Goal: Task Accomplishment & Management: Use online tool/utility

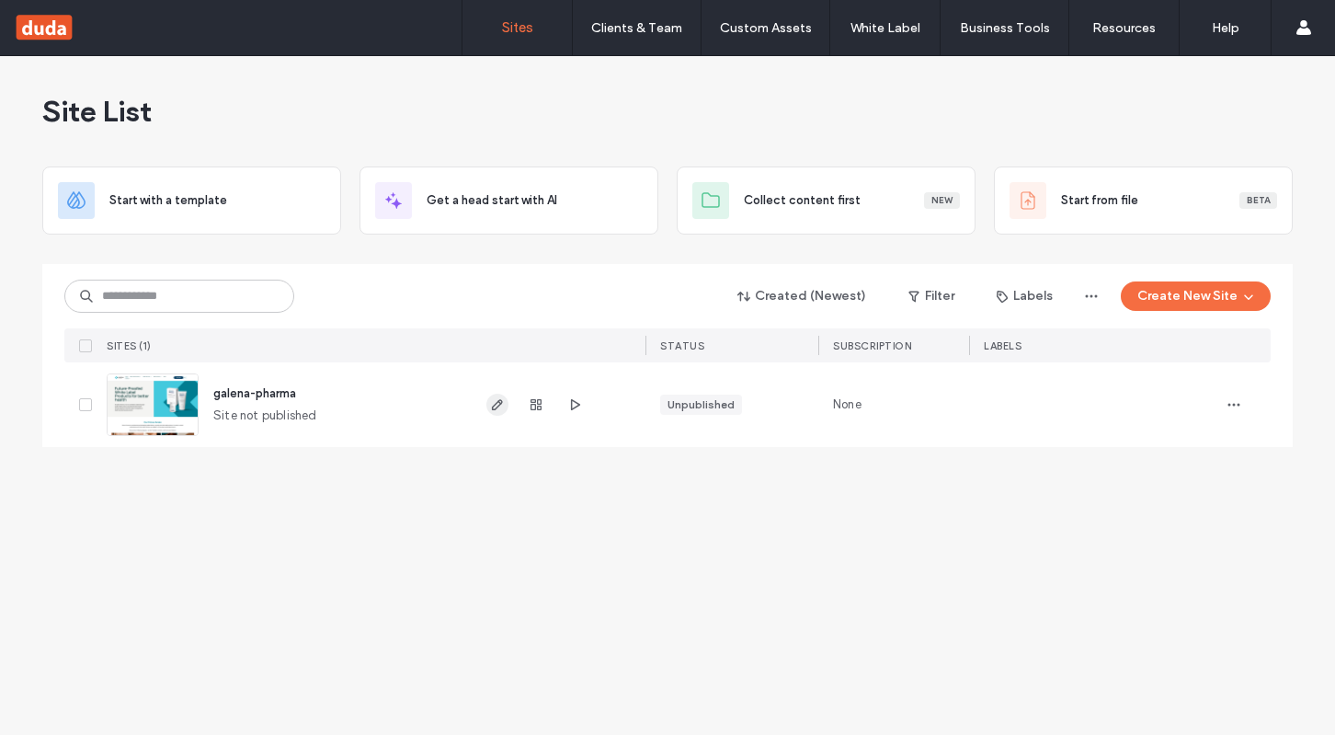
click at [499, 406] on icon "button" at bounding box center [497, 404] width 15 height 15
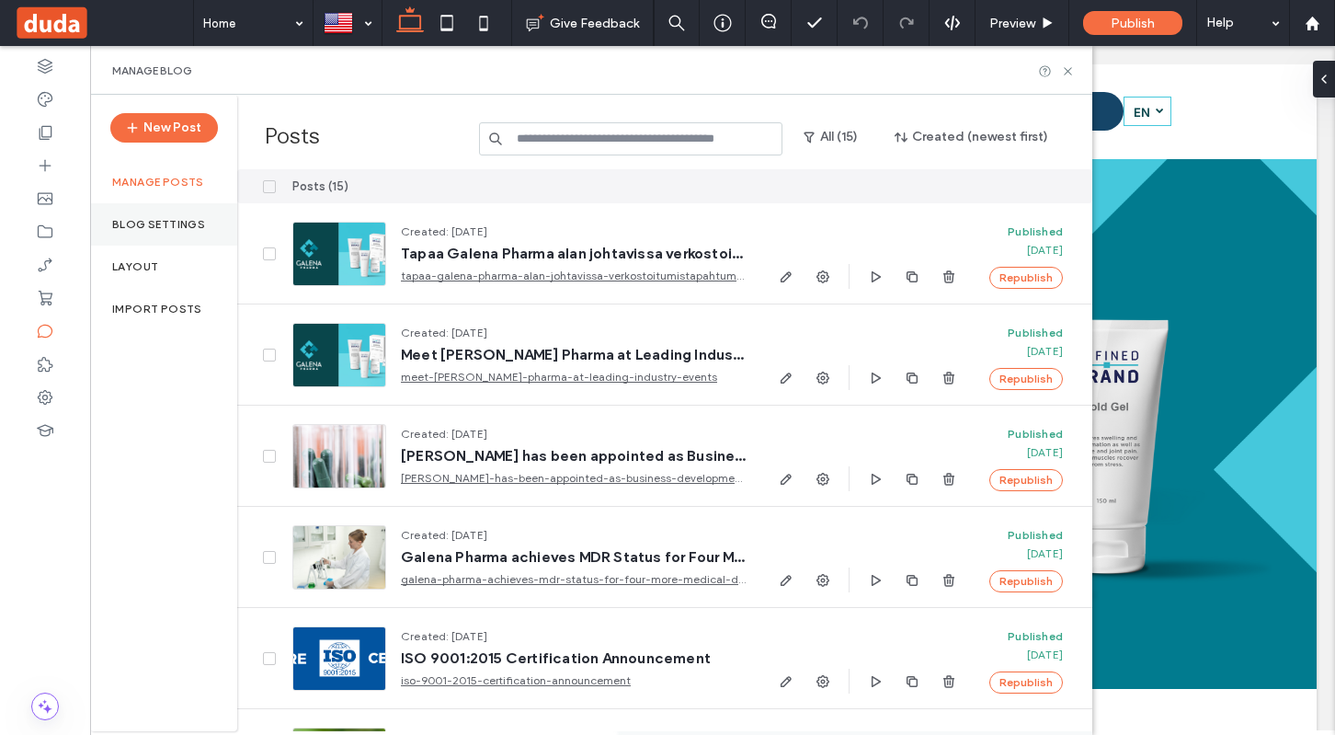
click at [124, 232] on div "Blog Settings" at bounding box center [163, 224] width 147 height 42
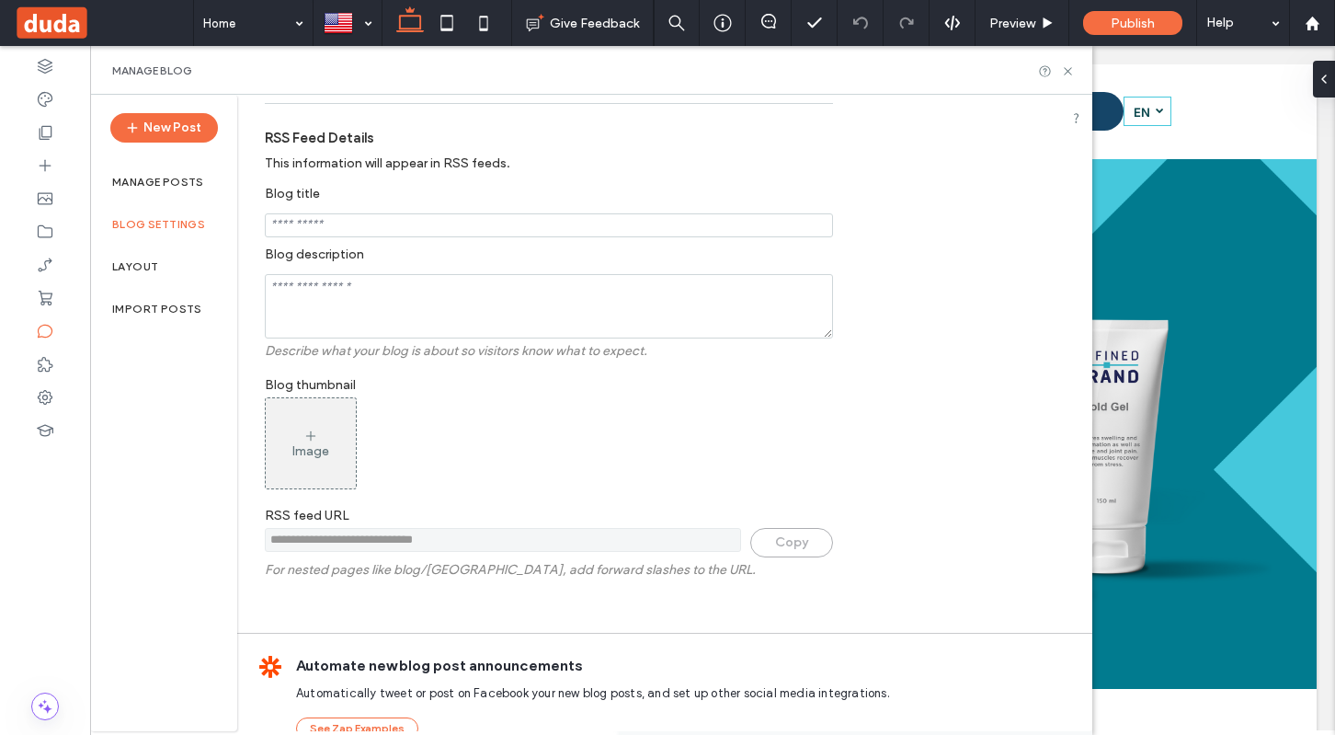
scroll to position [264, 0]
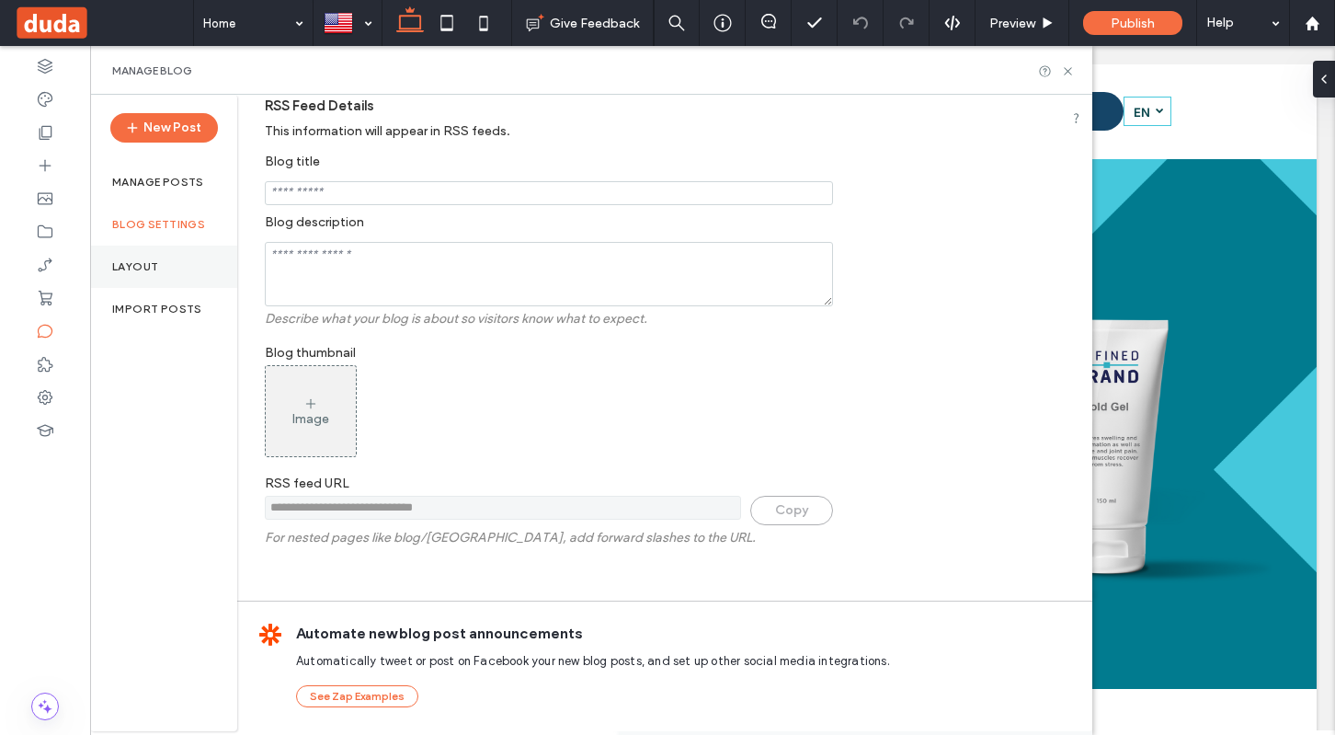
click at [171, 279] on div "Layout" at bounding box center [163, 266] width 147 height 42
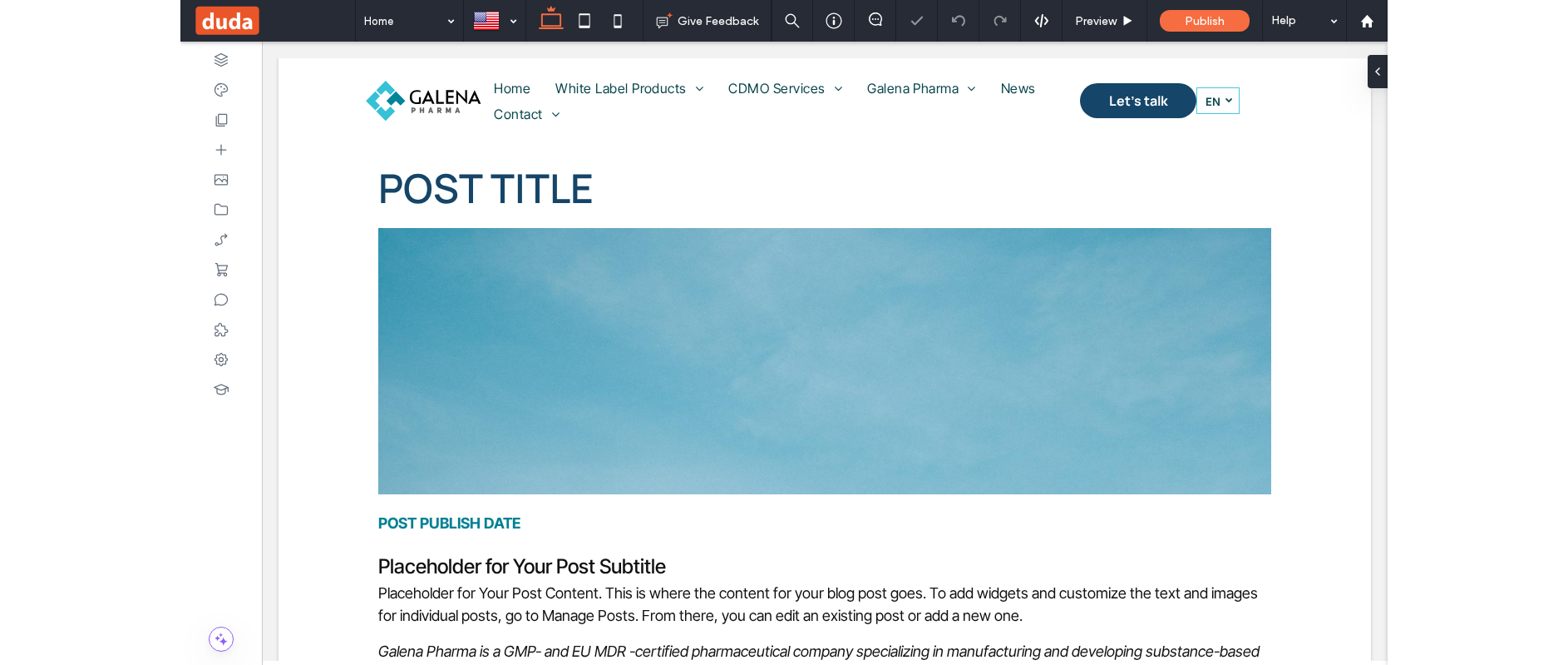
scroll to position [0, 0]
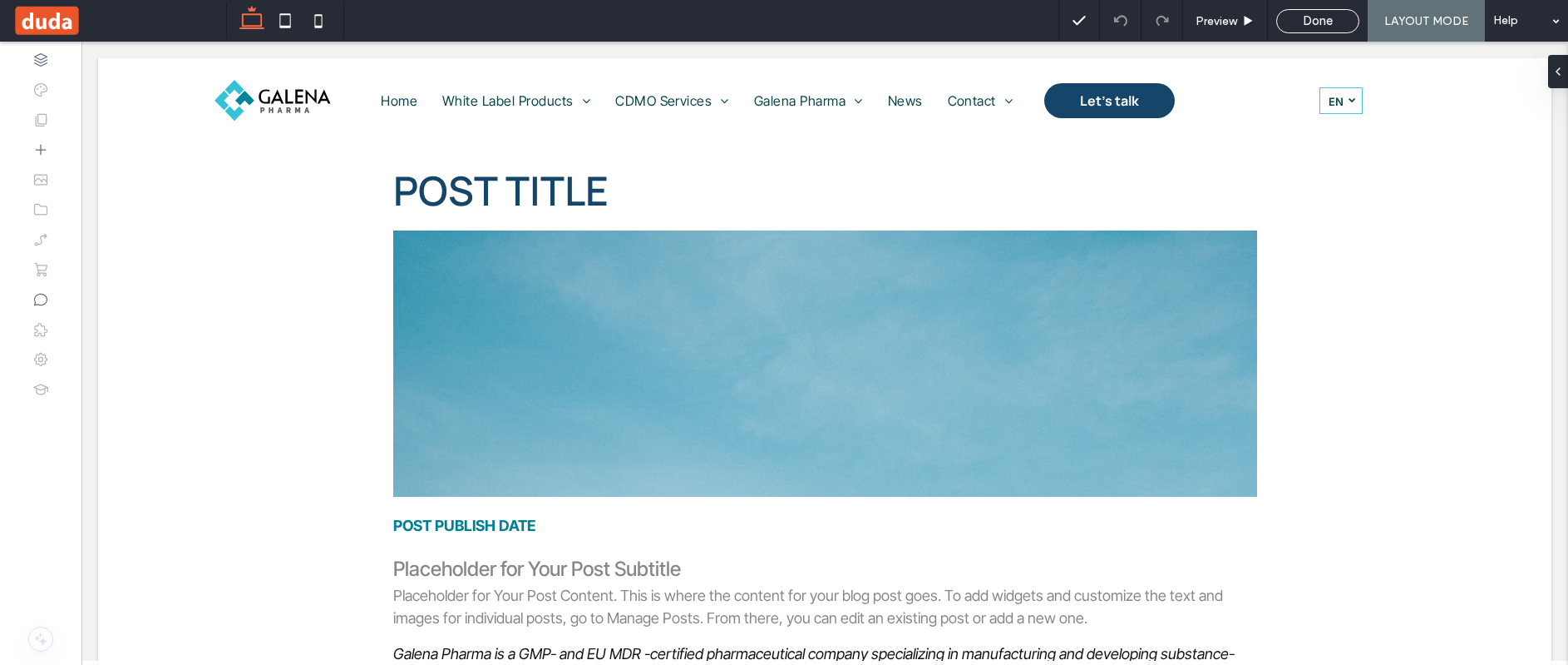
click at [32, 23] on span at bounding box center [119, 21] width 213 height 33
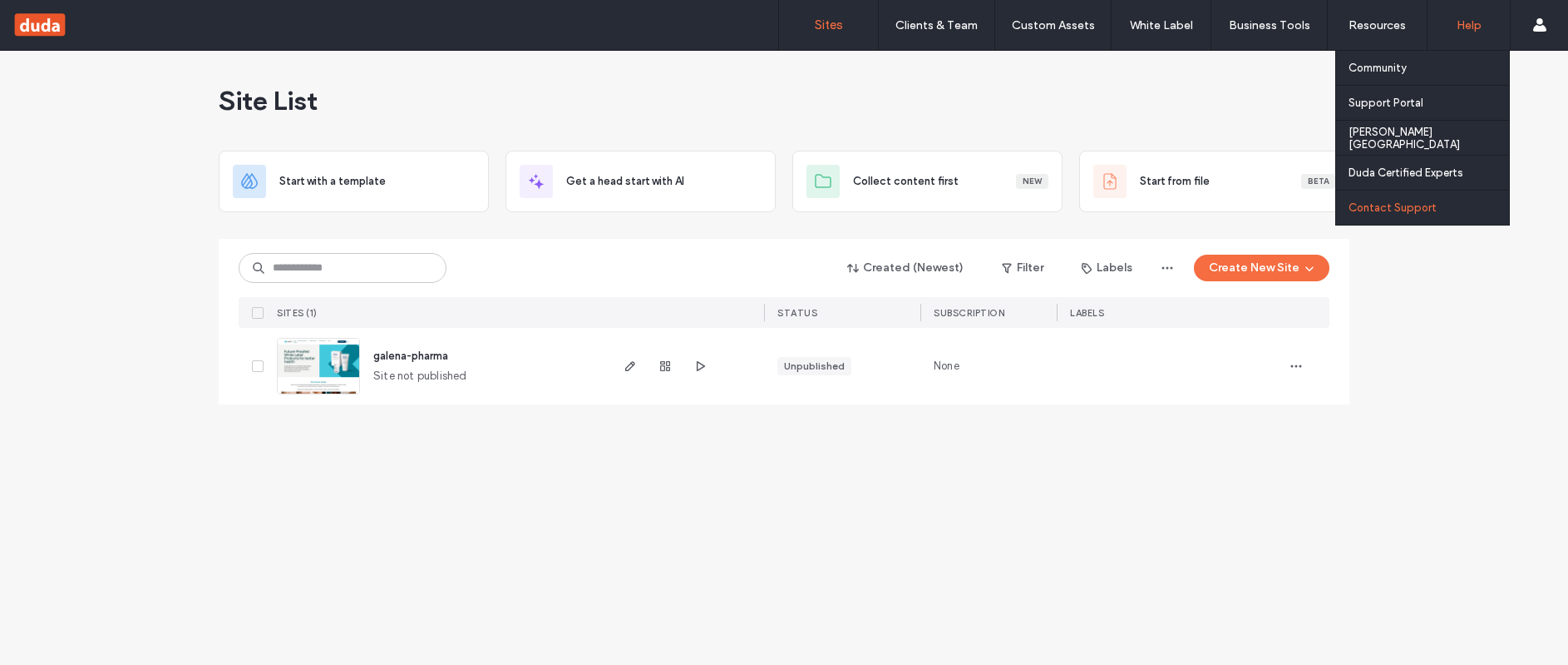
click at [1419, 201] on label "Contact Support" at bounding box center [1392, 207] width 88 height 13
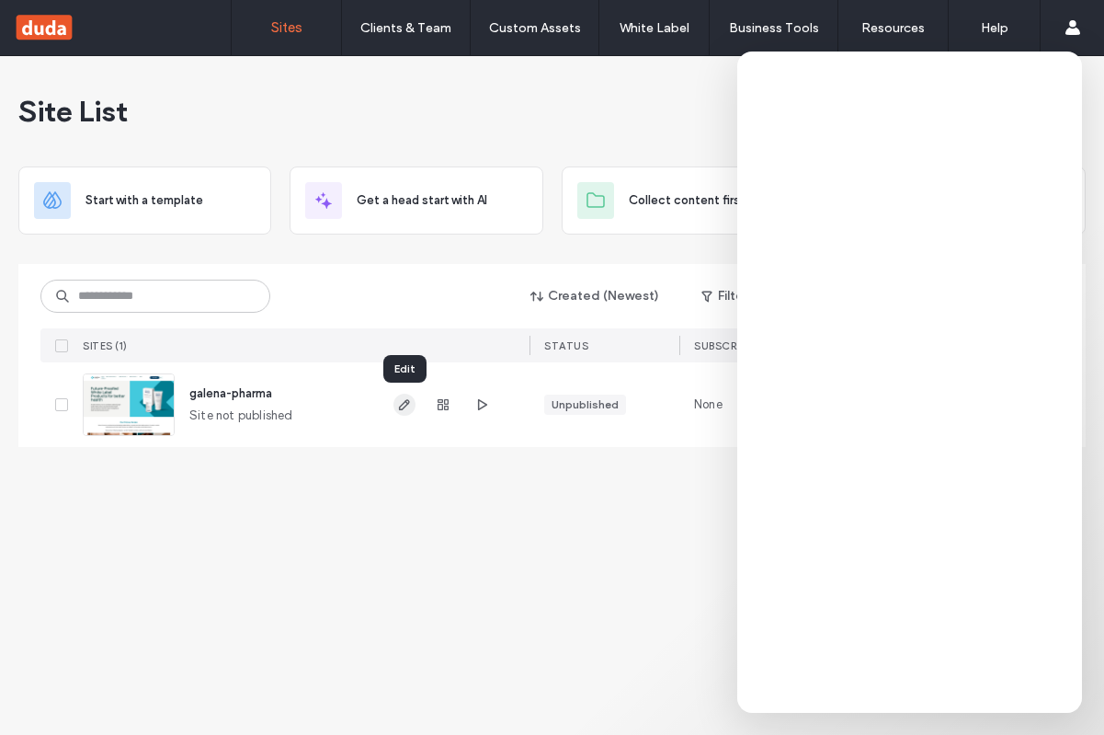
click at [402, 399] on icon "button" at bounding box center [404, 404] width 15 height 15
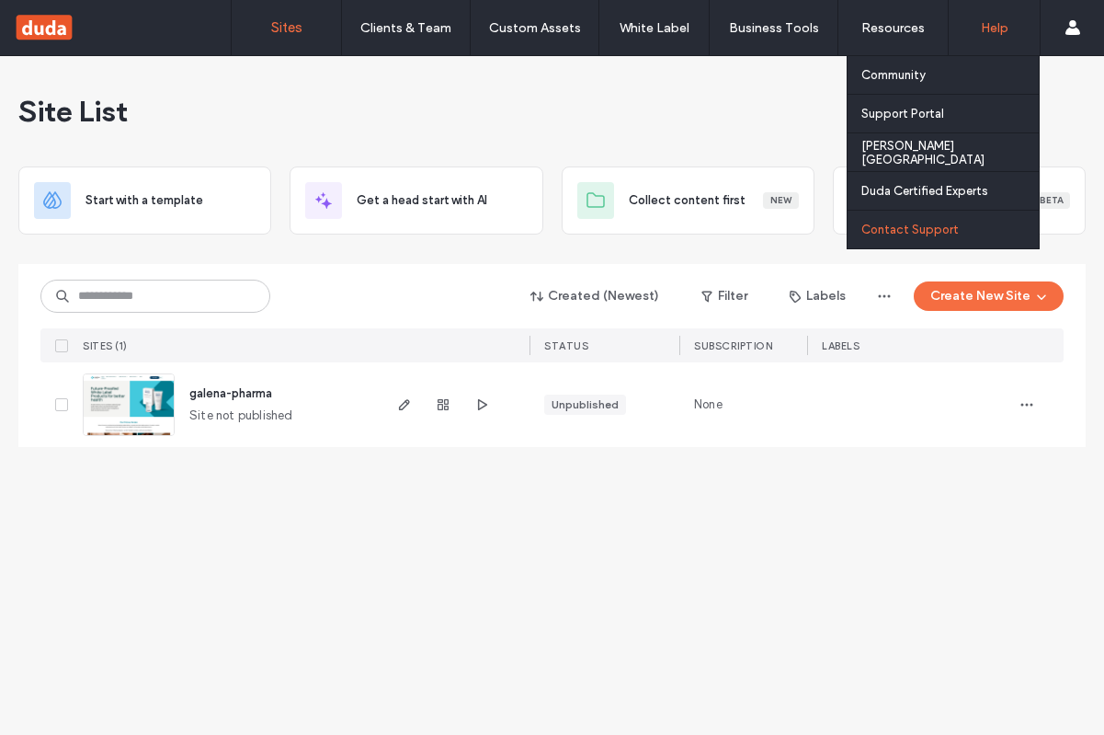
click at [920, 232] on label "Contact Support" at bounding box center [909, 229] width 97 height 14
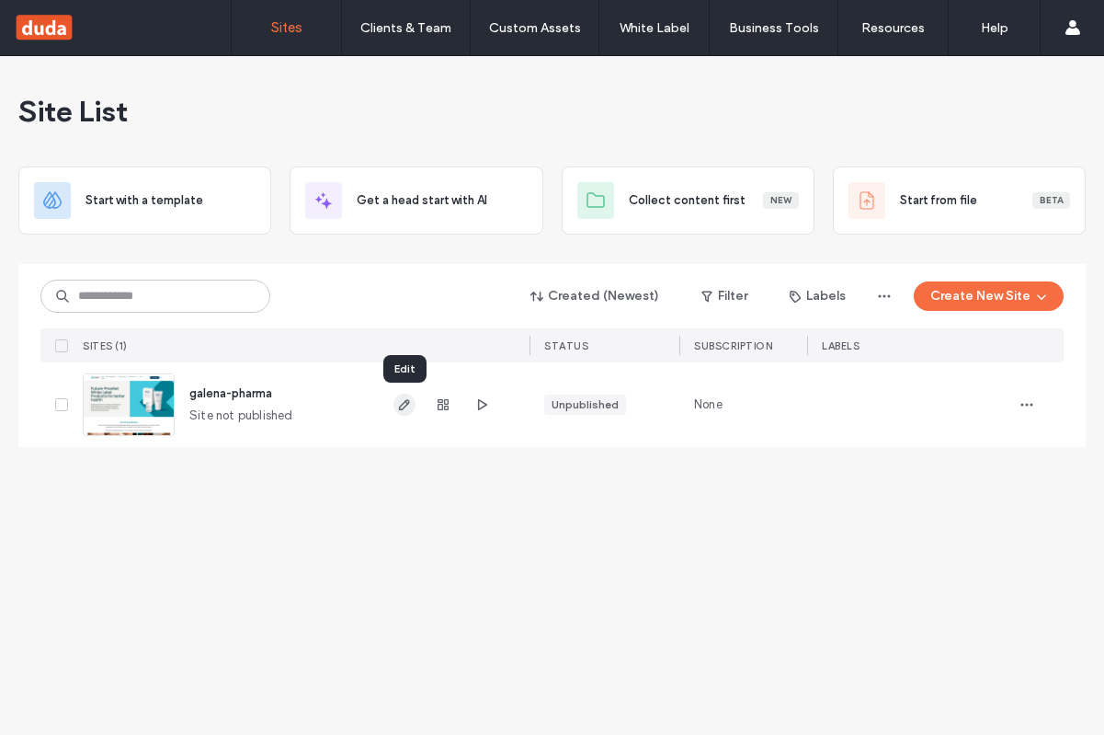
click at [409, 407] on icon "button" at bounding box center [404, 404] width 15 height 15
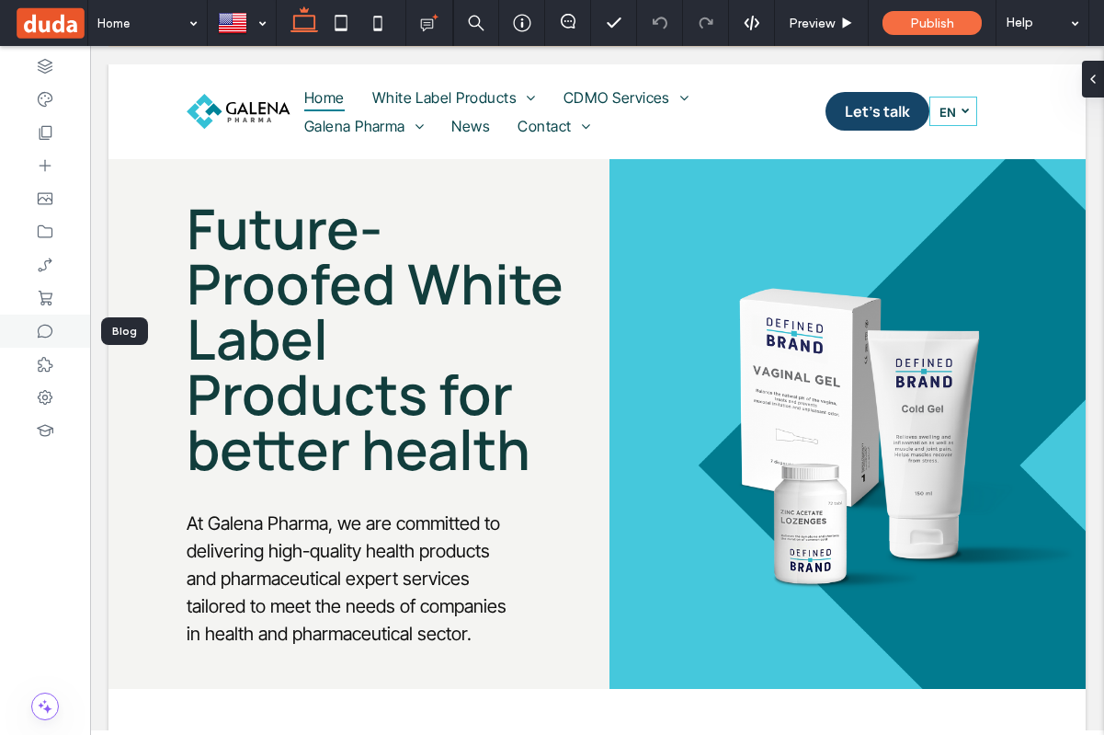
click at [46, 332] on icon at bounding box center [45, 331] width 18 height 18
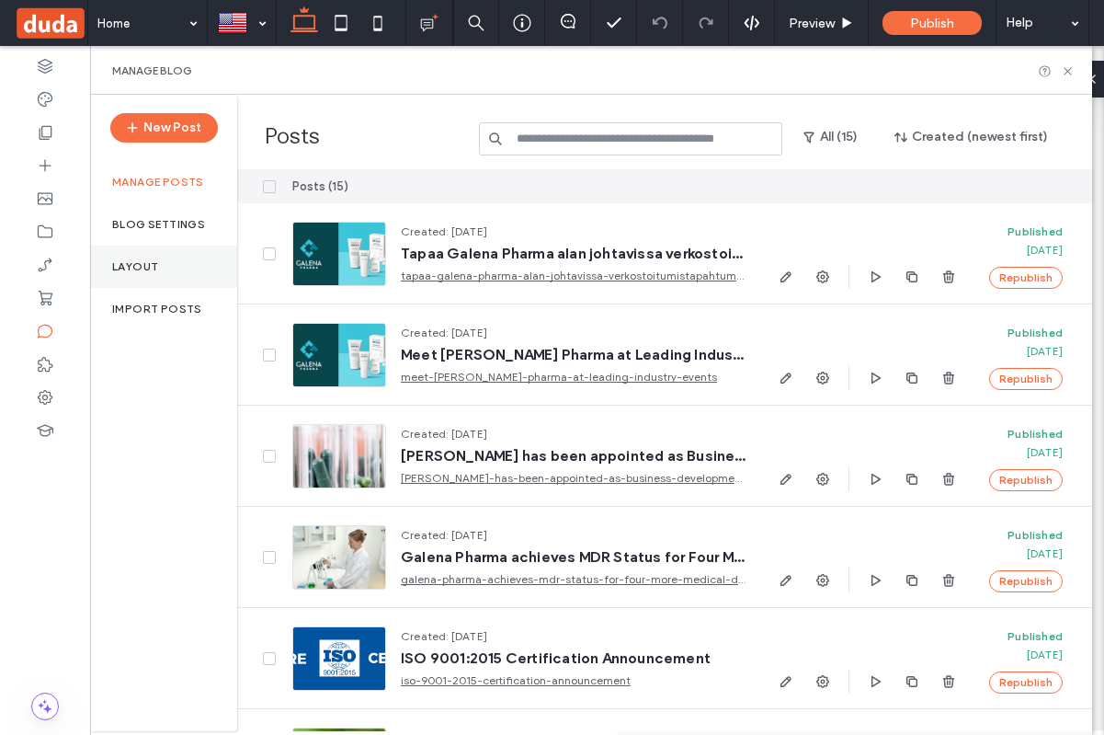
click at [141, 258] on div "Layout" at bounding box center [163, 266] width 147 height 42
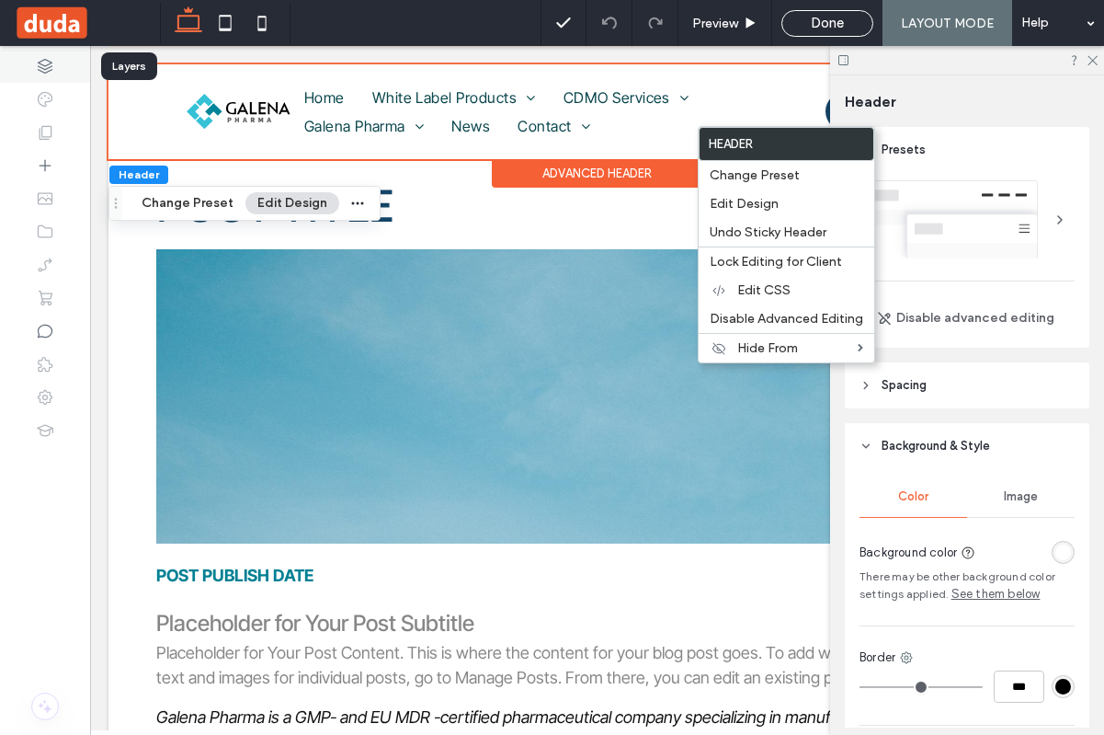
click at [36, 63] on icon at bounding box center [45, 66] width 18 height 18
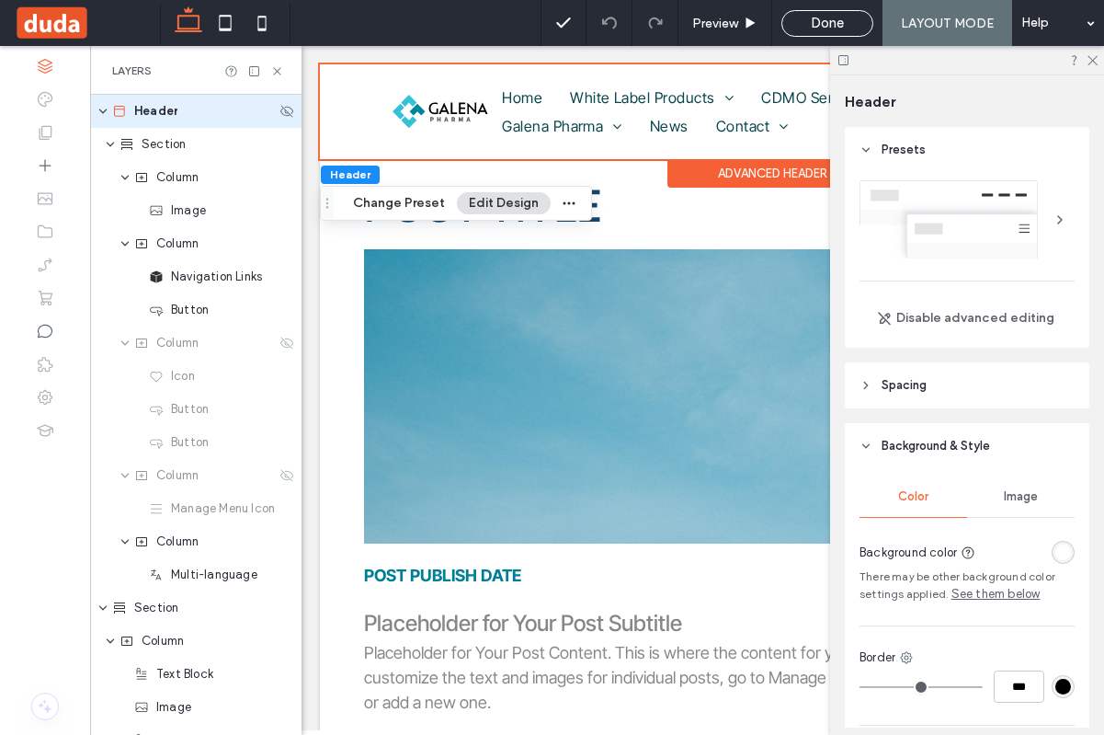
click at [109, 109] on div "Header" at bounding box center [195, 111] width 211 height 33
click at [105, 111] on use "expand Header" at bounding box center [102, 111] width 7 height 5
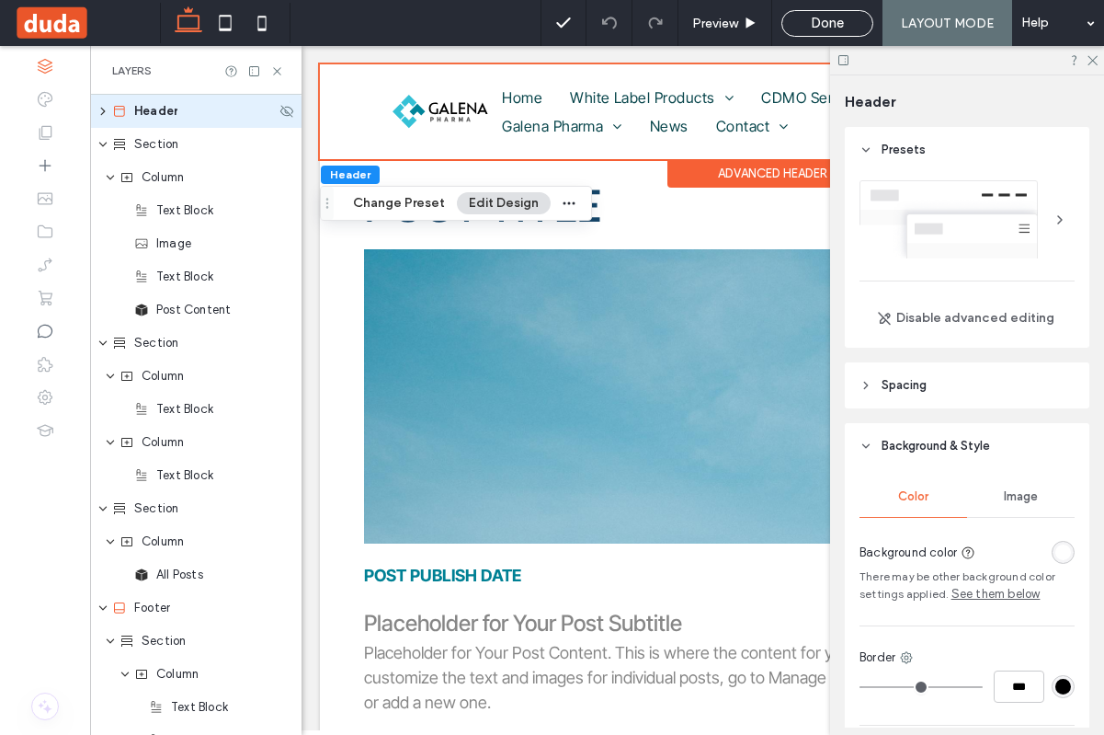
click at [104, 111] on use "expand Header" at bounding box center [103, 111] width 5 height 7
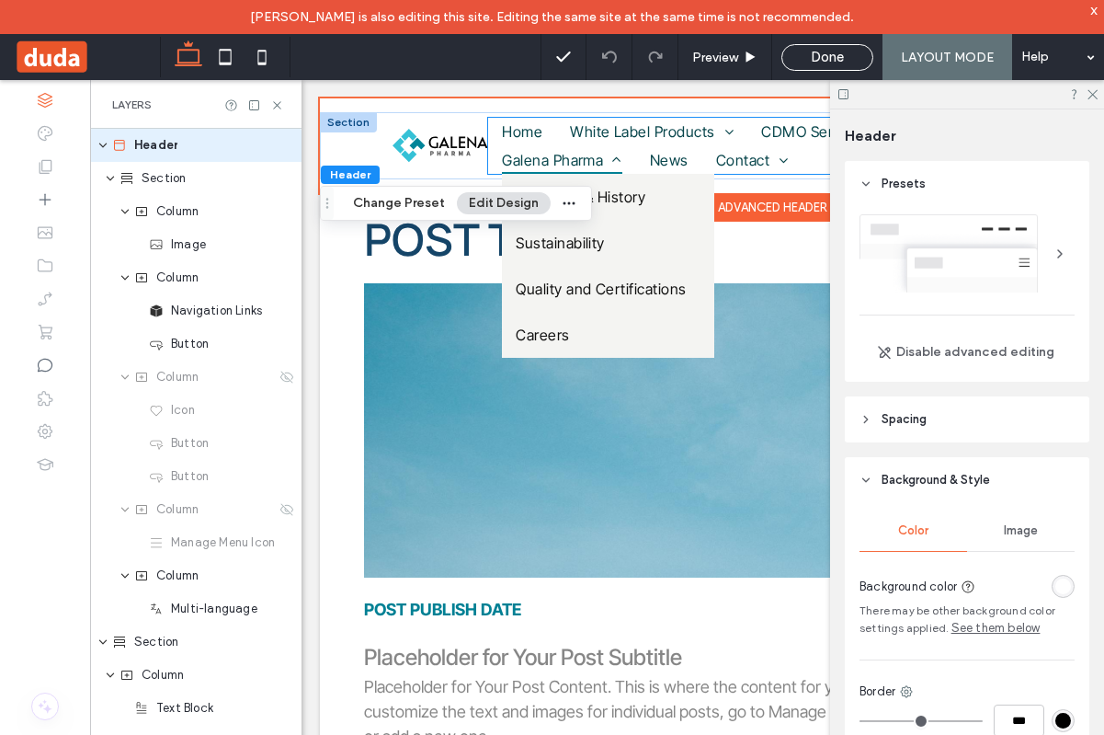
click at [603, 153] on span at bounding box center [612, 160] width 18 height 15
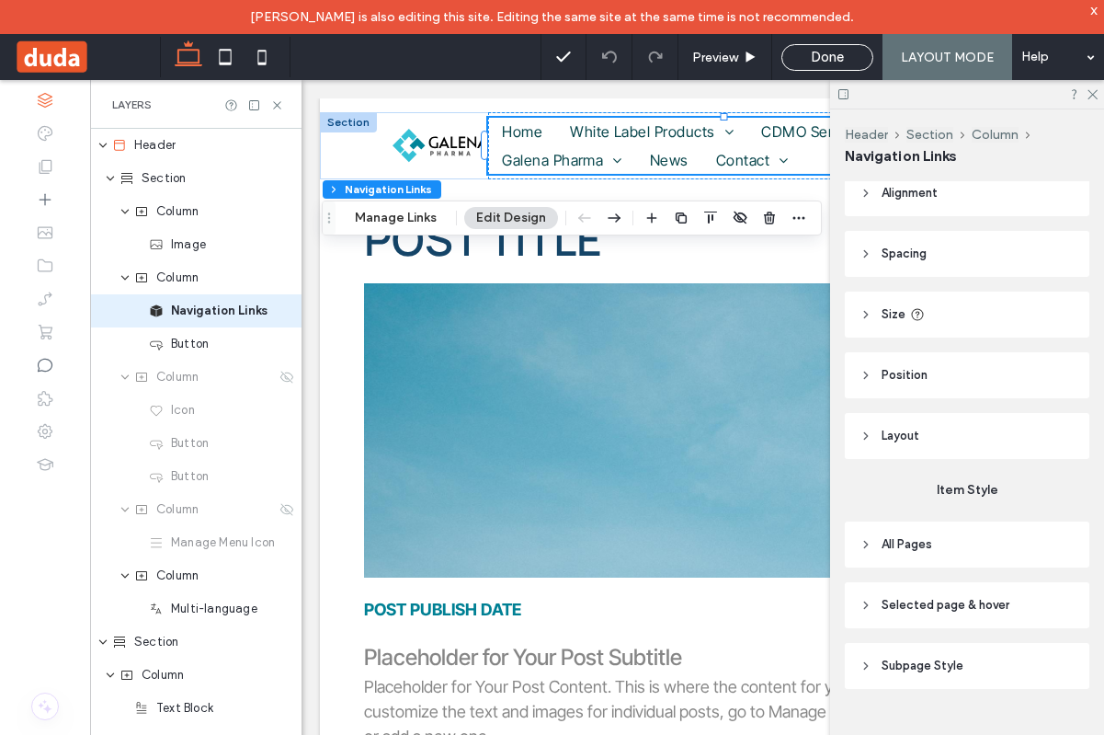
scroll to position [62, 0]
click at [868, 545] on icon at bounding box center [866, 543] width 13 height 13
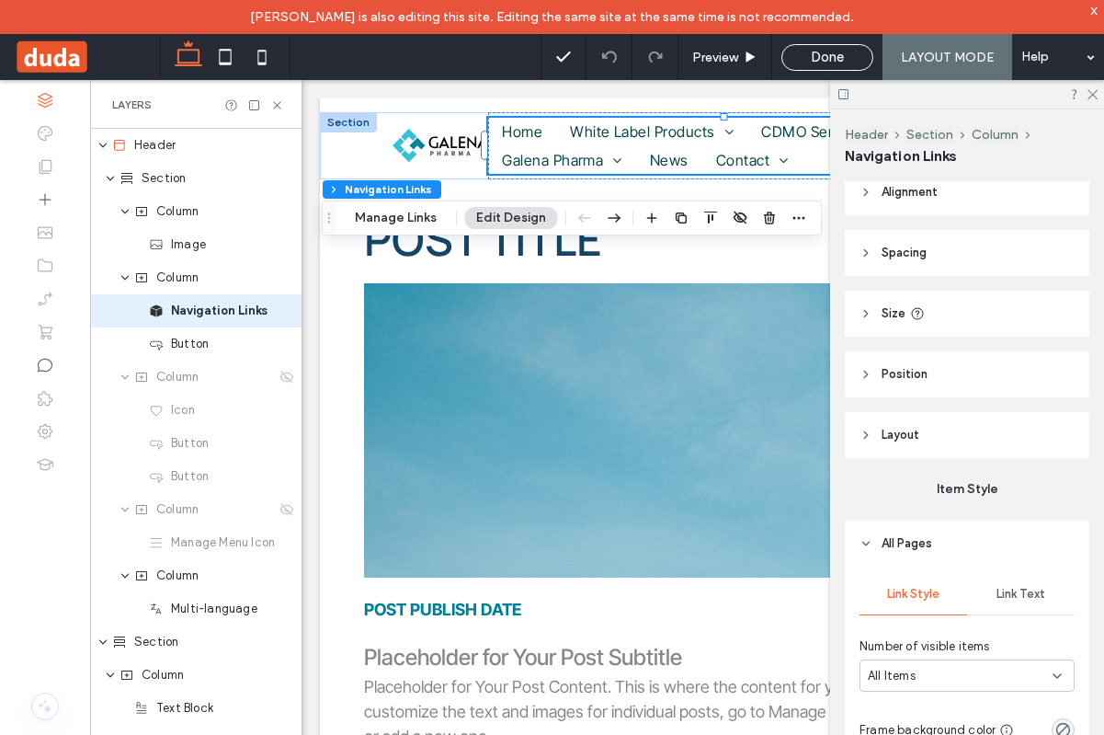
click at [868, 545] on icon at bounding box center [866, 543] width 13 height 13
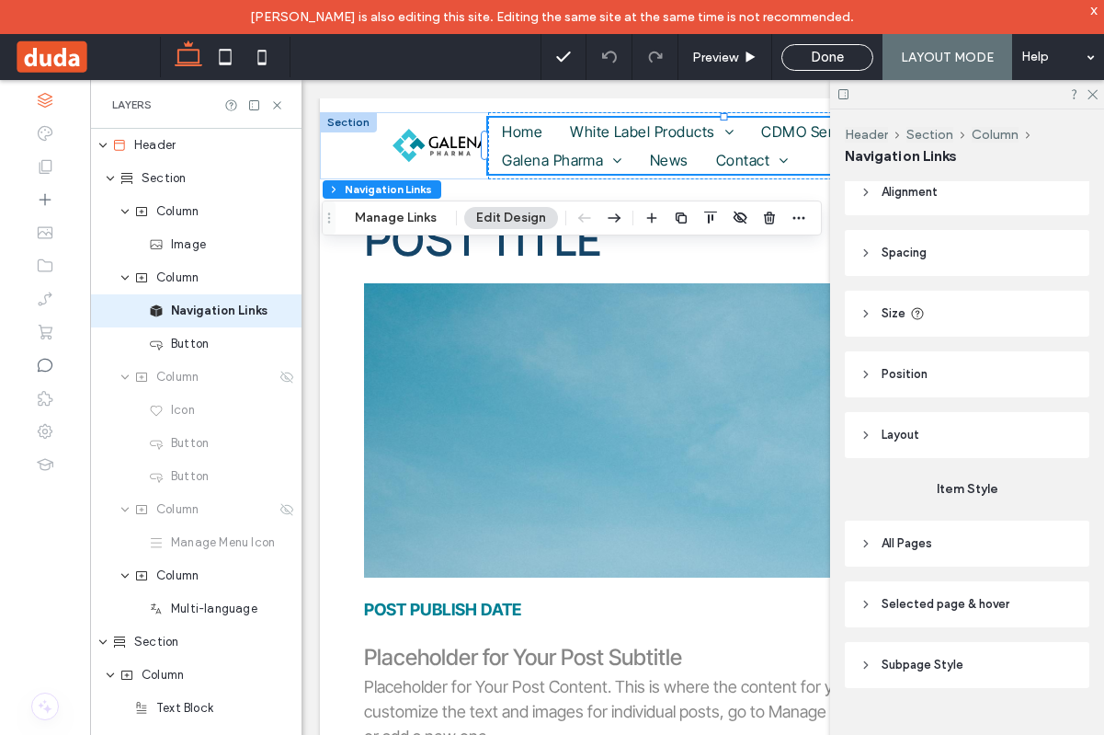
click at [863, 599] on icon at bounding box center [866, 604] width 13 height 13
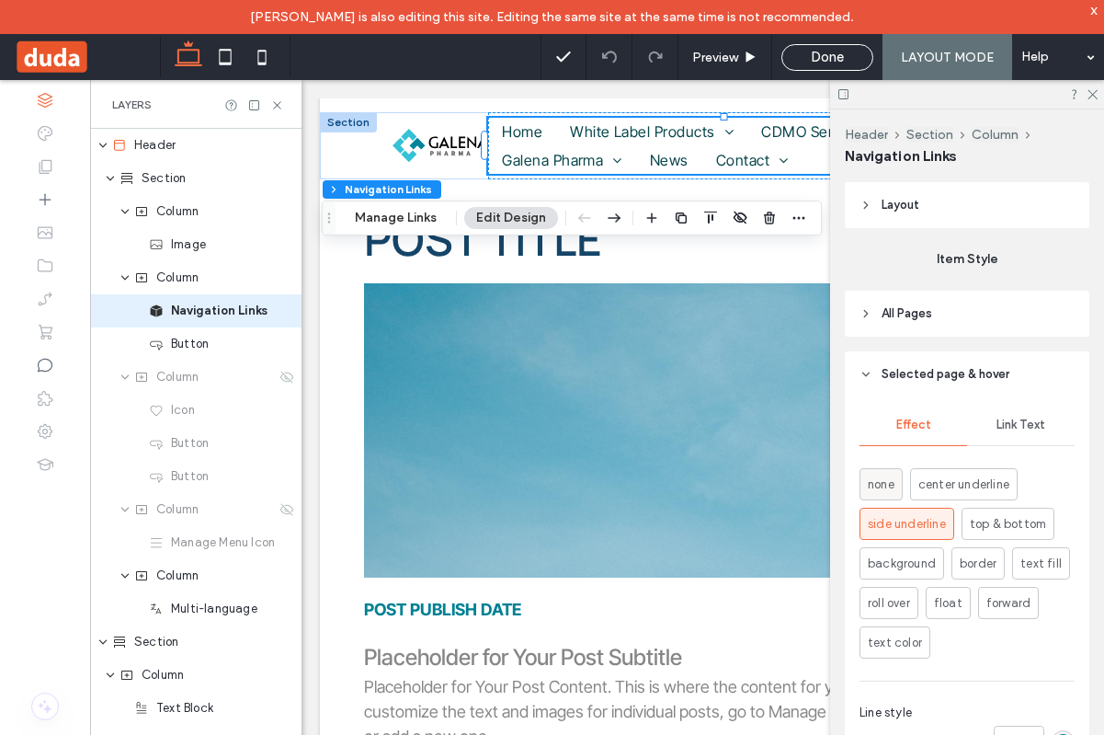
scroll to position [277, 0]
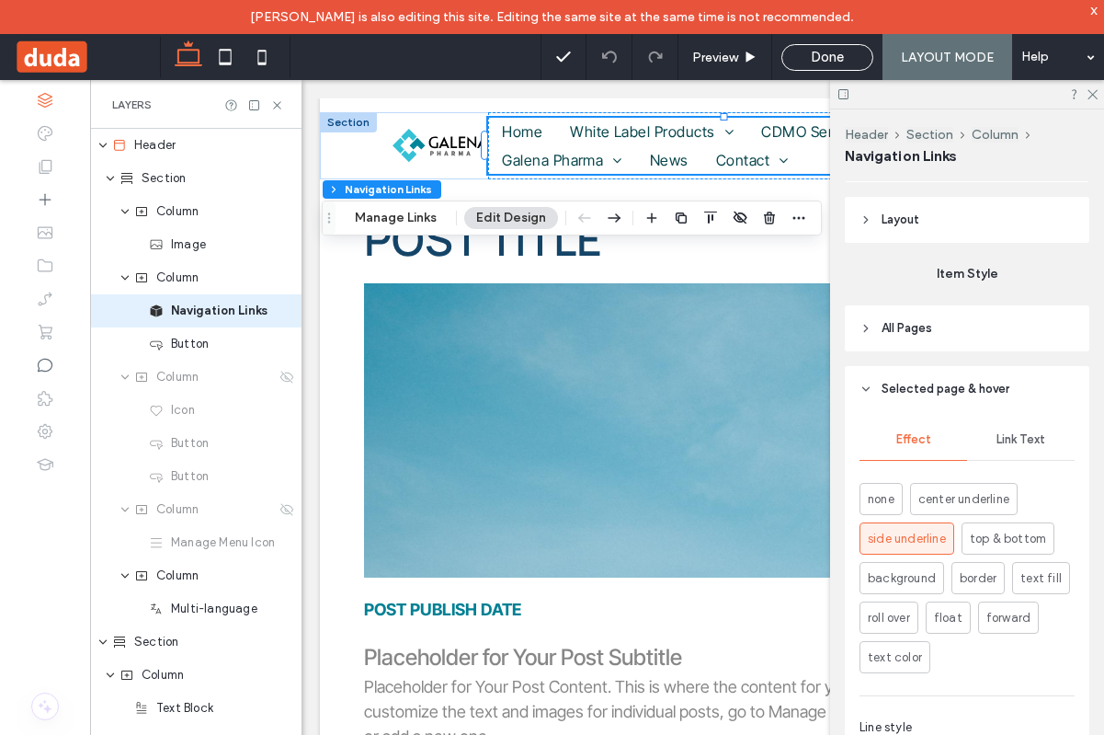
click at [863, 390] on icon at bounding box center [866, 388] width 13 height 13
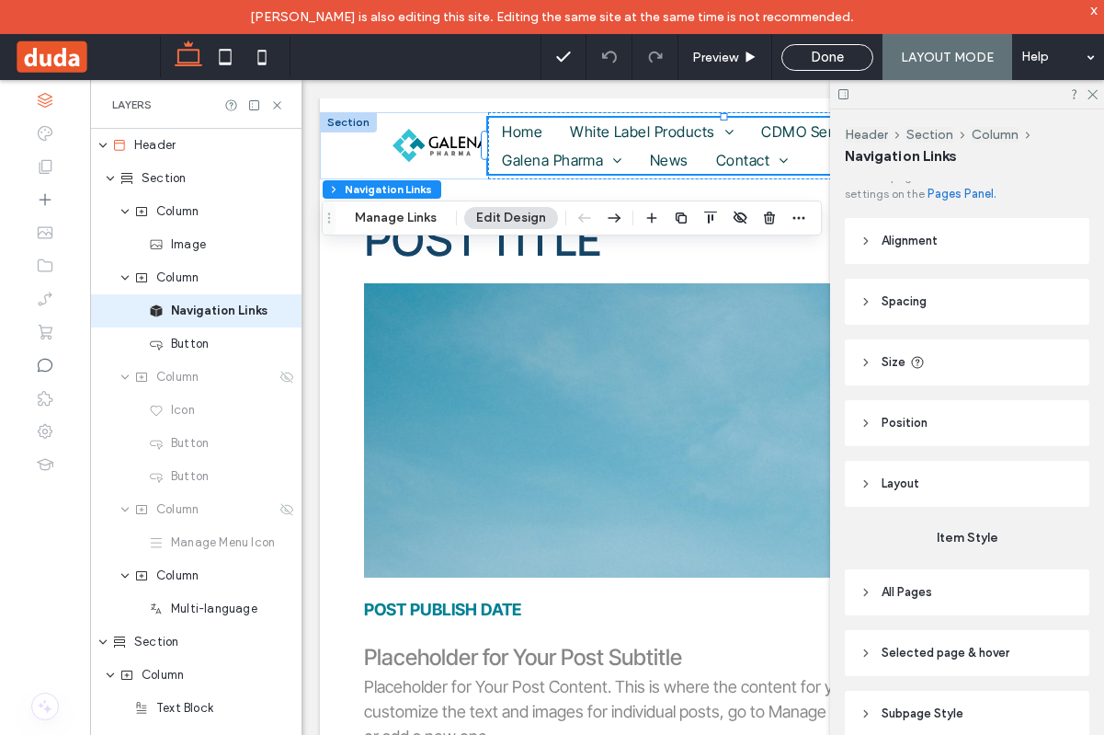
scroll to position [40, 0]
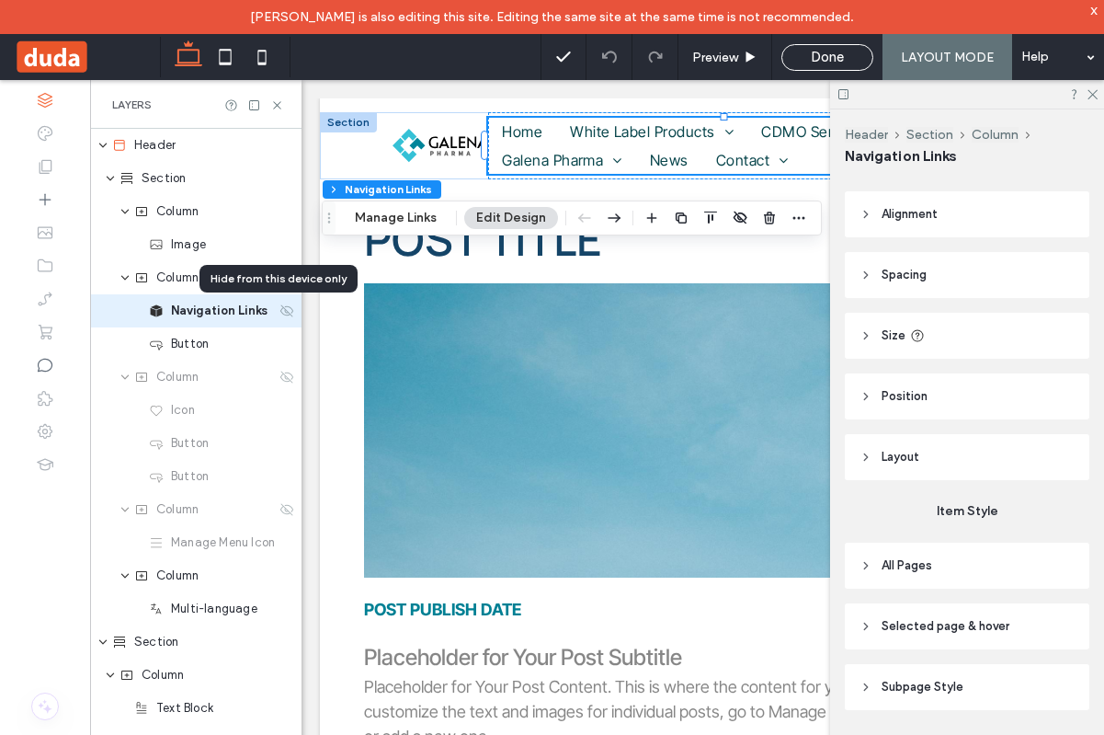
click at [279, 312] on icon at bounding box center [286, 310] width 15 height 15
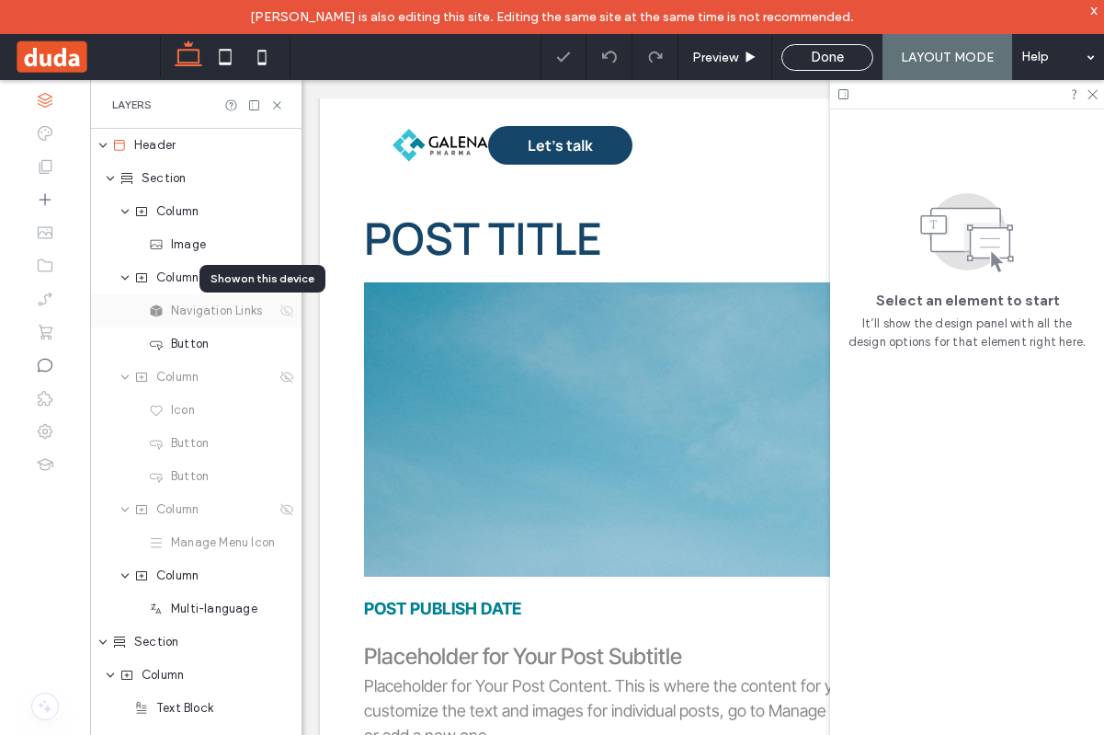
click at [279, 312] on icon at bounding box center [286, 310] width 15 height 15
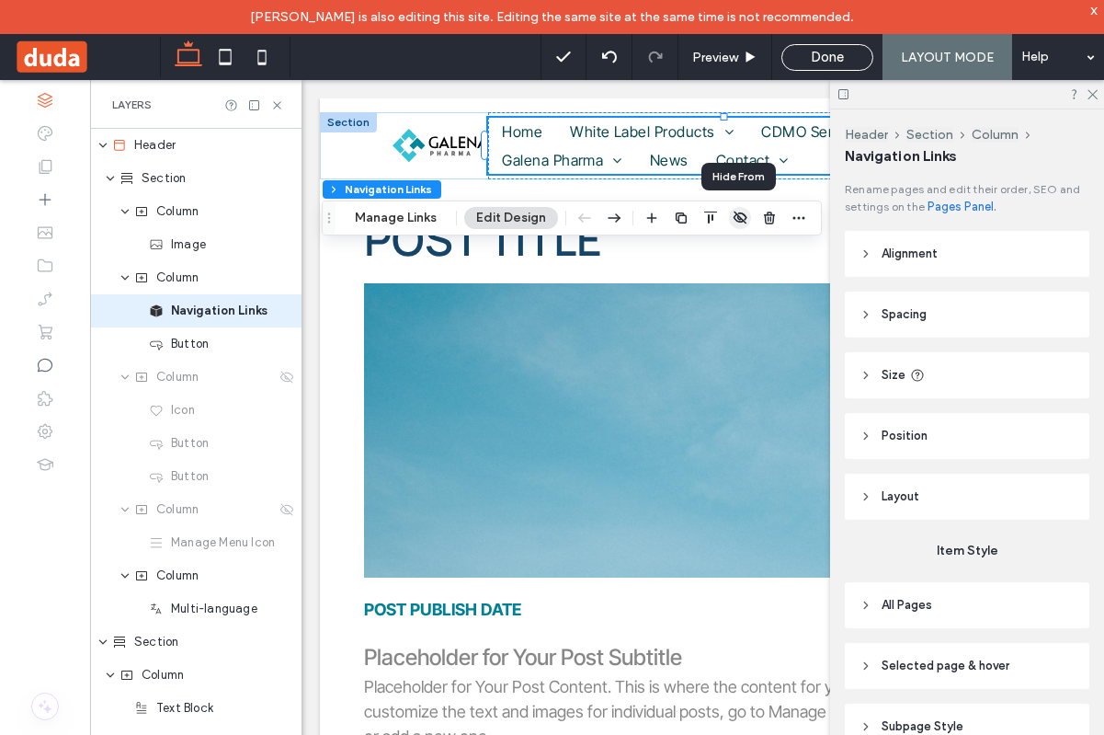
click at [736, 215] on icon "button" at bounding box center [740, 218] width 15 height 15
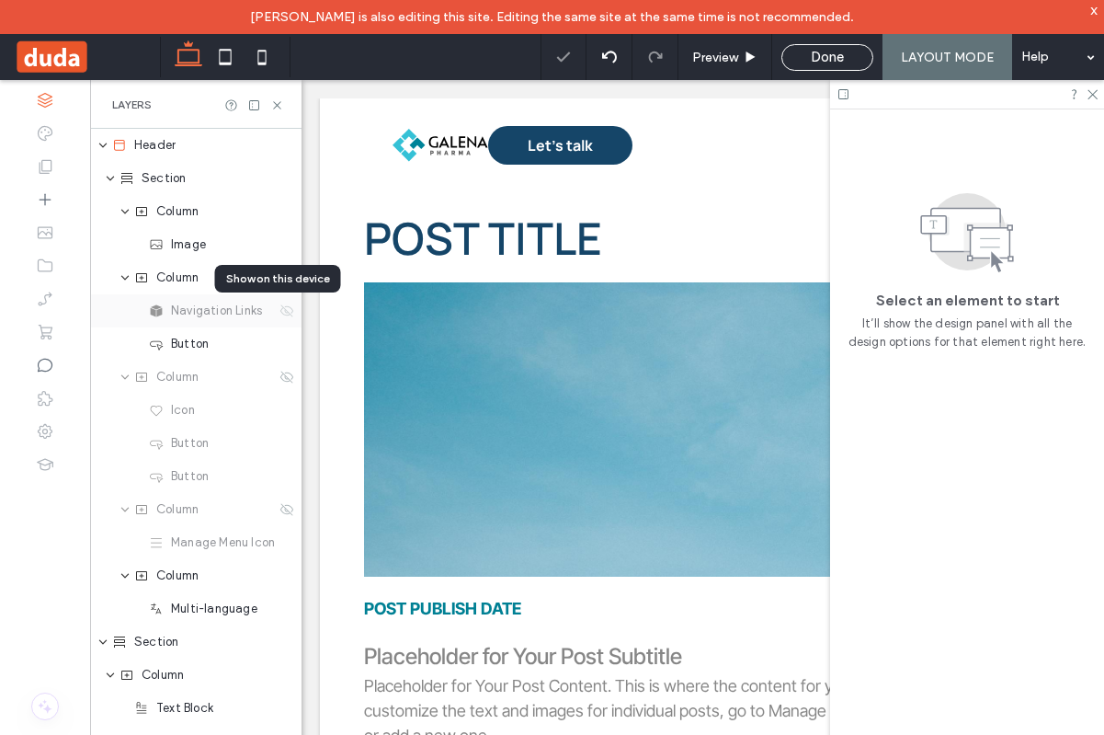
click at [279, 310] on icon at bounding box center [286, 310] width 15 height 15
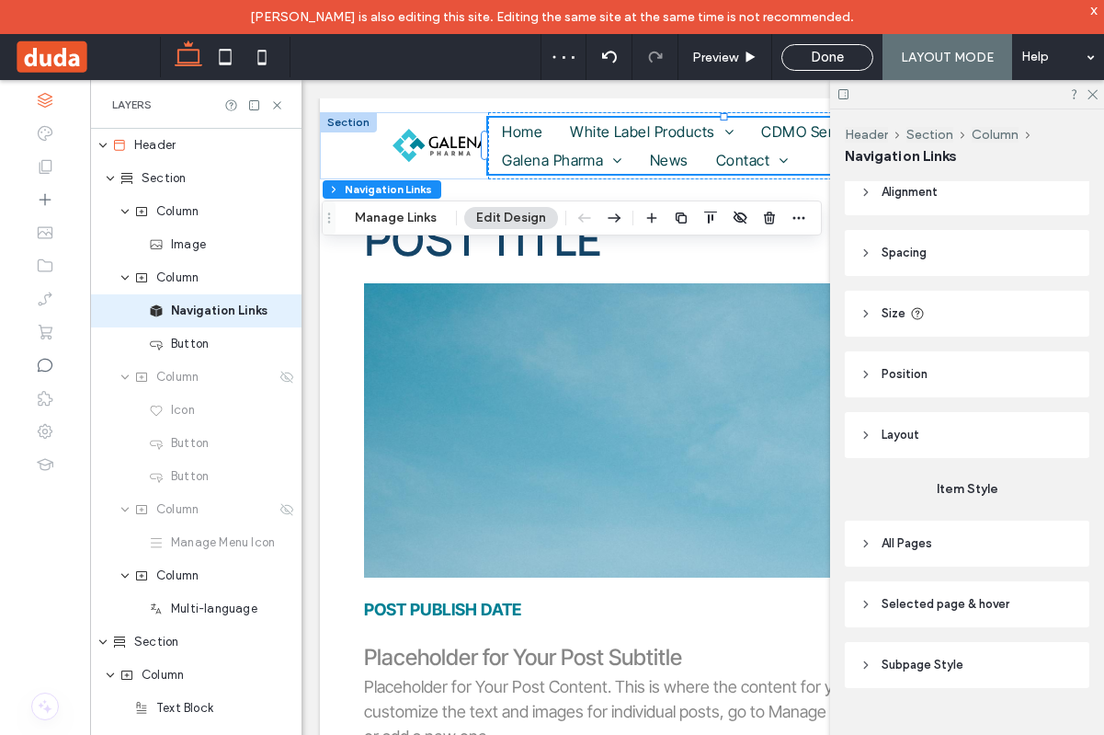
scroll to position [58, 0]
click at [872, 554] on header "All Pages" at bounding box center [967, 547] width 245 height 46
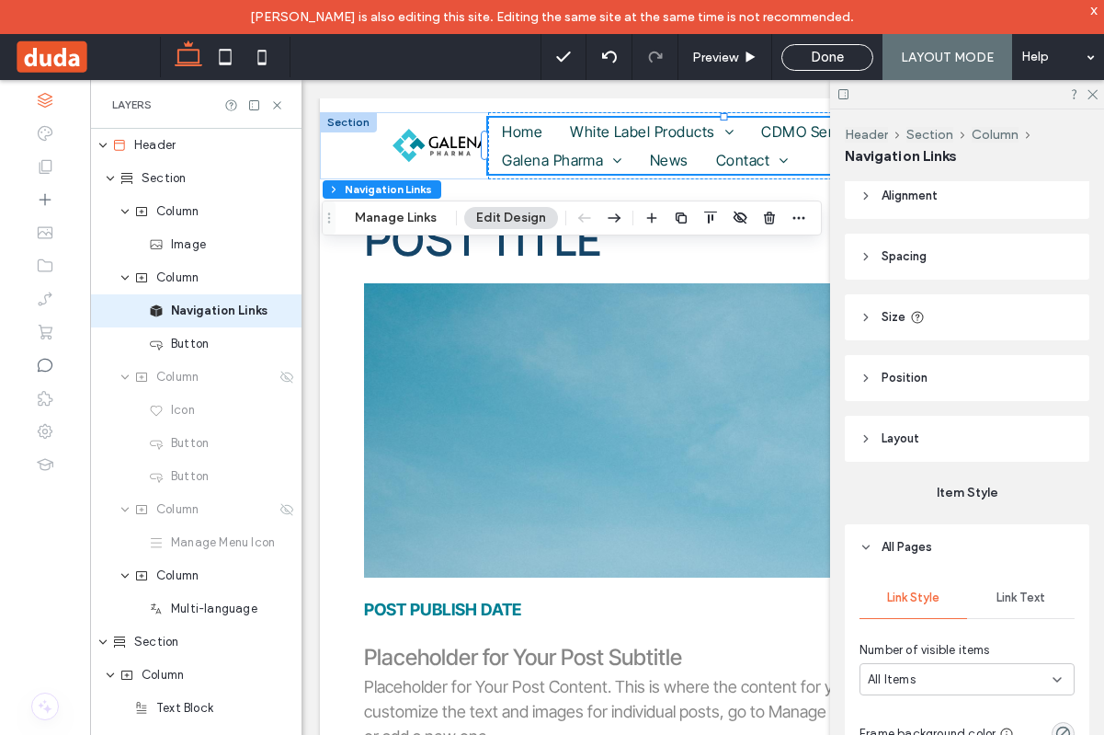
click at [872, 554] on header "All Pages" at bounding box center [967, 547] width 245 height 46
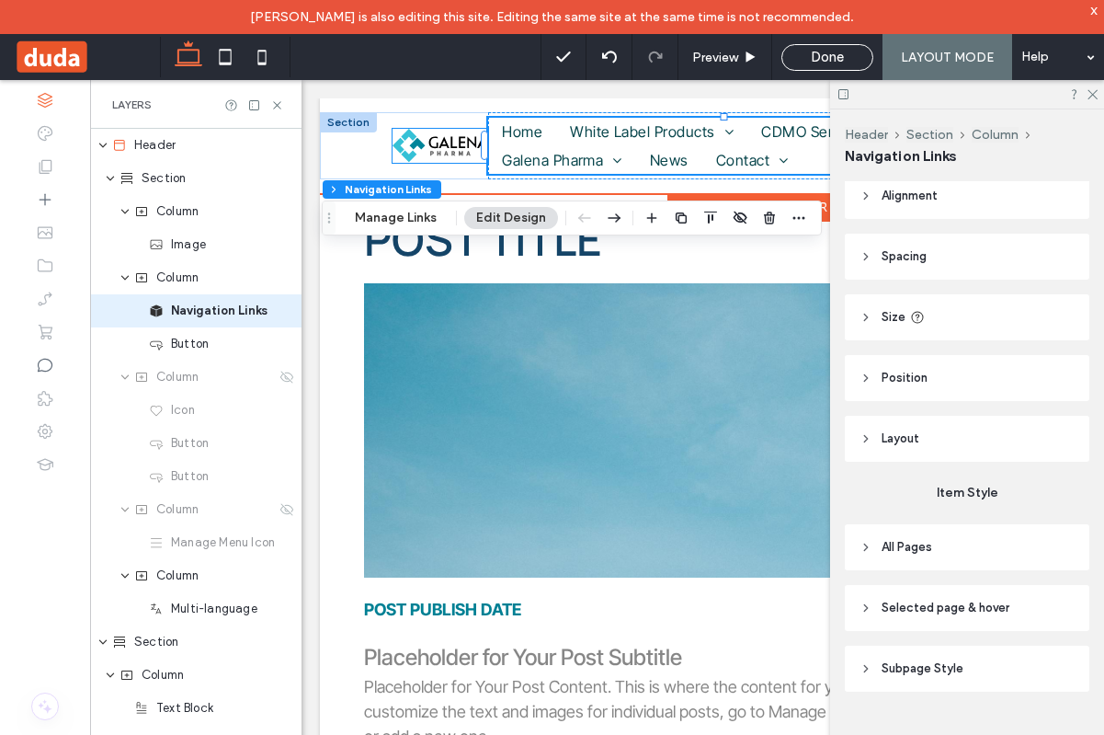
click at [441, 138] on img at bounding box center [441, 146] width 96 height 34
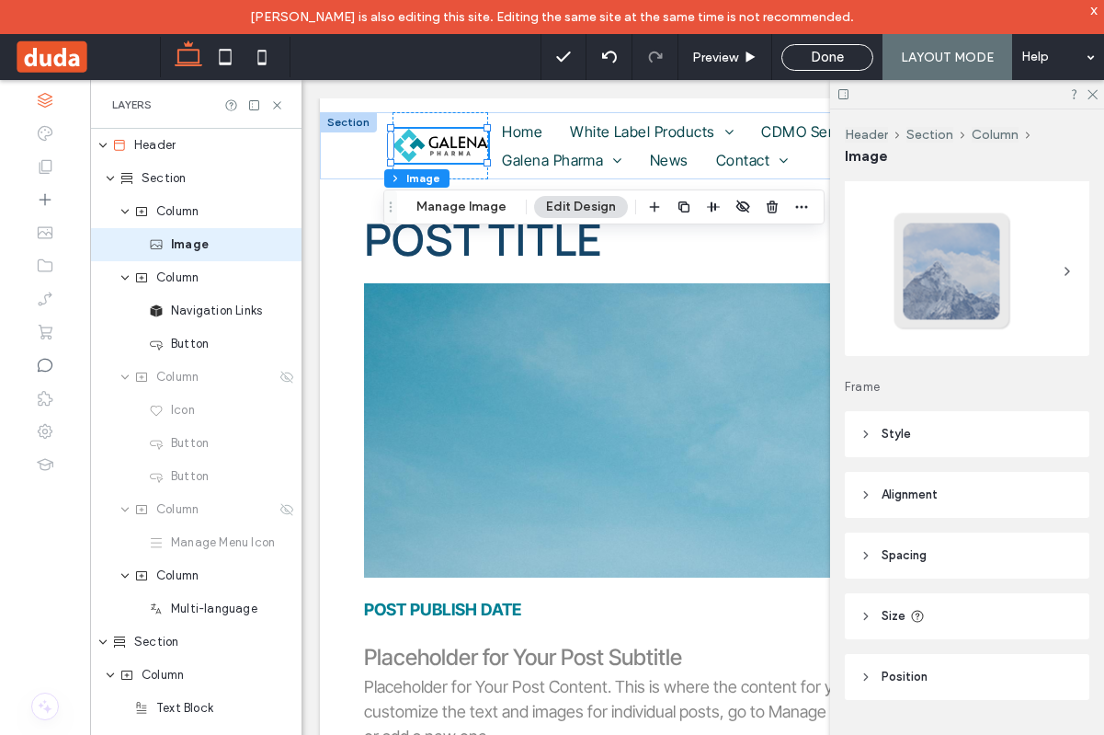
scroll to position [45, 0]
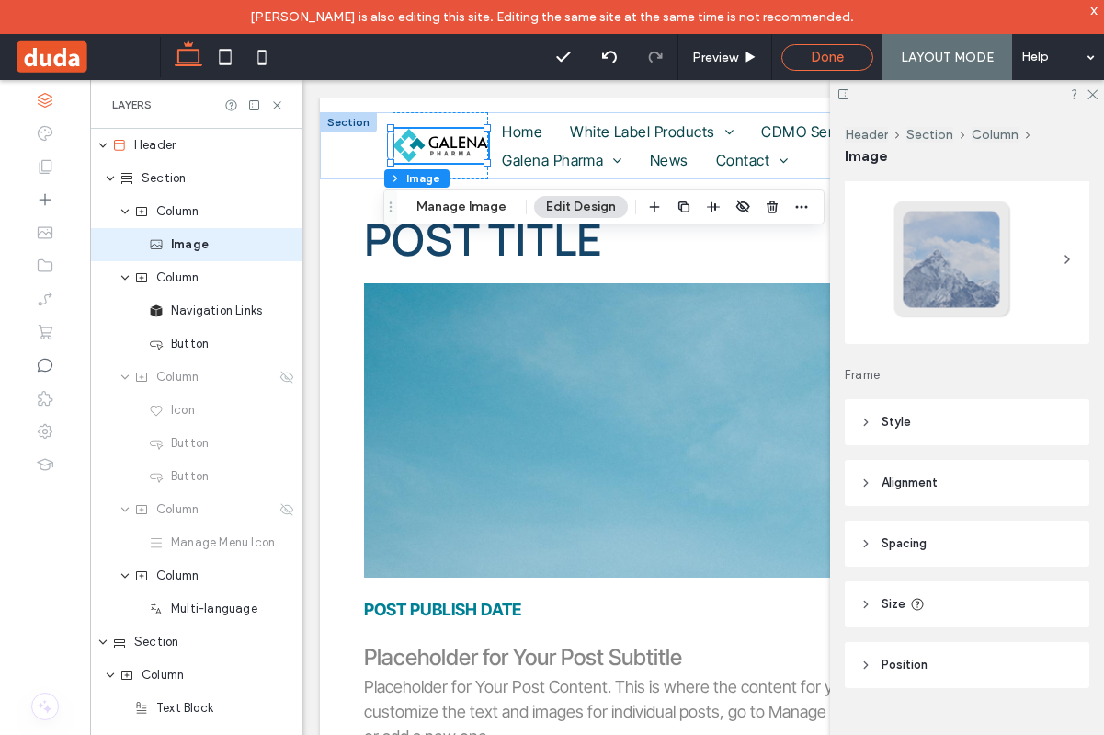
click at [844, 47] on div "Done" at bounding box center [827, 57] width 92 height 27
click at [823, 59] on span "Done" at bounding box center [827, 57] width 33 height 17
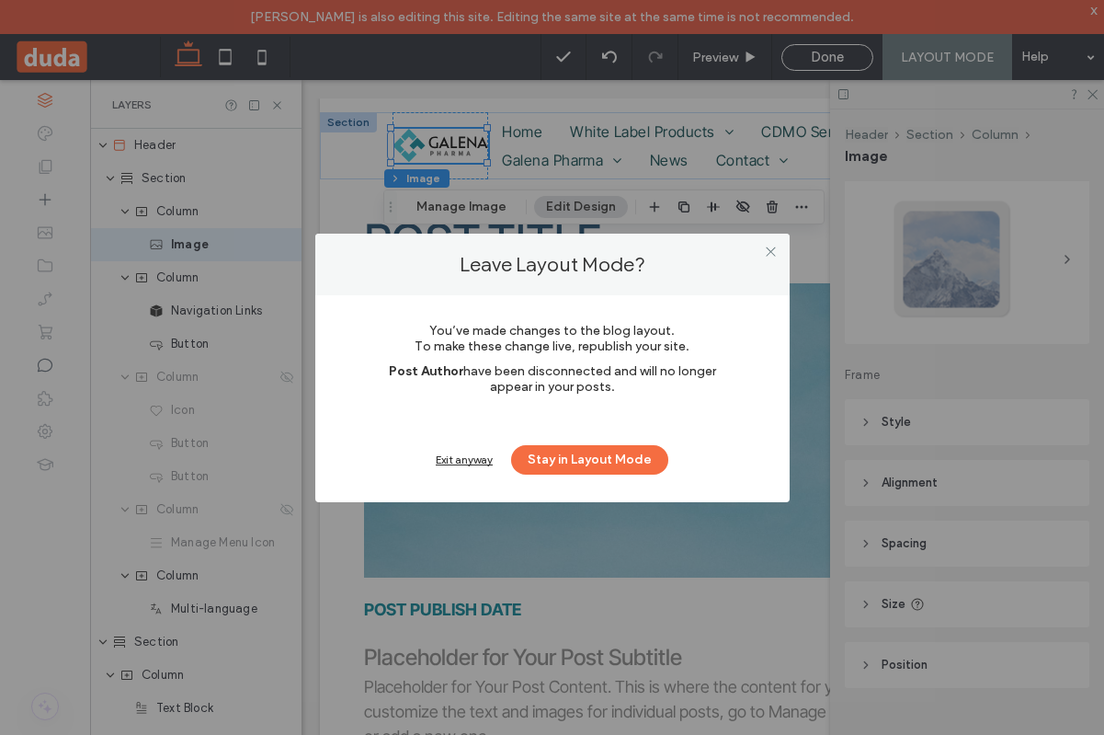
click at [452, 456] on div "Exit anyway" at bounding box center [464, 459] width 57 height 14
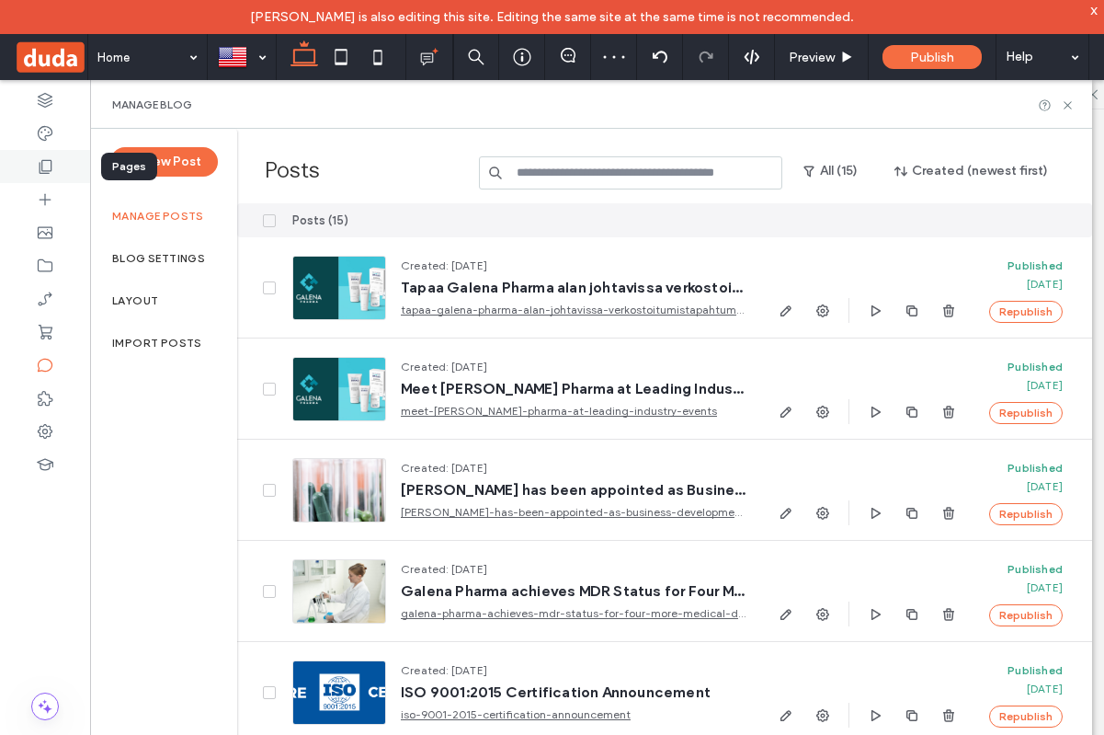
click at [38, 157] on icon at bounding box center [45, 166] width 18 height 18
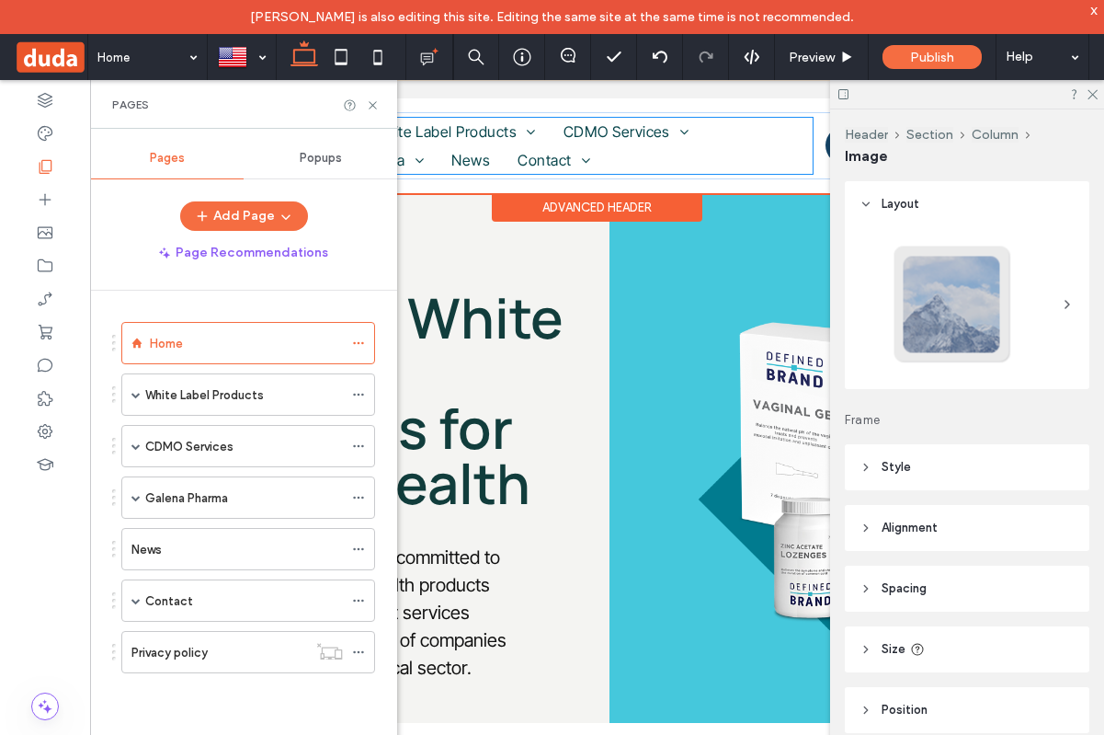
click at [655, 167] on ul "Home White Label Products [MEDICAL_DATA] Microenema [GEOGRAPHIC_DATA] [MEDICAL_…" at bounding box center [552, 146] width 523 height 56
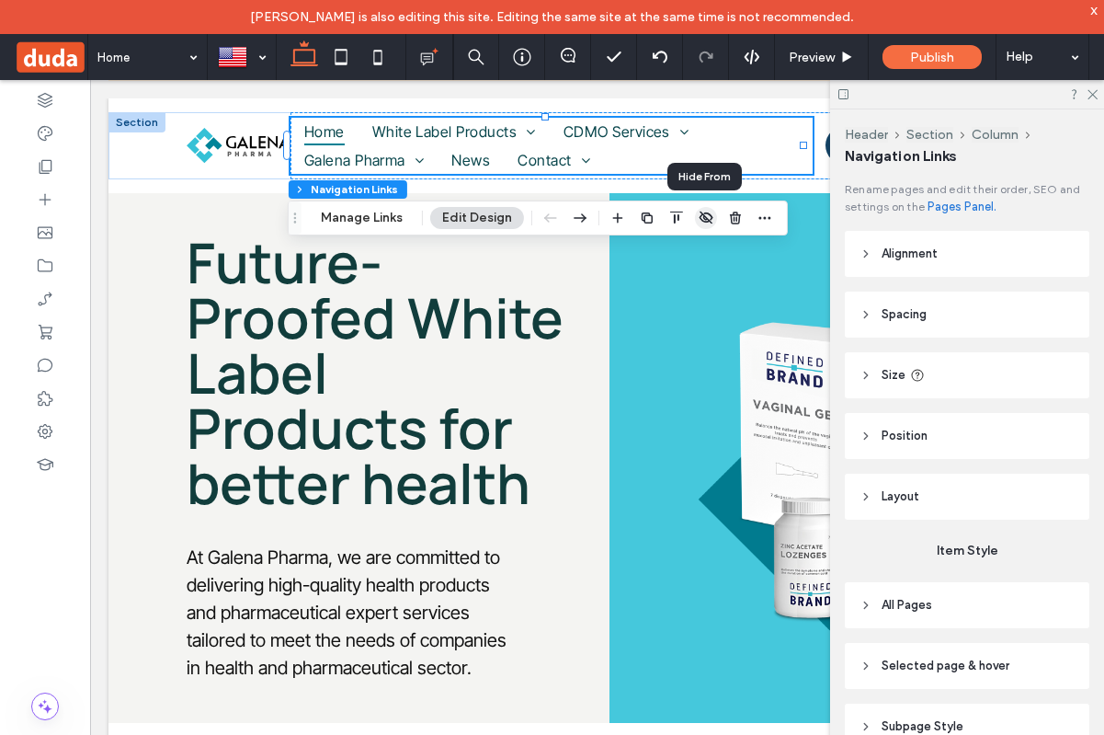
click at [706, 216] on icon "button" at bounding box center [706, 218] width 15 height 15
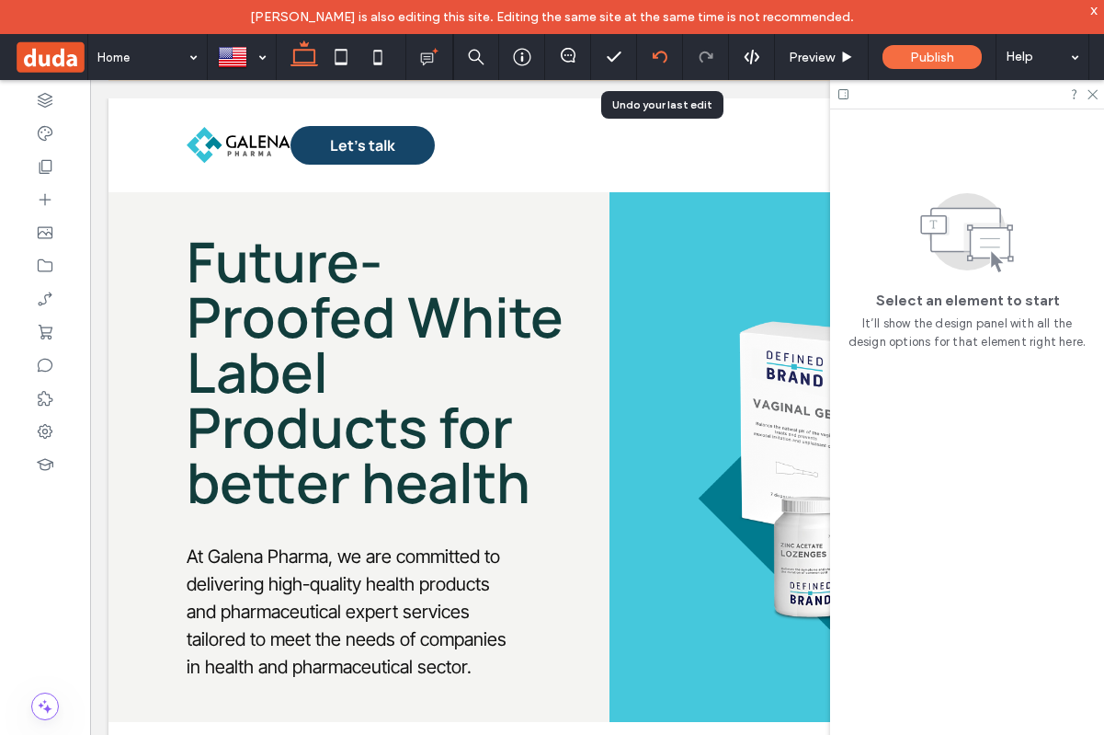
click at [667, 56] on use at bounding box center [659, 57] width 15 height 12
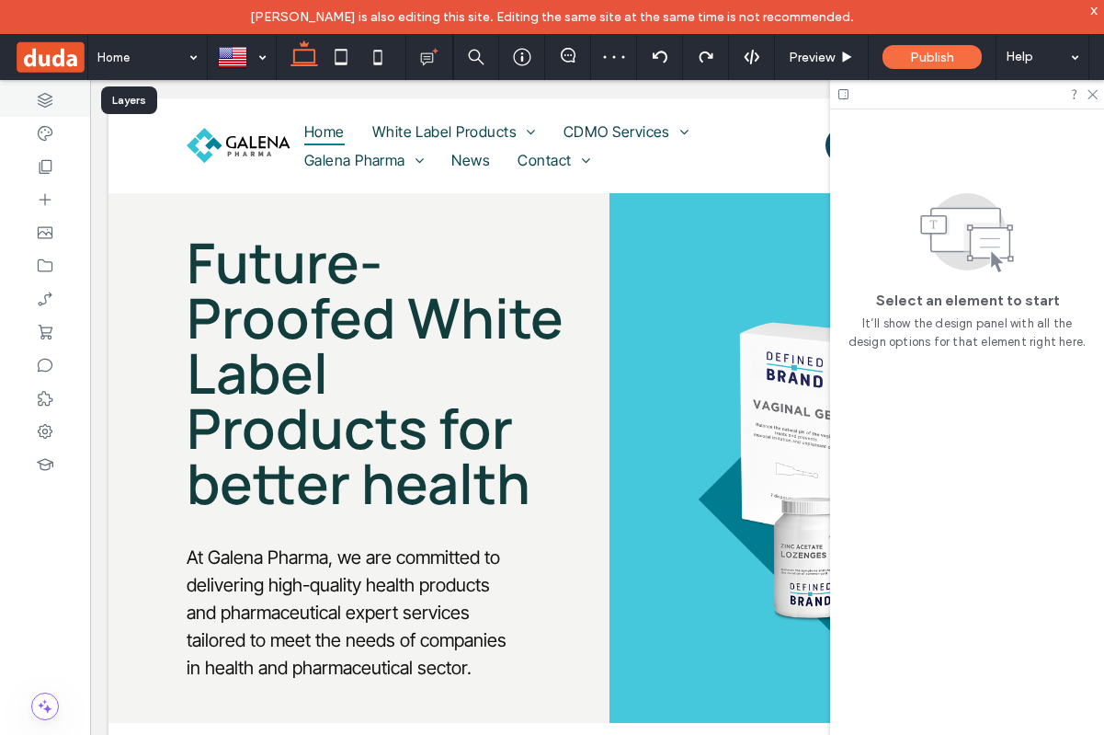
click at [51, 97] on icon at bounding box center [45, 100] width 18 height 18
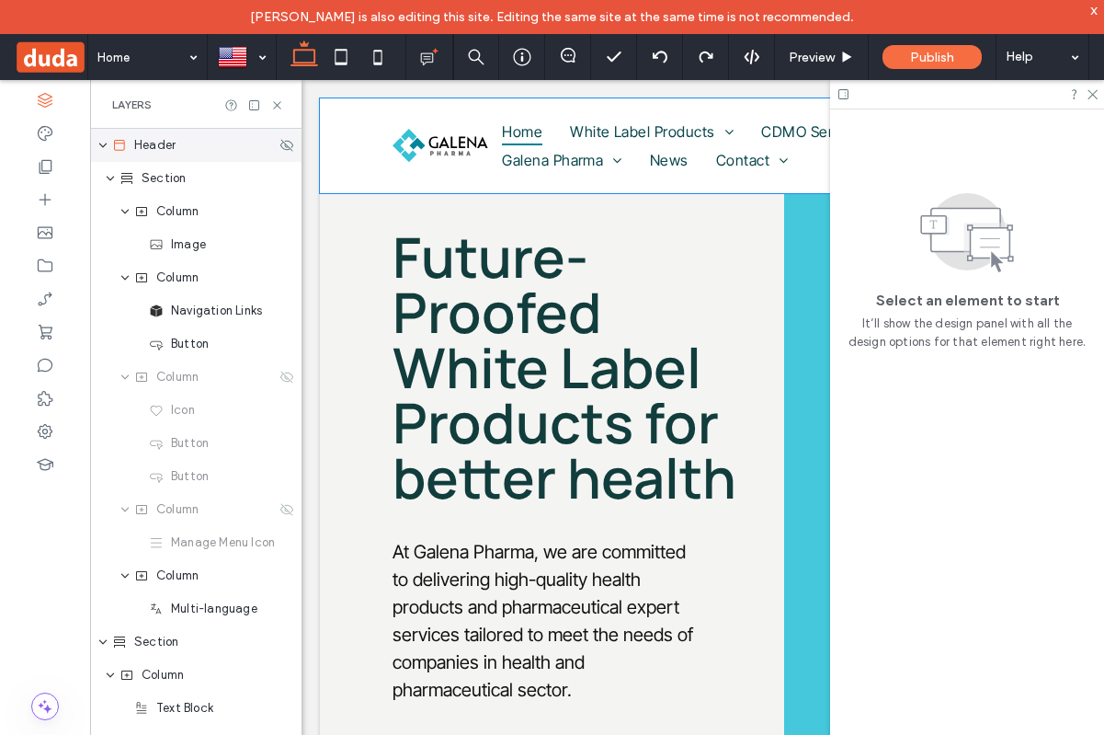
click at [105, 149] on icon "expand Header" at bounding box center [102, 145] width 11 height 15
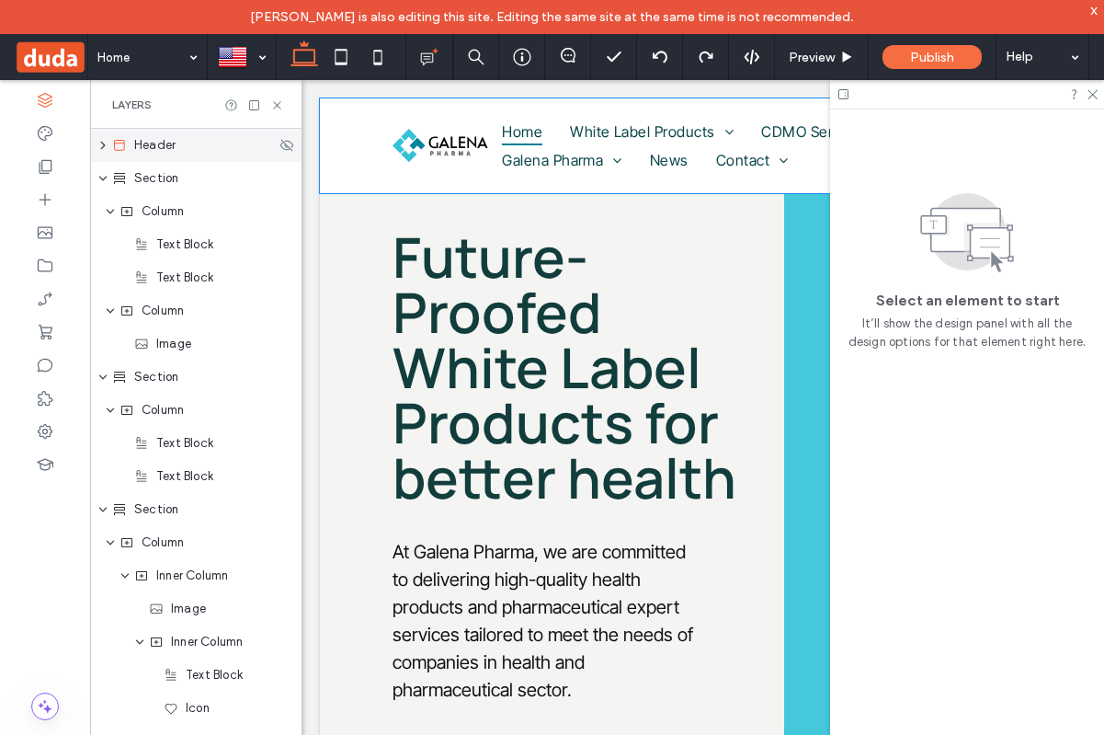
click at [106, 143] on icon "expand Header" at bounding box center [103, 145] width 15 height 11
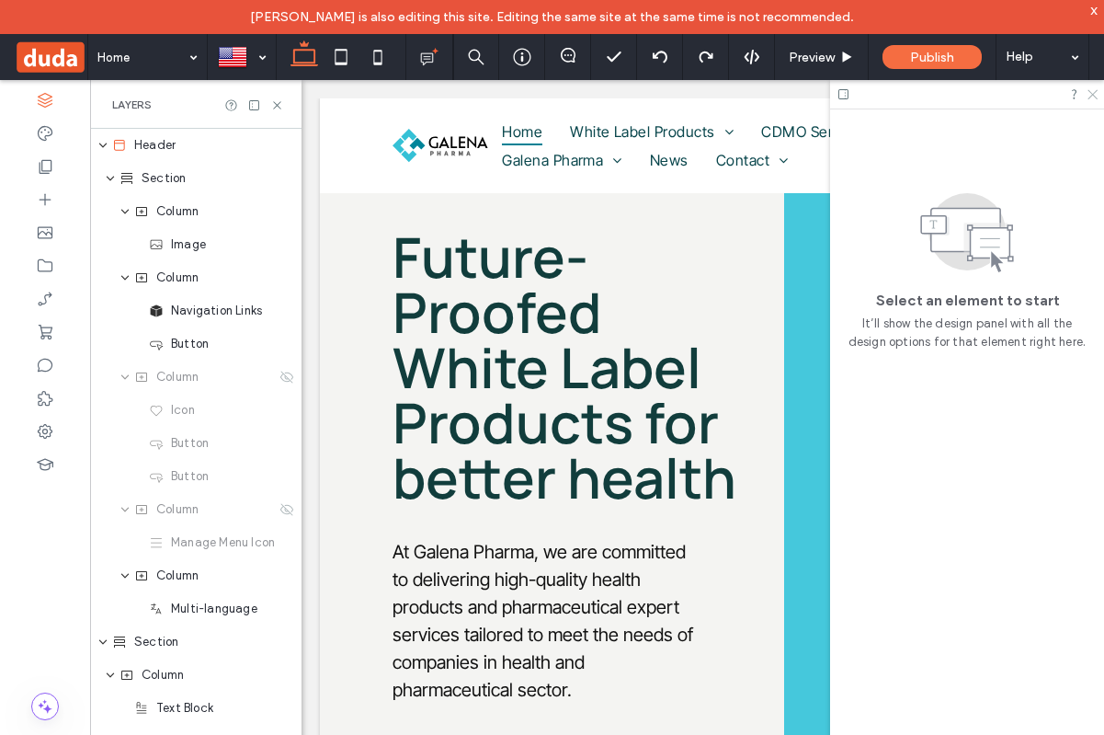
click at [1089, 96] on icon at bounding box center [1092, 93] width 12 height 12
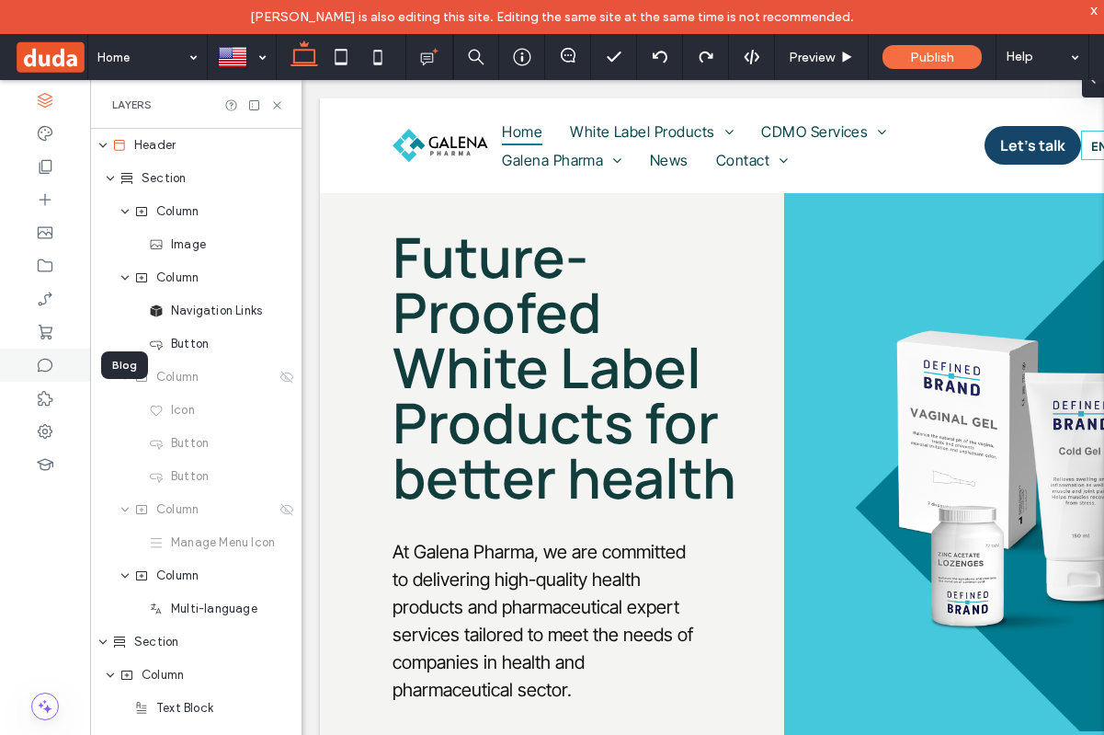
click at [50, 368] on icon at bounding box center [45, 365] width 18 height 18
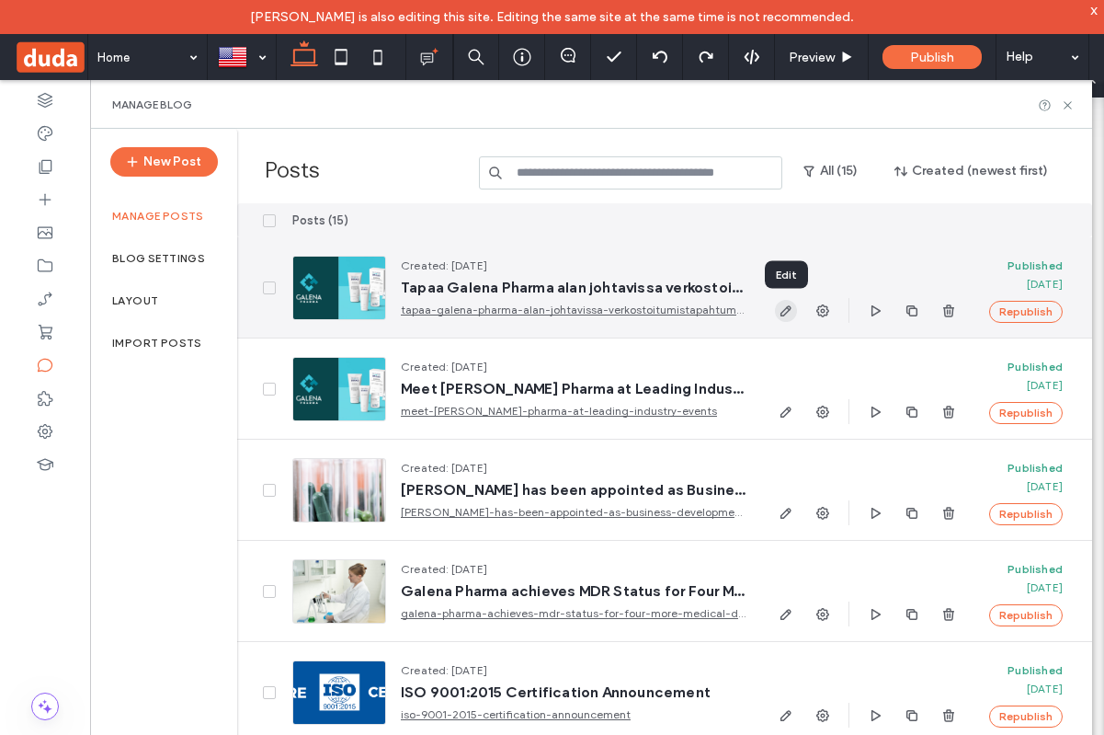
click at [783, 310] on use "button" at bounding box center [786, 310] width 11 height 11
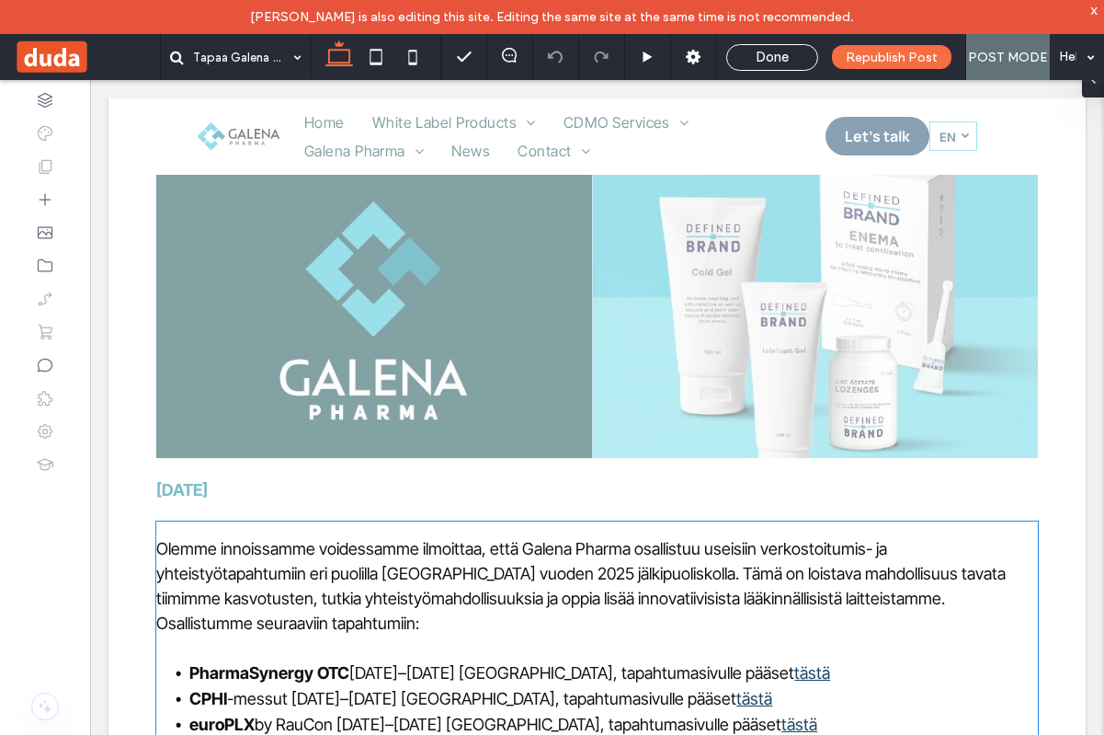
scroll to position [203, 0]
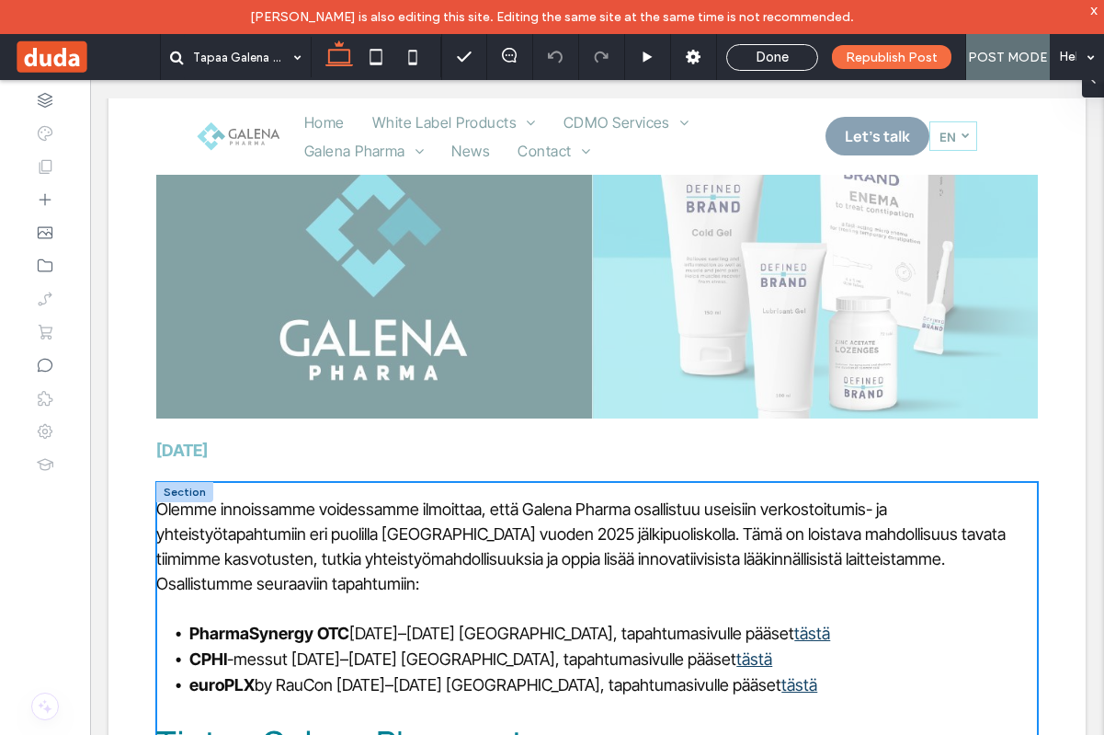
click at [227, 456] on button "Design" at bounding box center [210, 451] width 66 height 22
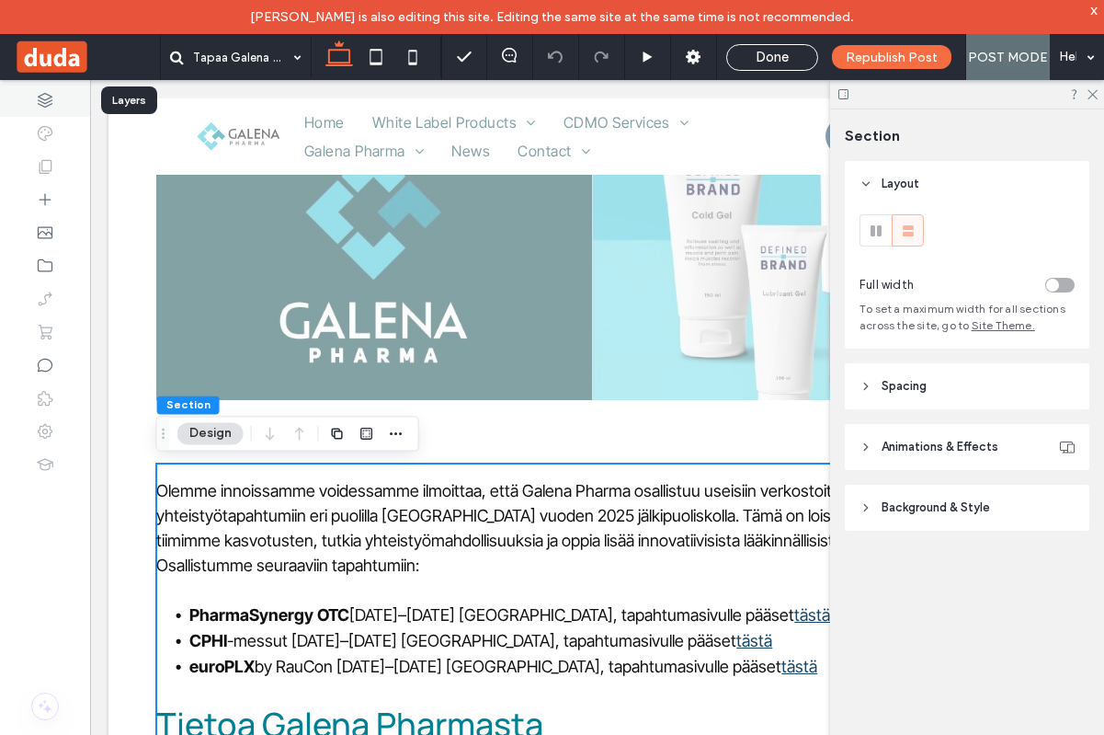
click at [43, 92] on icon at bounding box center [45, 100] width 18 height 18
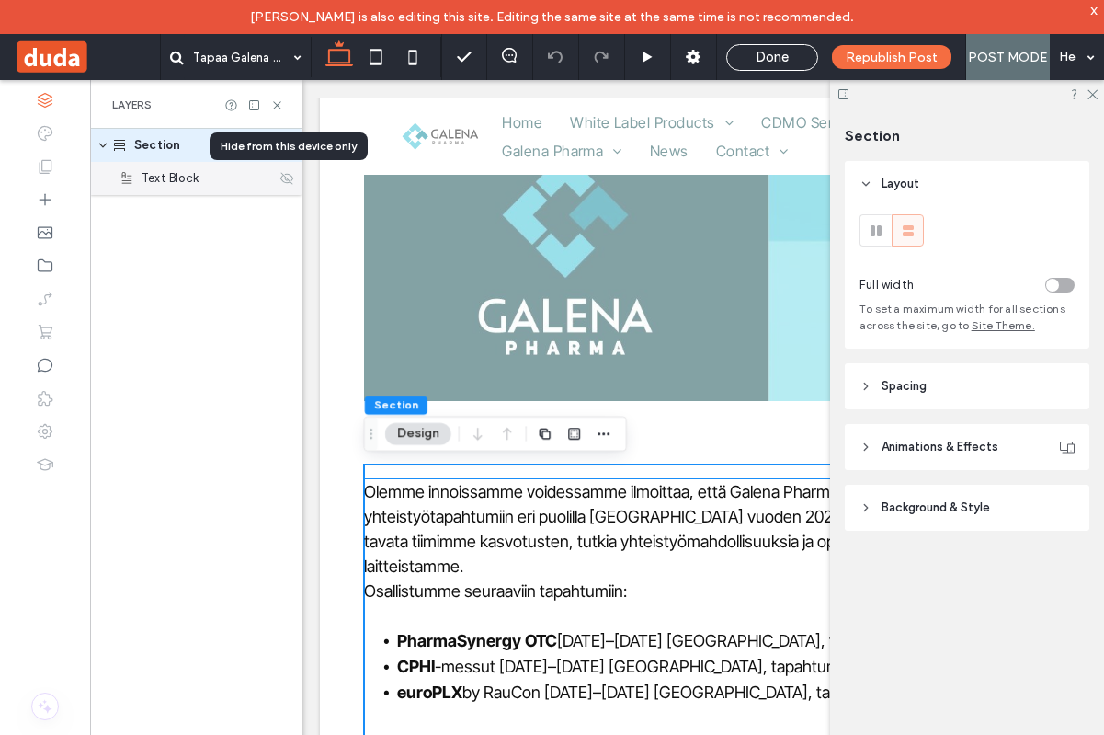
click at [282, 177] on icon at bounding box center [286, 178] width 15 height 15
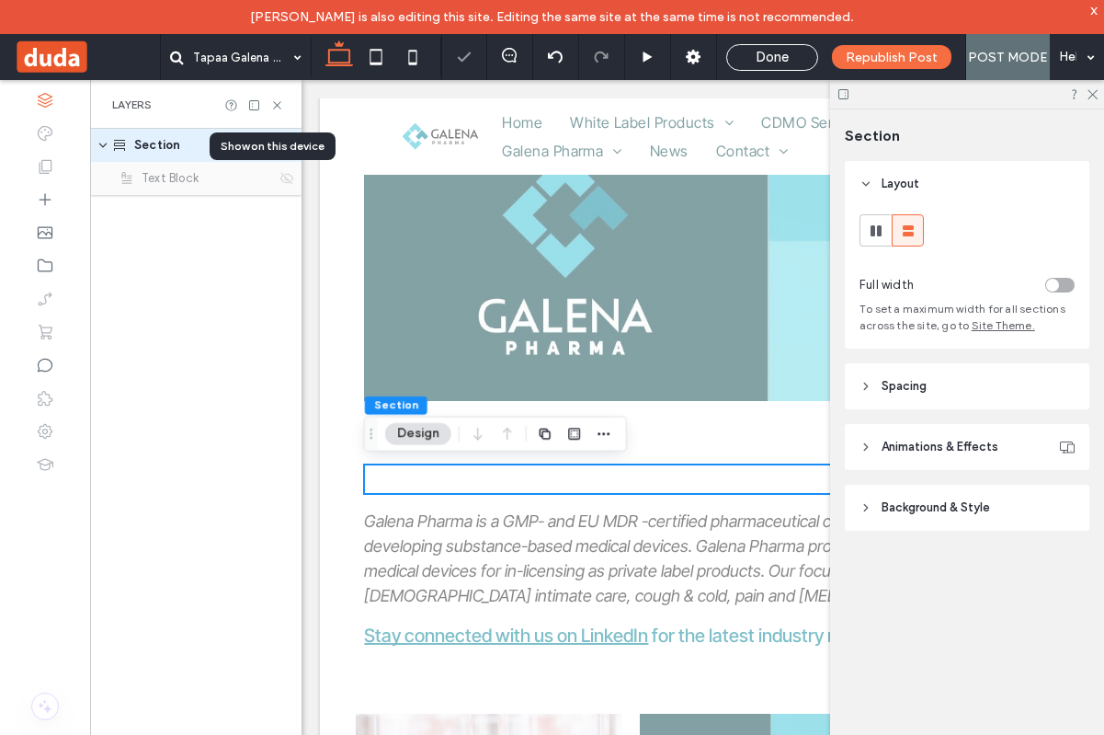
click at [282, 177] on icon at bounding box center [286, 178] width 15 height 15
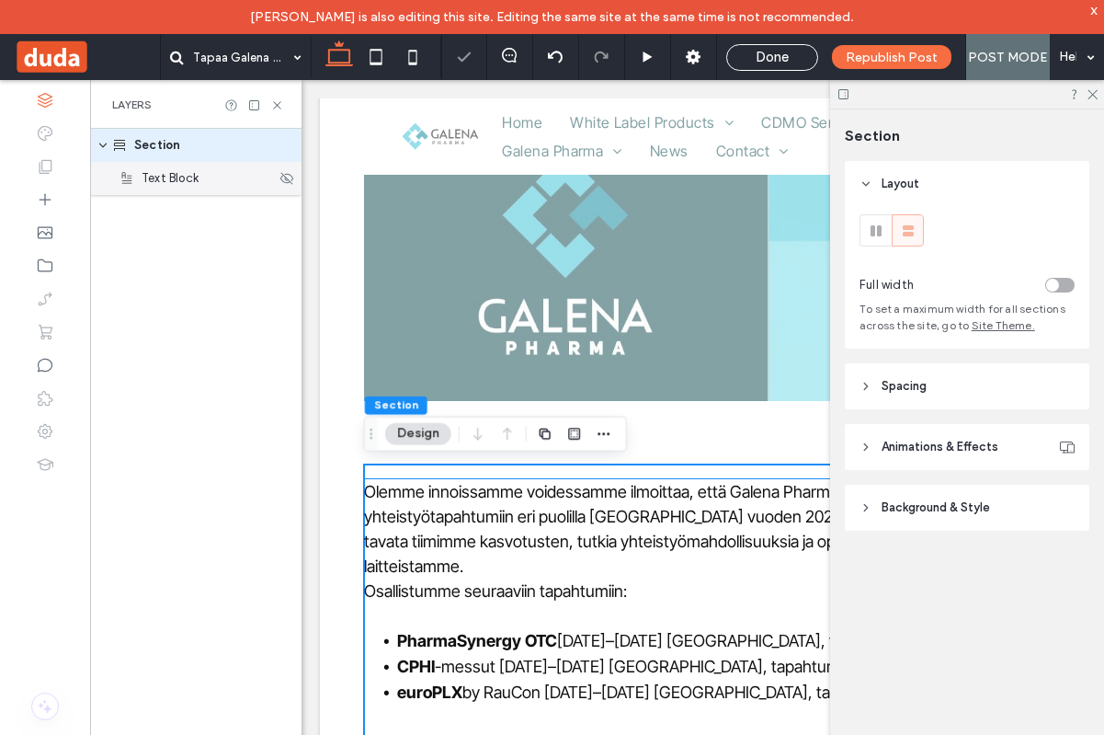
click at [152, 181] on span "Text Block" at bounding box center [170, 178] width 57 height 18
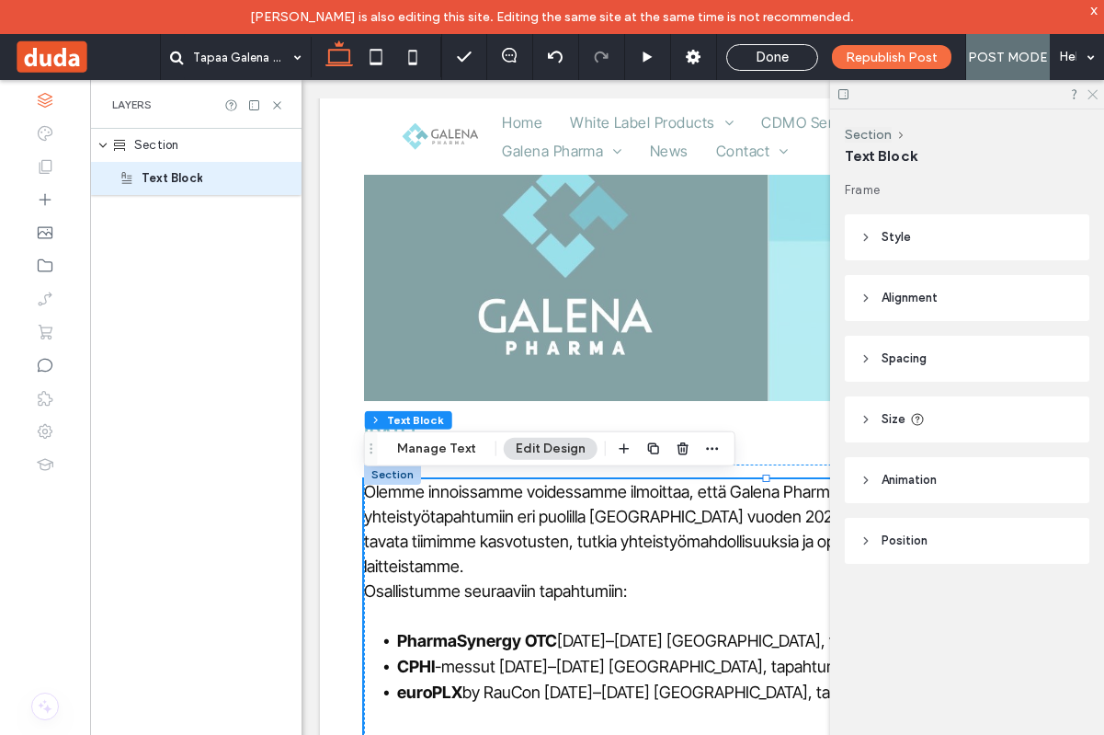
click at [1089, 97] on use at bounding box center [1093, 95] width 10 height 10
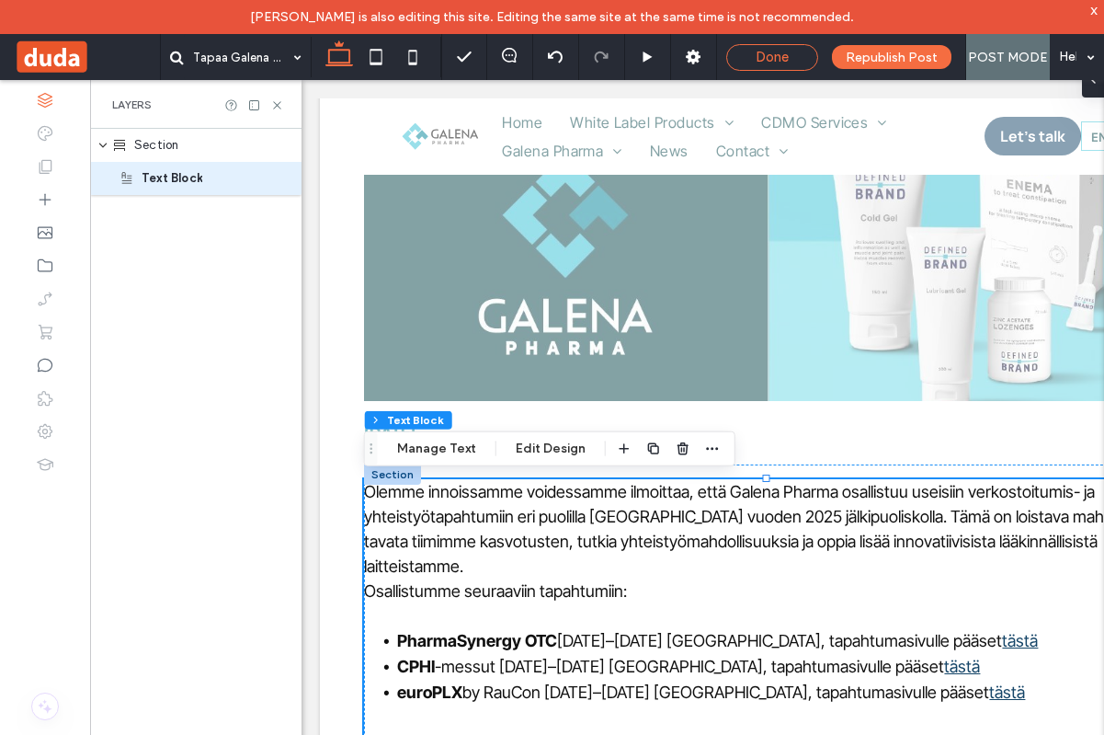
click at [742, 53] on div "Done" at bounding box center [772, 57] width 90 height 17
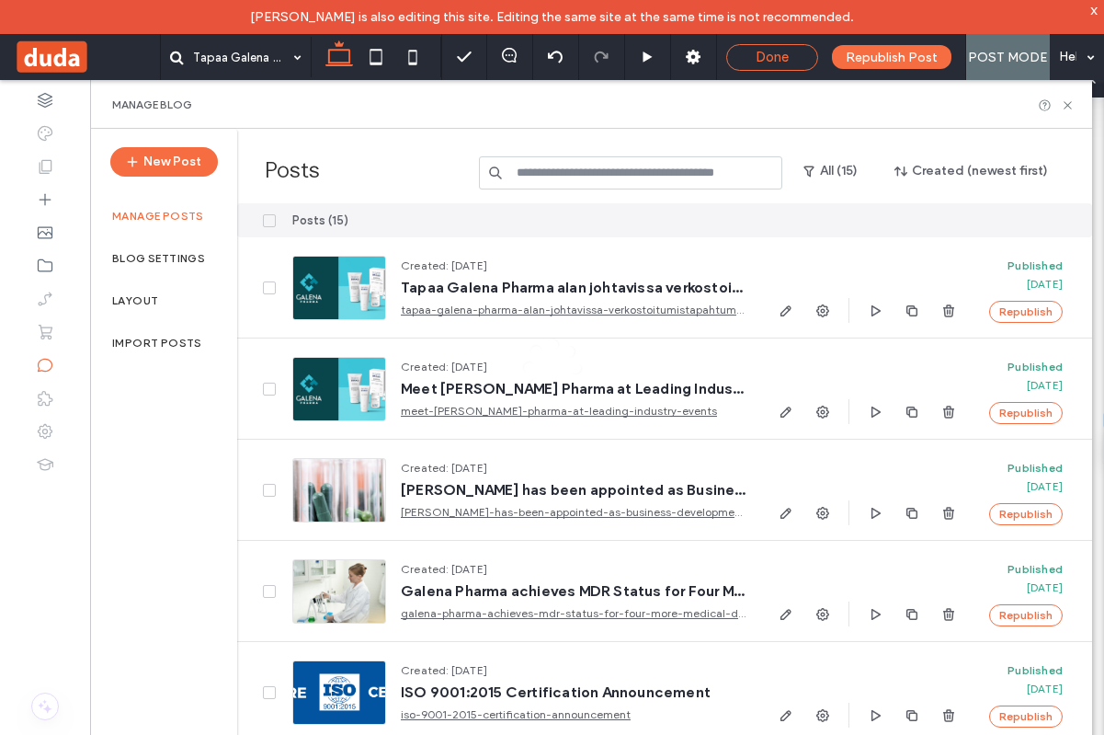
scroll to position [203, 0]
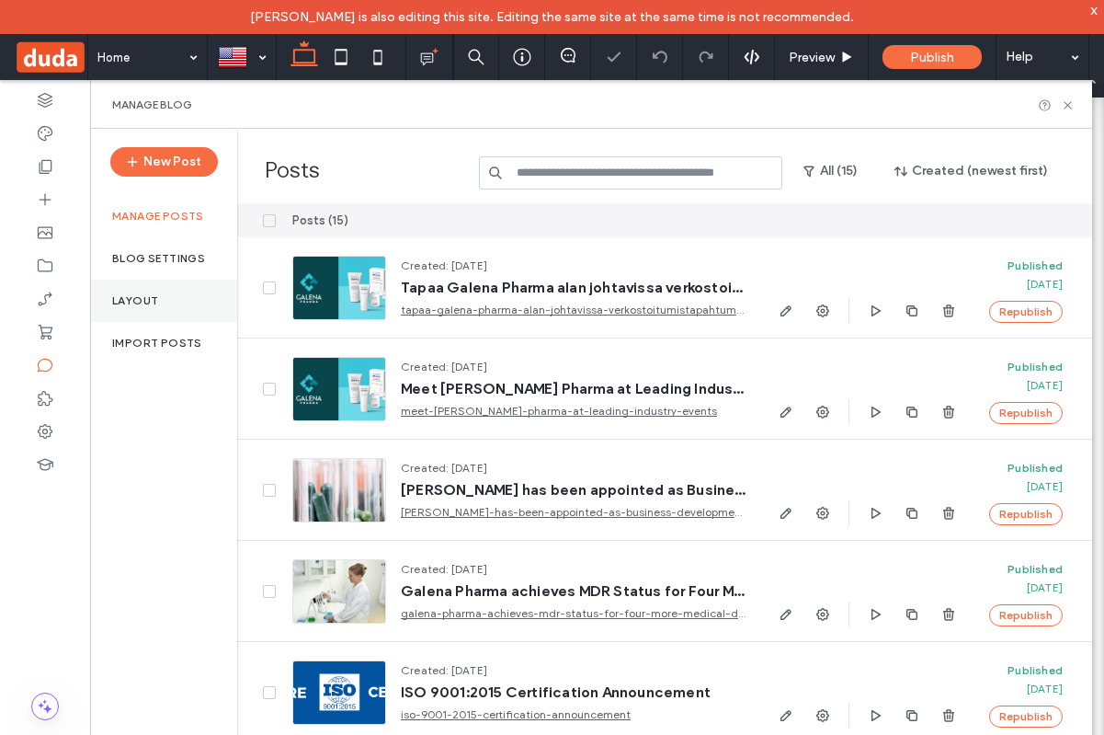
click at [145, 301] on label "Layout" at bounding box center [135, 300] width 46 height 13
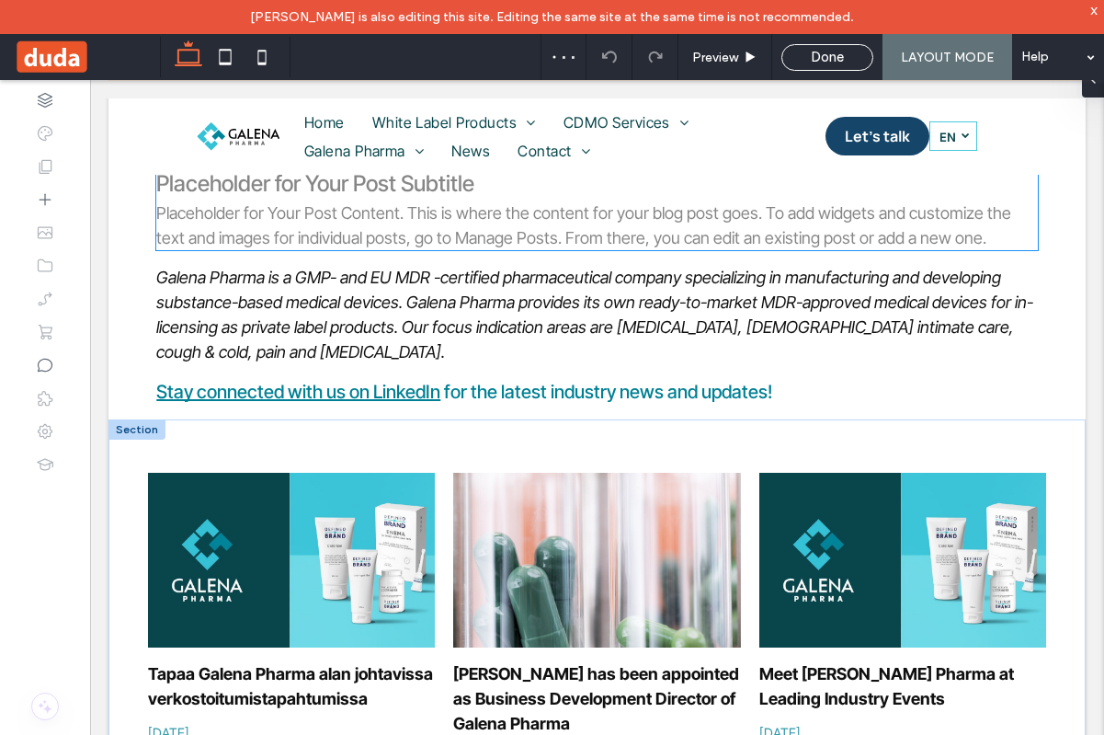
scroll to position [501, 0]
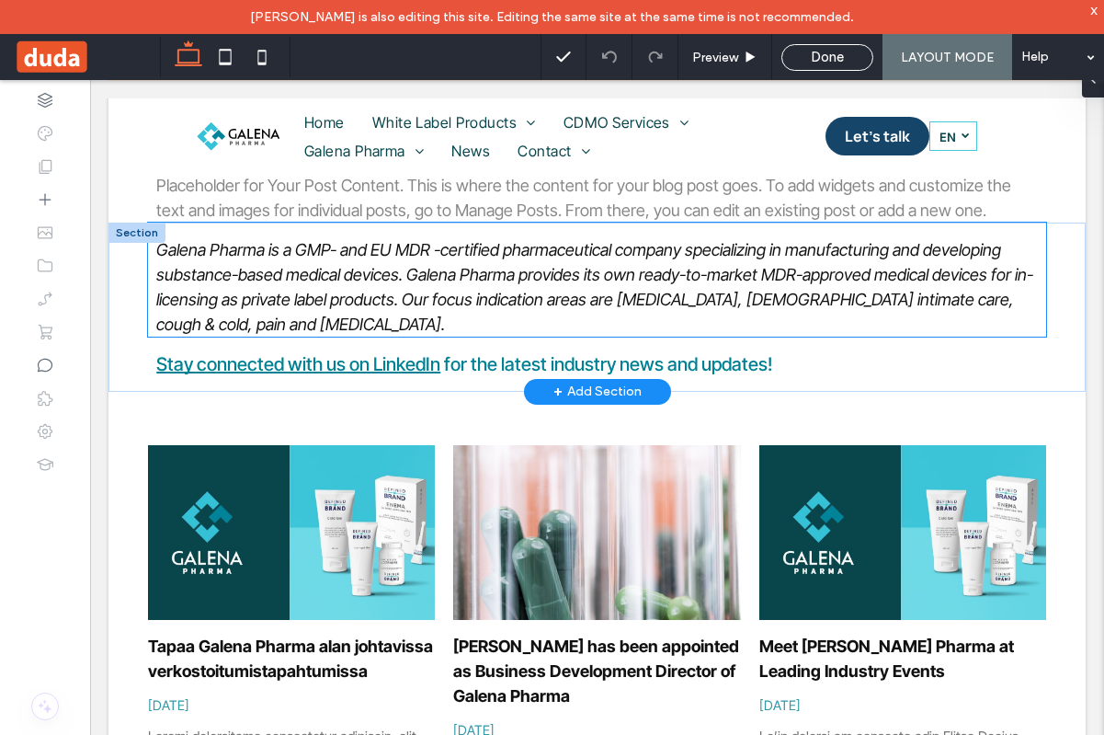
click at [350, 291] on span "Galena Pharma is a GMP- and EU MDR -certified pharmaceutical company specializi…" at bounding box center [594, 287] width 877 height 94
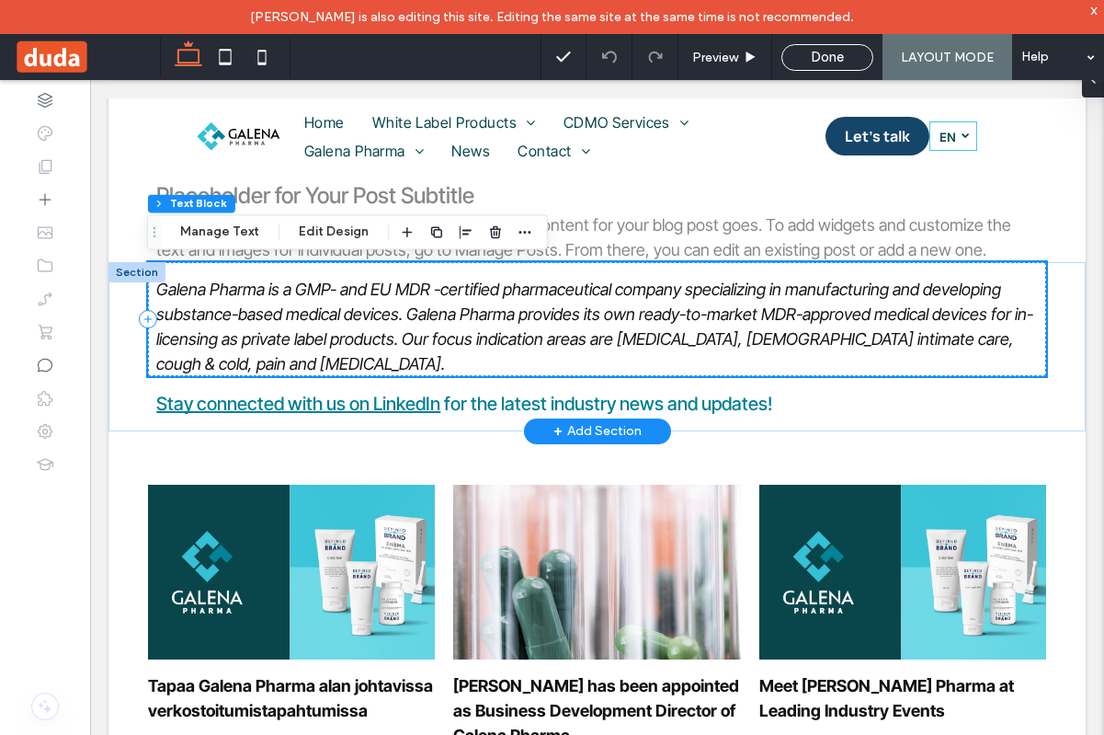
scroll to position [462, 0]
click at [400, 234] on icon "button" at bounding box center [407, 231] width 15 height 15
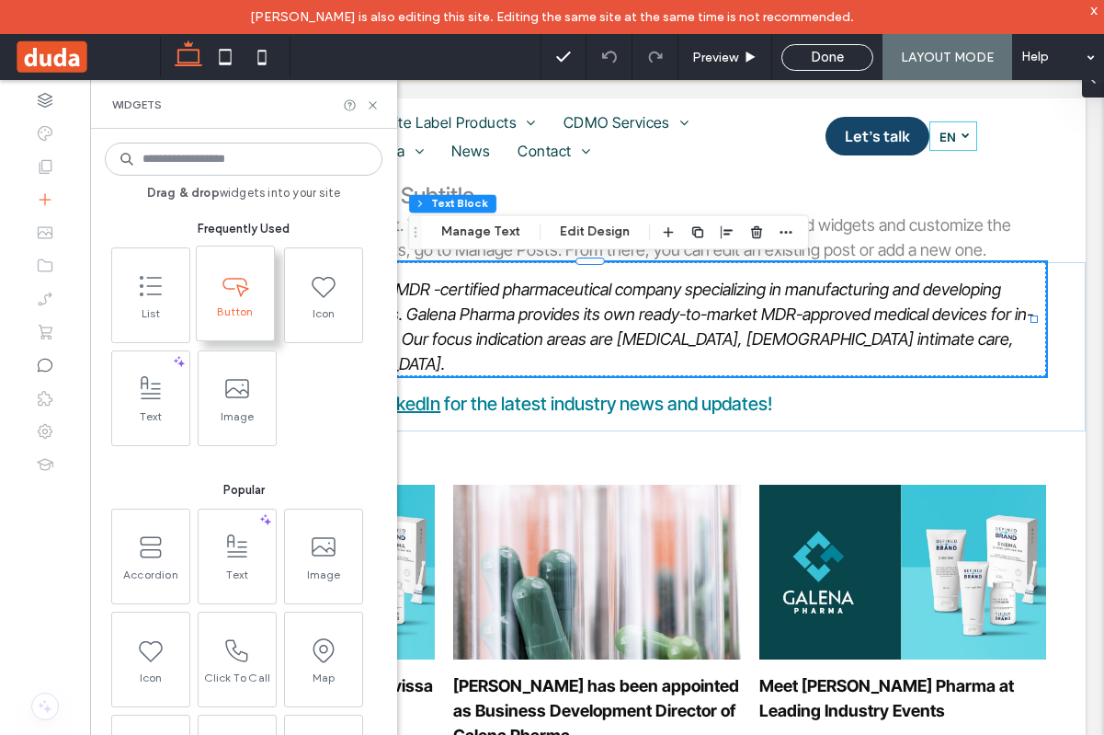
click at [238, 292] on icon at bounding box center [235, 283] width 29 height 29
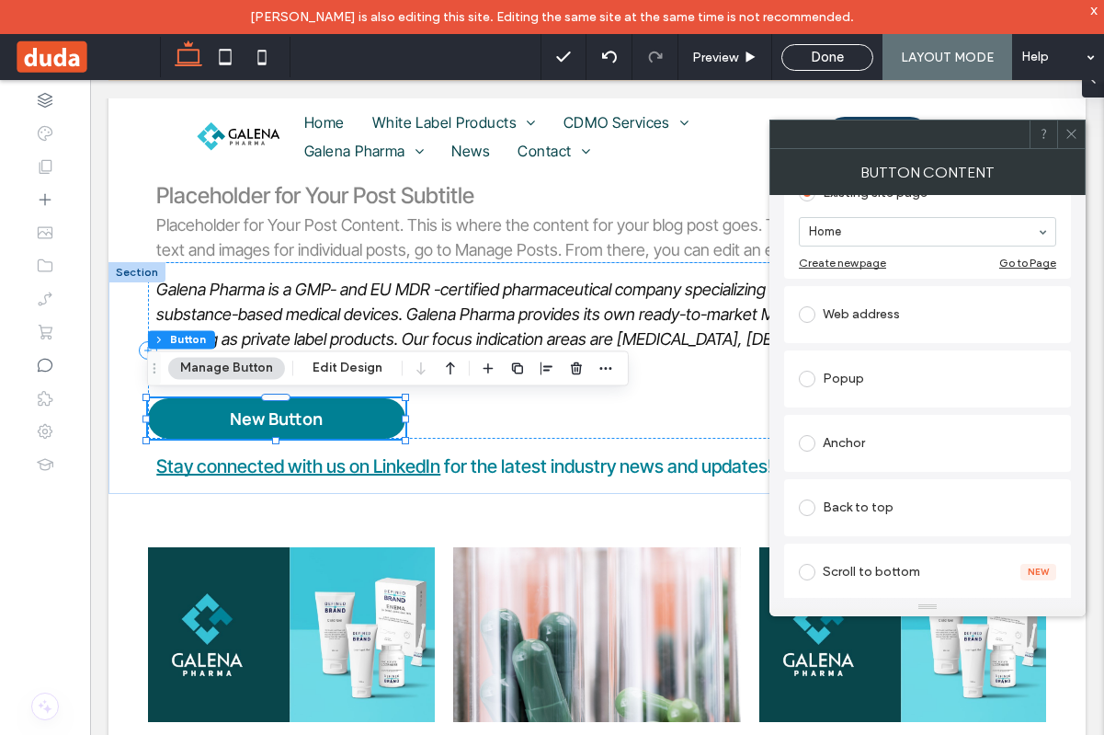
scroll to position [486, 0]
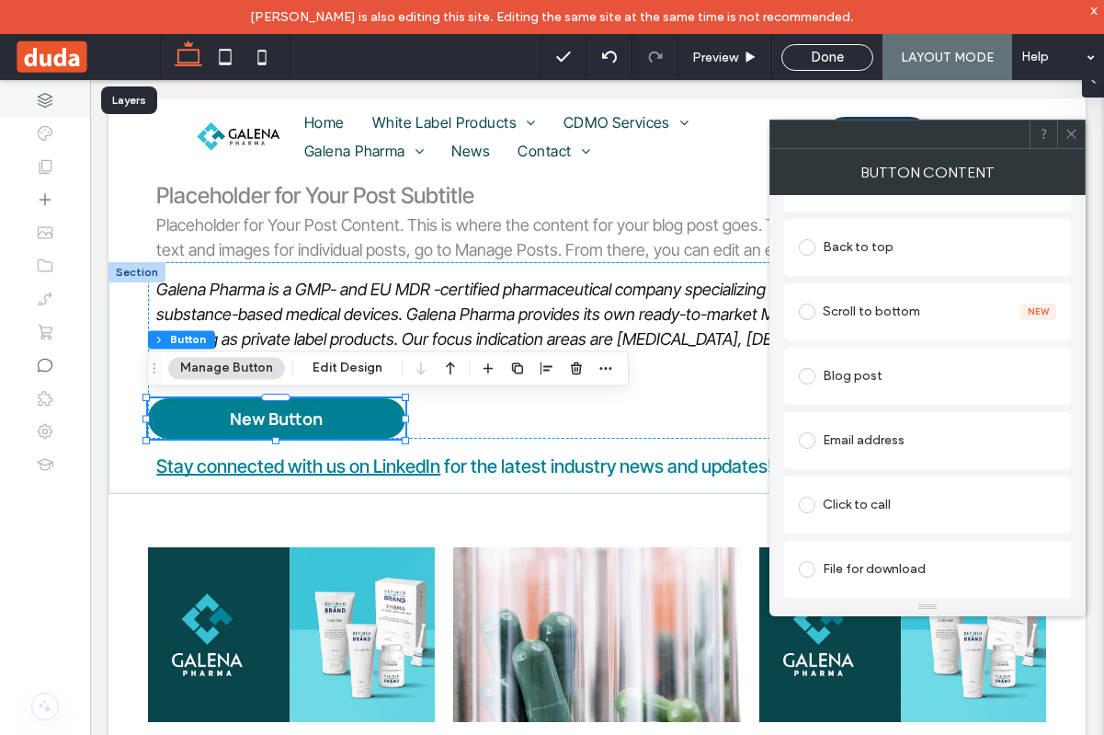
click at [44, 90] on div at bounding box center [45, 100] width 90 height 33
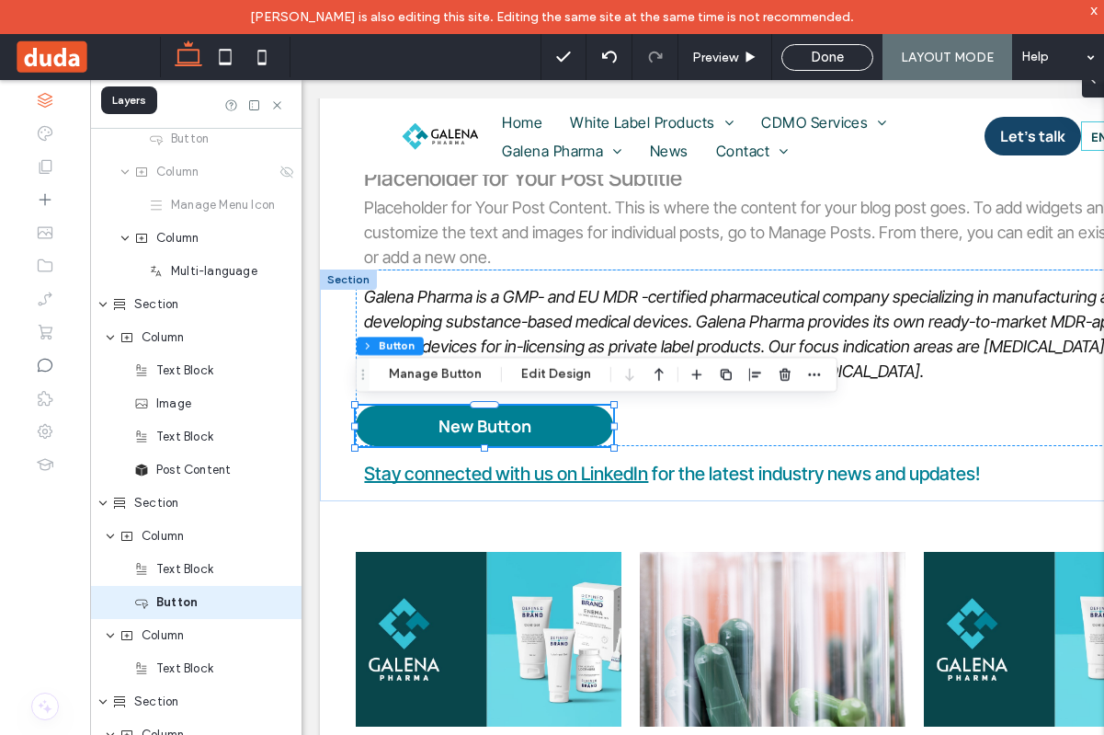
scroll to position [491, 0]
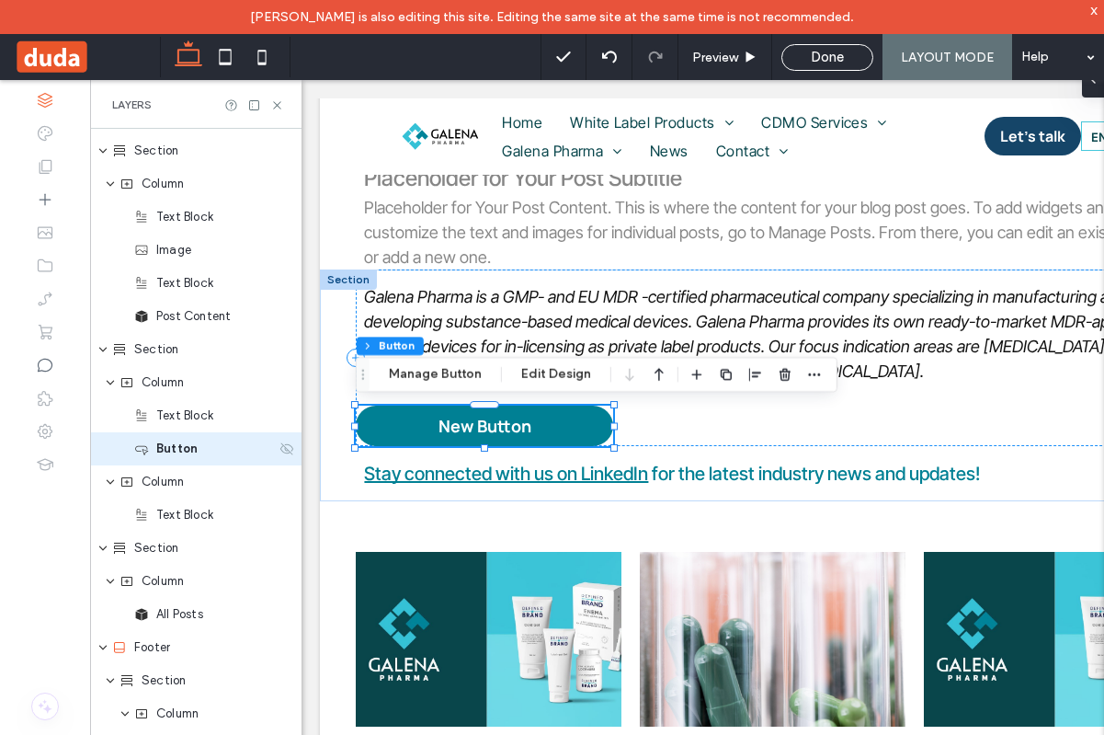
click at [280, 450] on use at bounding box center [286, 448] width 13 height 12
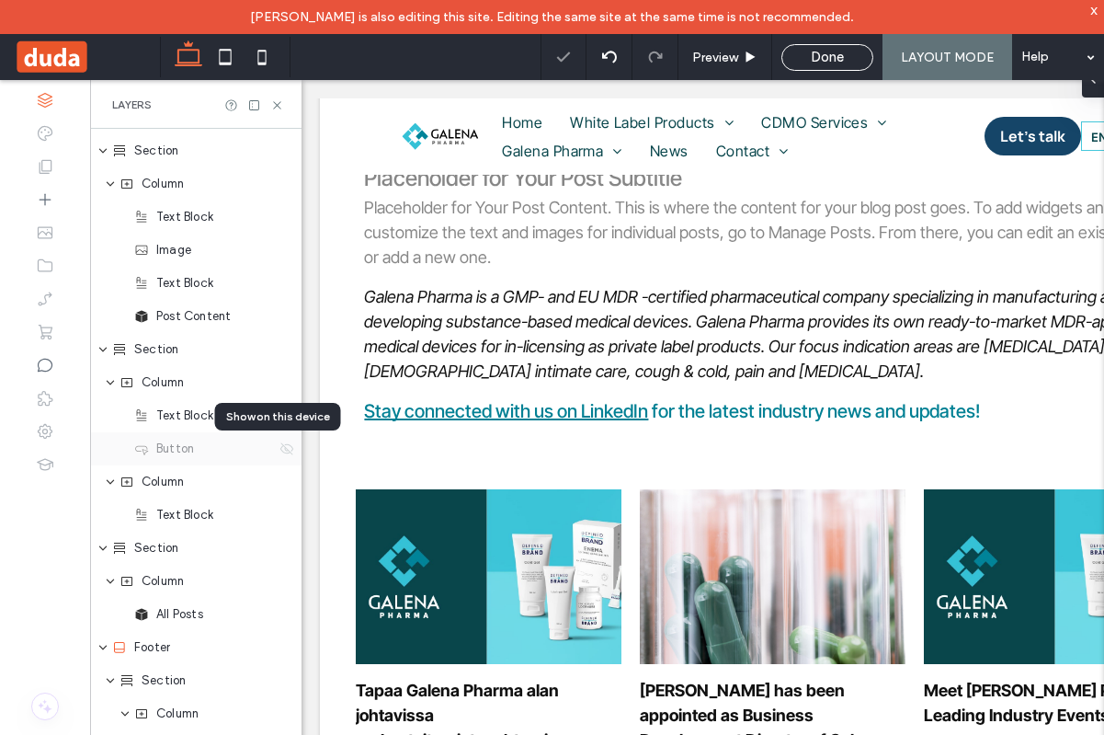
click at [280, 450] on use at bounding box center [286, 448] width 13 height 12
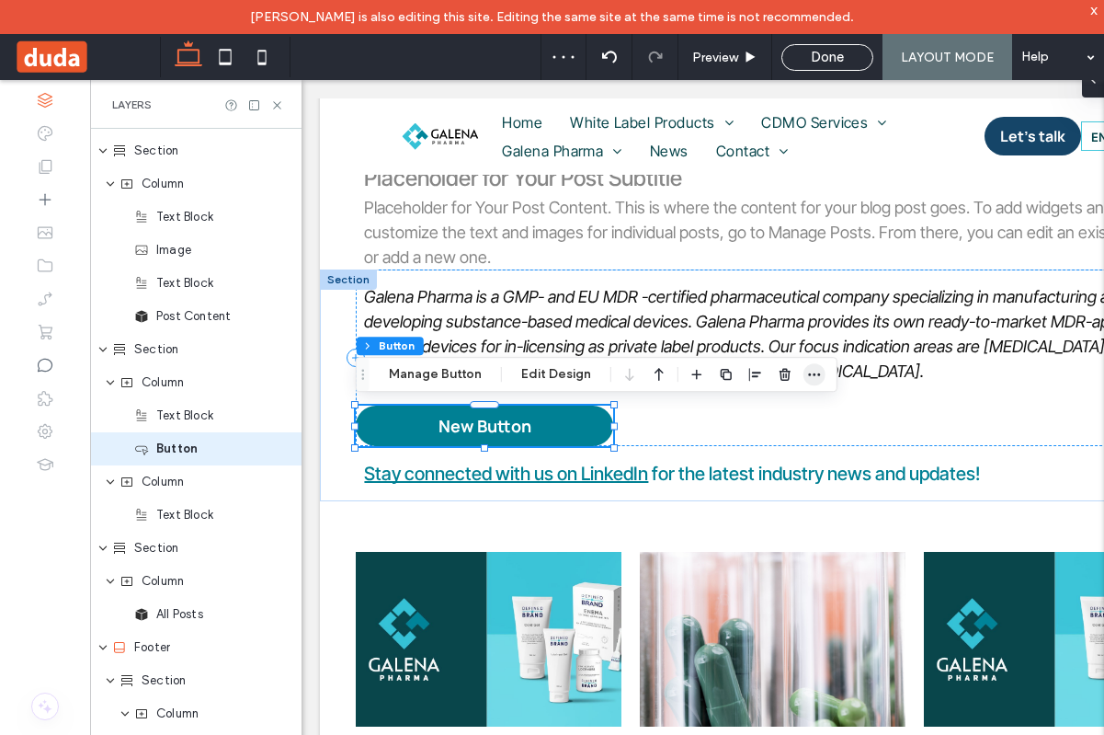
click at [818, 373] on span "button" at bounding box center [815, 374] width 22 height 22
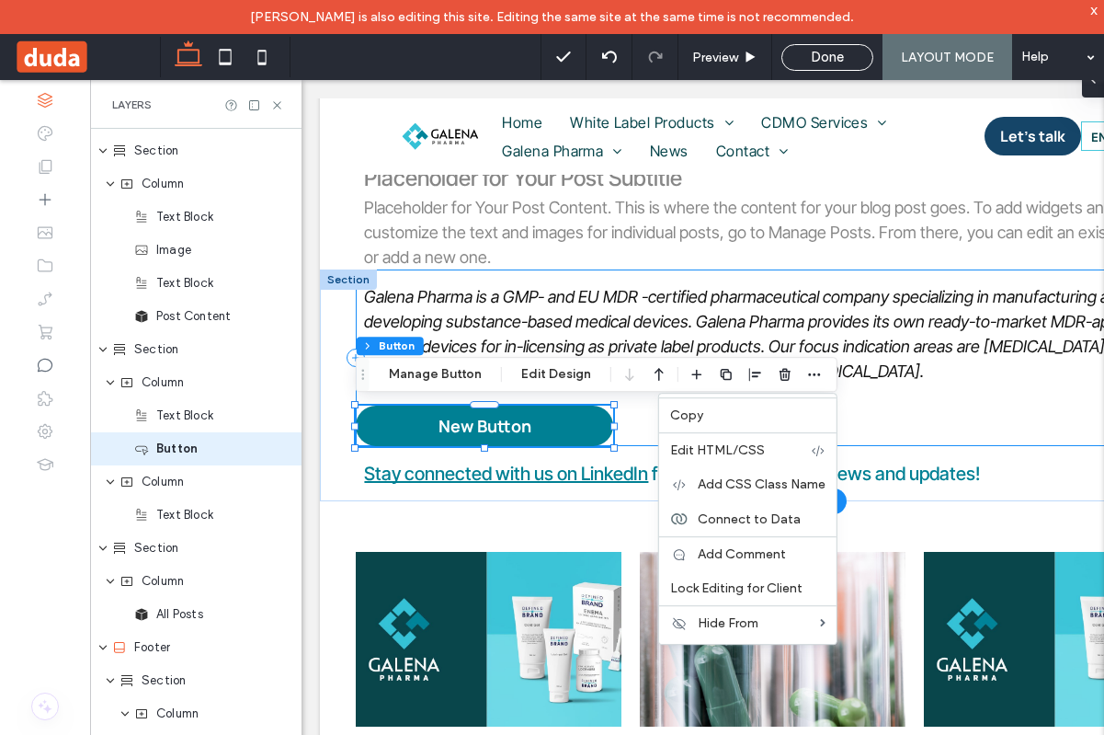
click at [932, 409] on div "Galena Pharma is a GMP- and EU MDR -certified pharmaceutical company specializi…" at bounding box center [772, 357] width 833 height 177
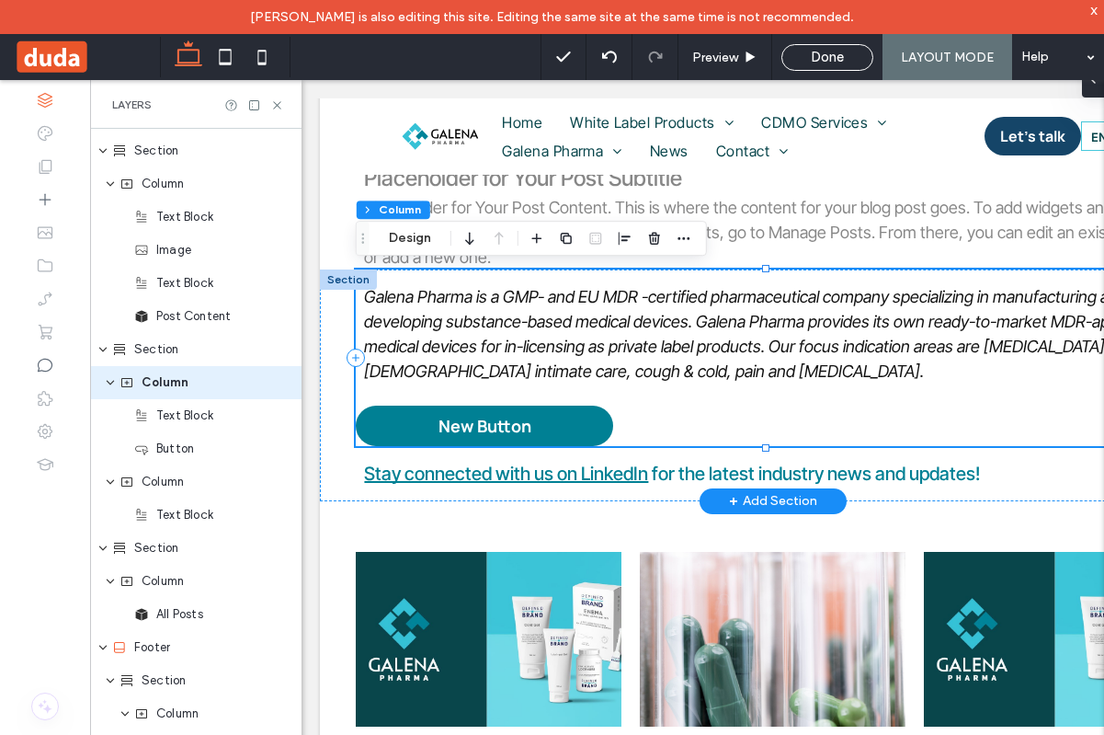
scroll to position [425, 0]
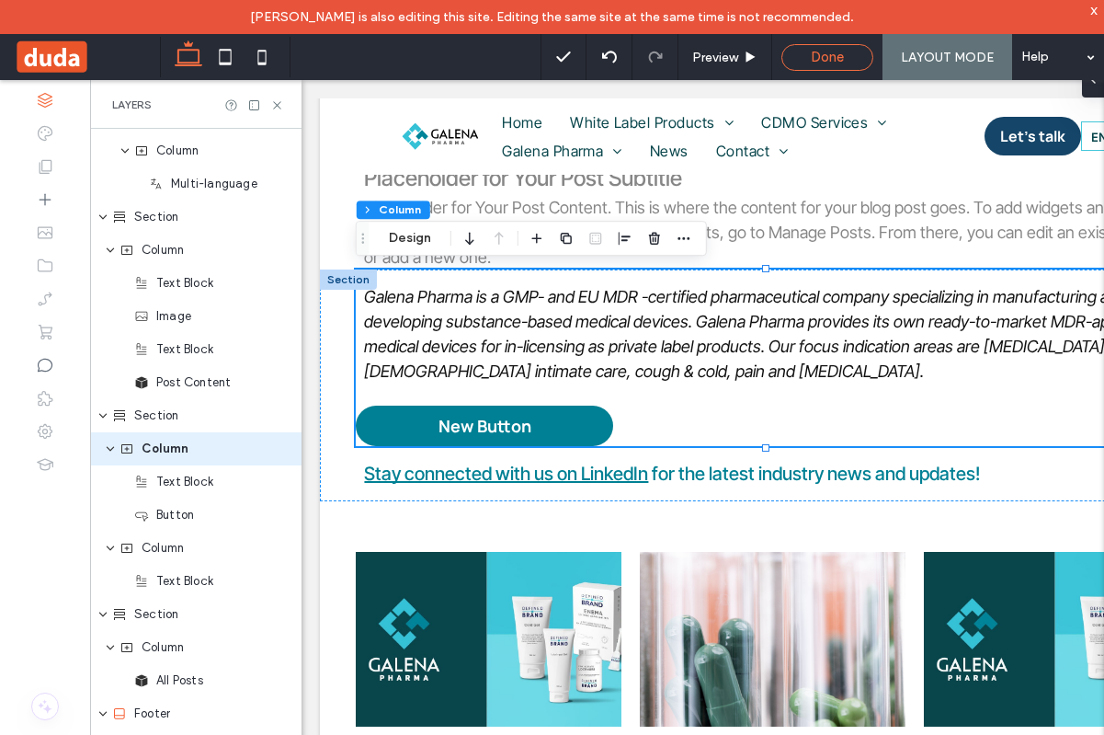
click at [865, 56] on div "Done" at bounding box center [827, 57] width 90 height 17
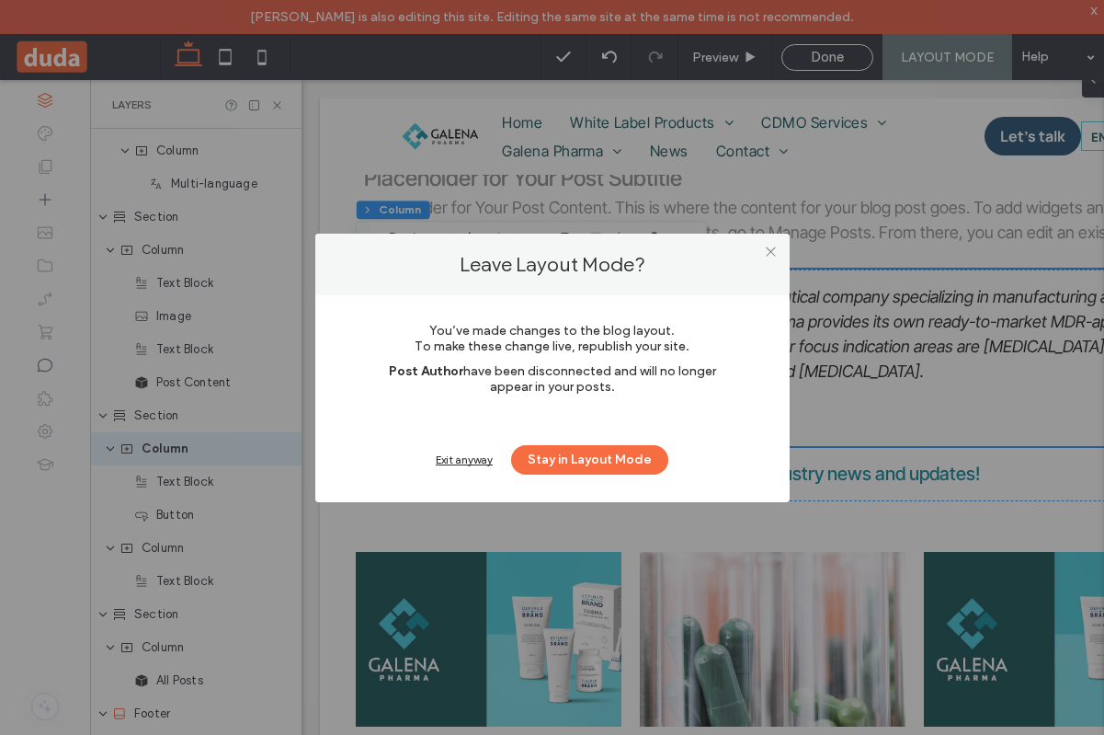
click at [468, 455] on div "Exit anyway" at bounding box center [464, 459] width 57 height 14
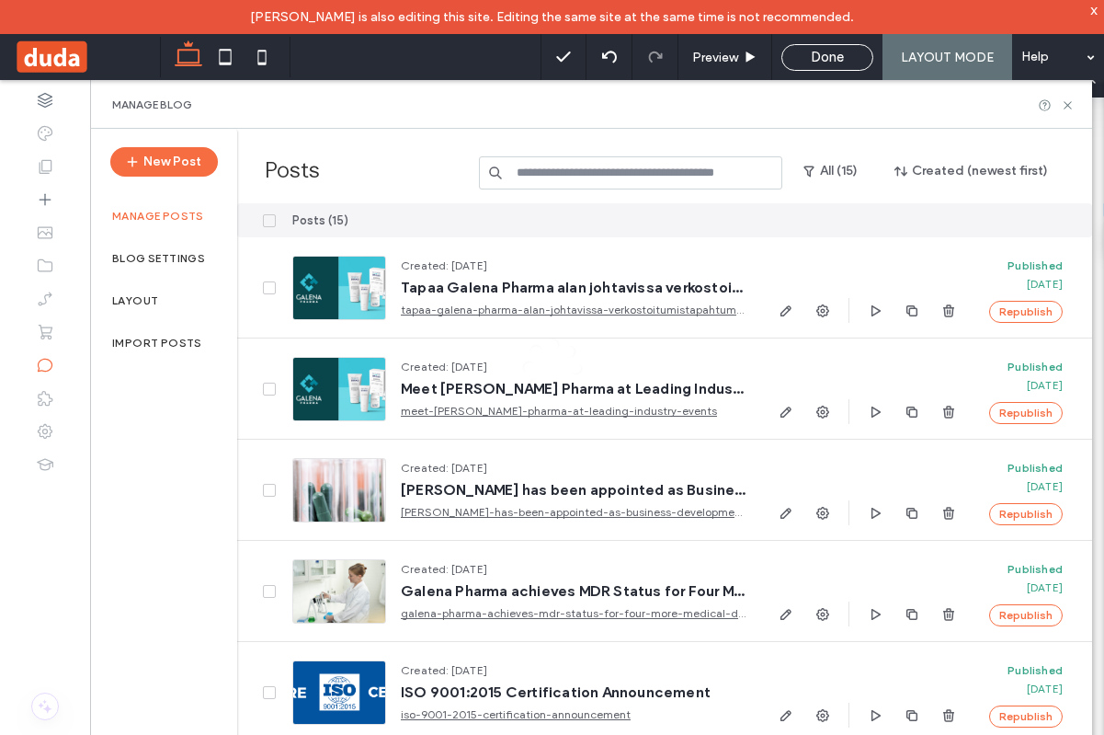
scroll to position [462, 0]
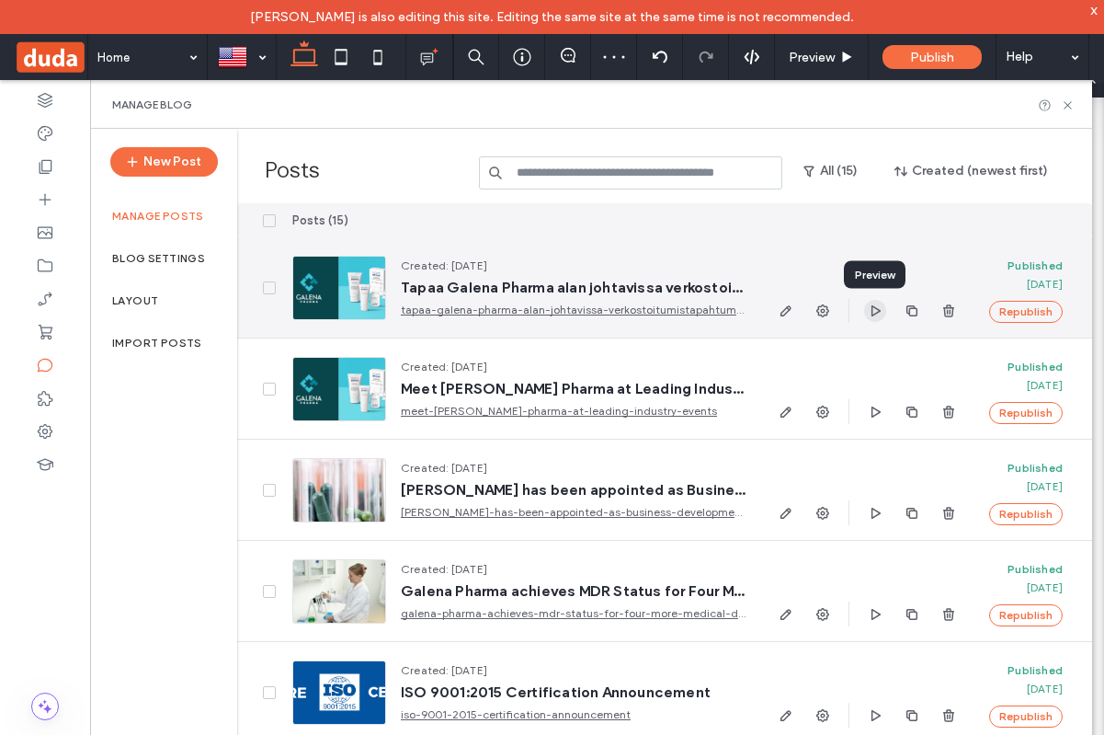
click at [868, 311] on icon "button" at bounding box center [875, 310] width 15 height 15
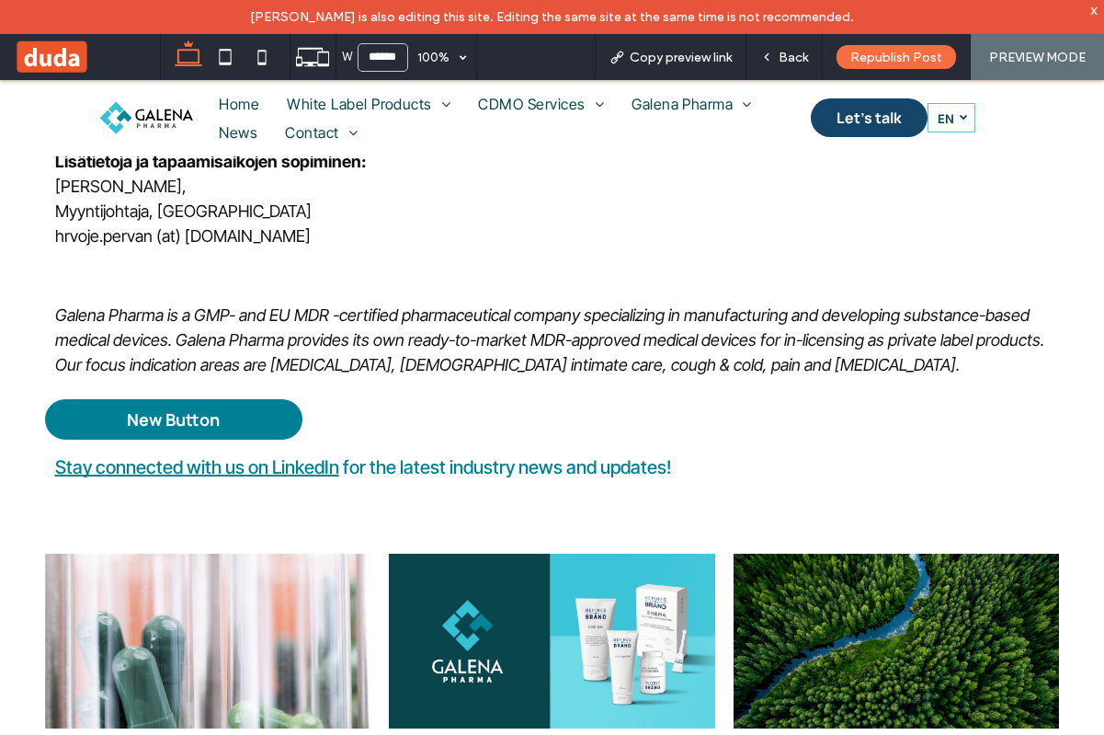
scroll to position [1033, 0]
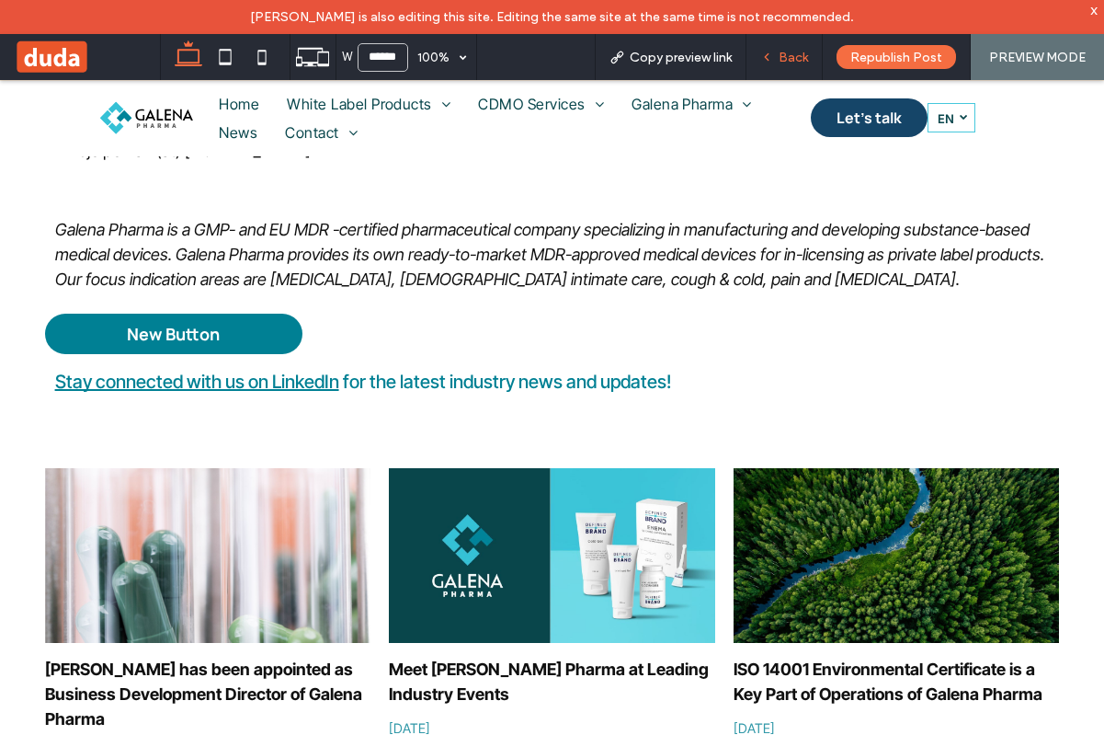
click at [782, 55] on span "Back" at bounding box center [793, 58] width 29 height 16
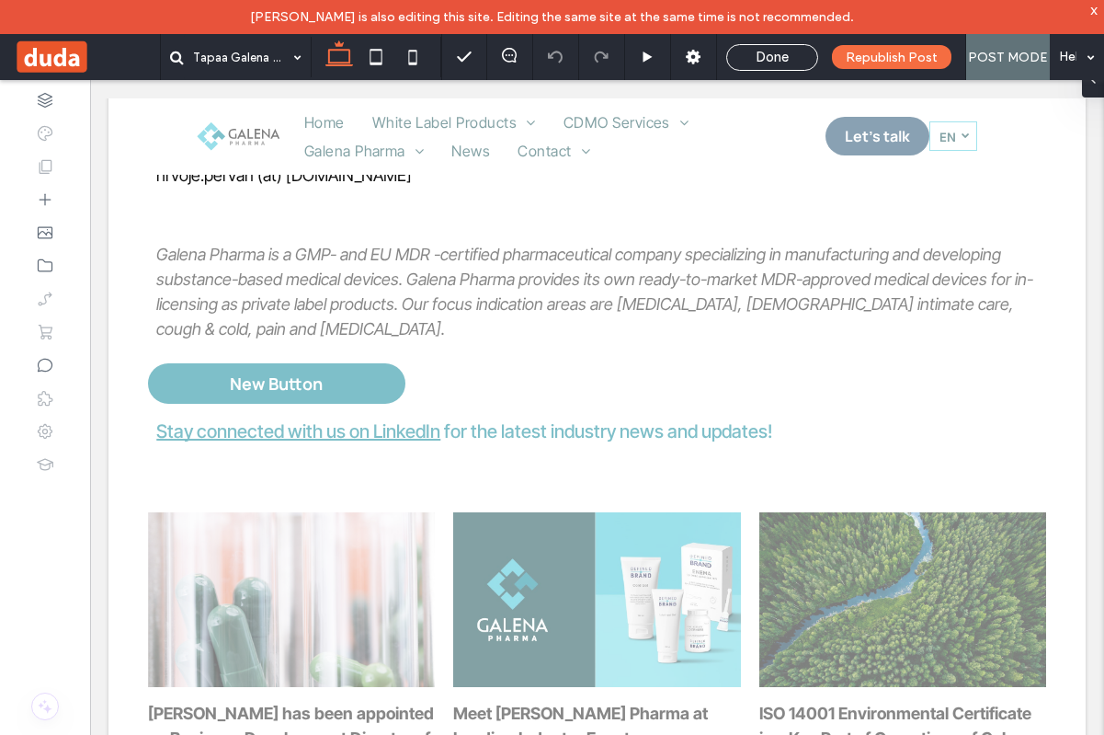
scroll to position [1057, 0]
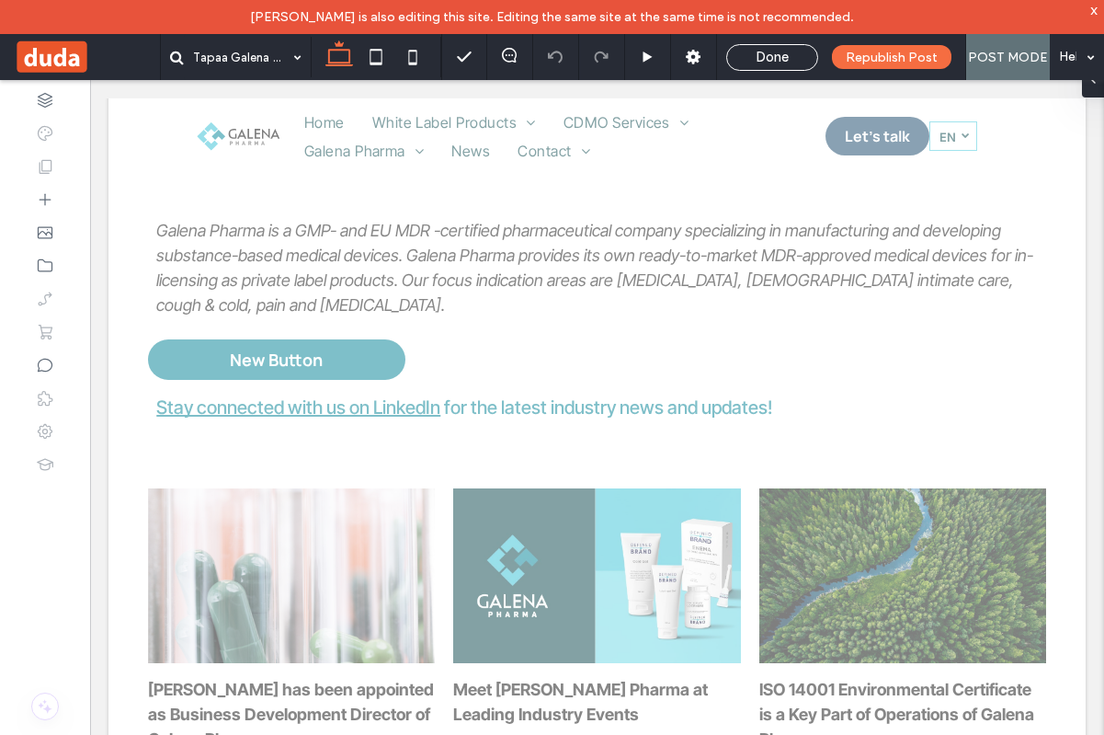
click at [393, 279] on div "Tapaa Galena Pharma alan johtavissa verkostoitumistapahtumissa [DATE] Olemme in…" at bounding box center [596, 69] width 977 height 1904
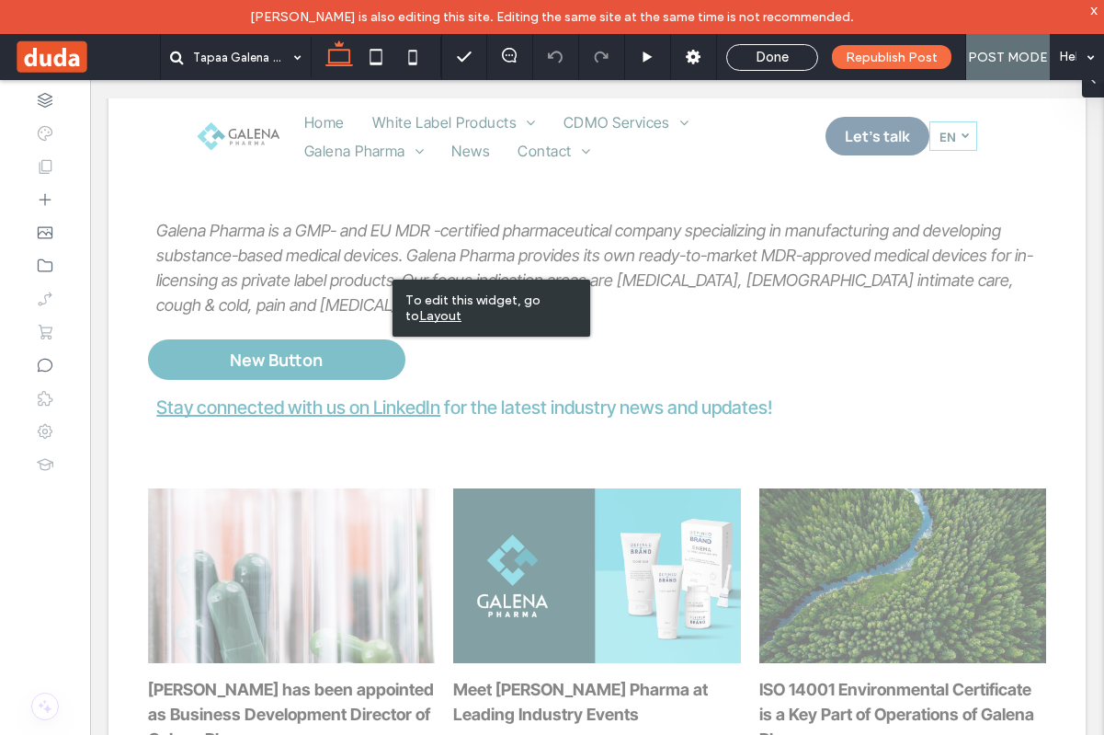
scroll to position [837, 0]
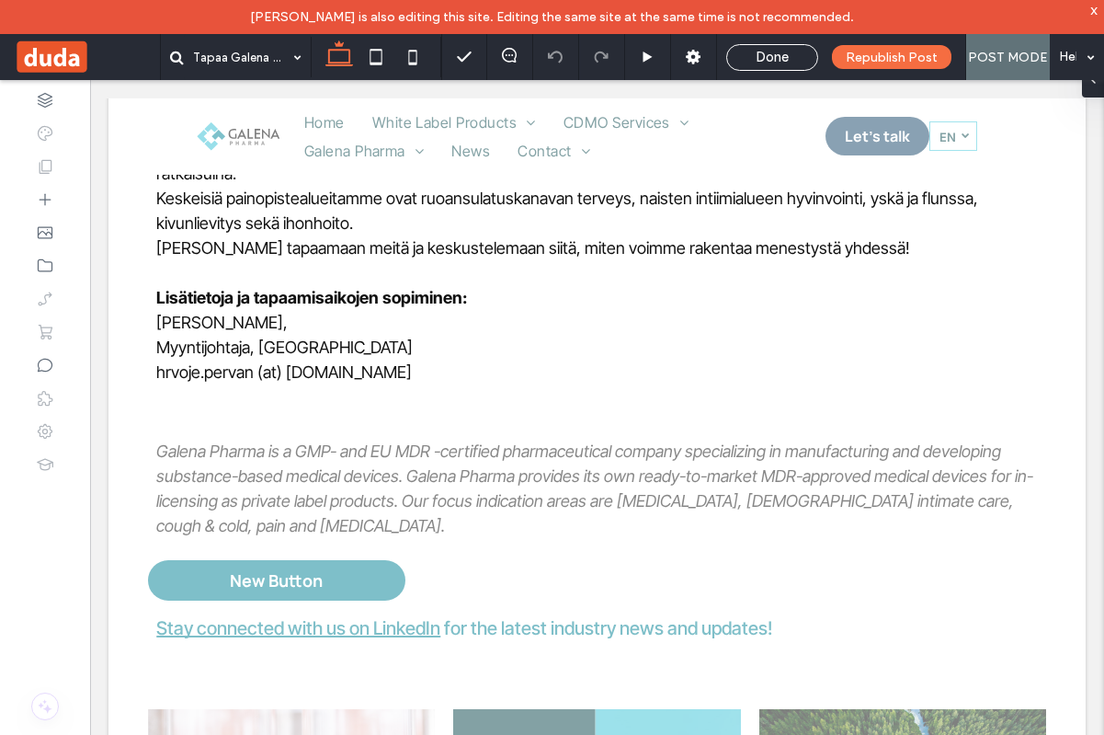
click at [567, 478] on div "Tapaa Galena Pharma alan johtavissa verkostoitumistapahtumissa [DATE] Olemme in…" at bounding box center [596, 290] width 977 height 1904
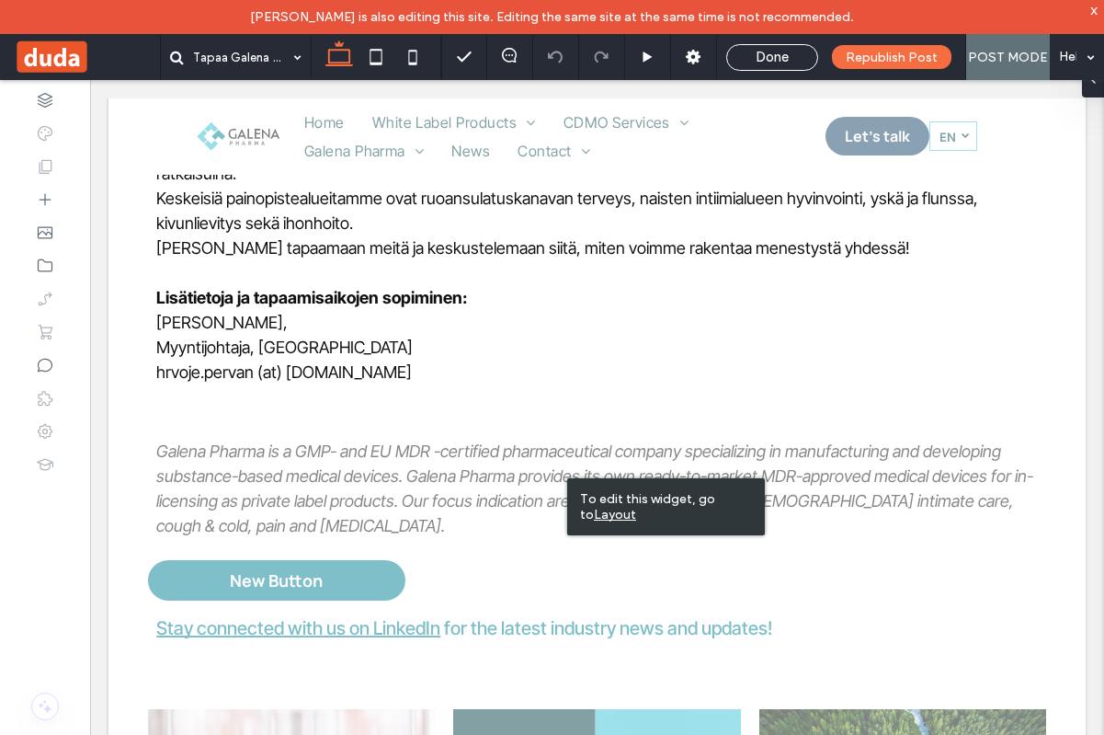
click at [606, 520] on u "Layout" at bounding box center [615, 515] width 42 height 16
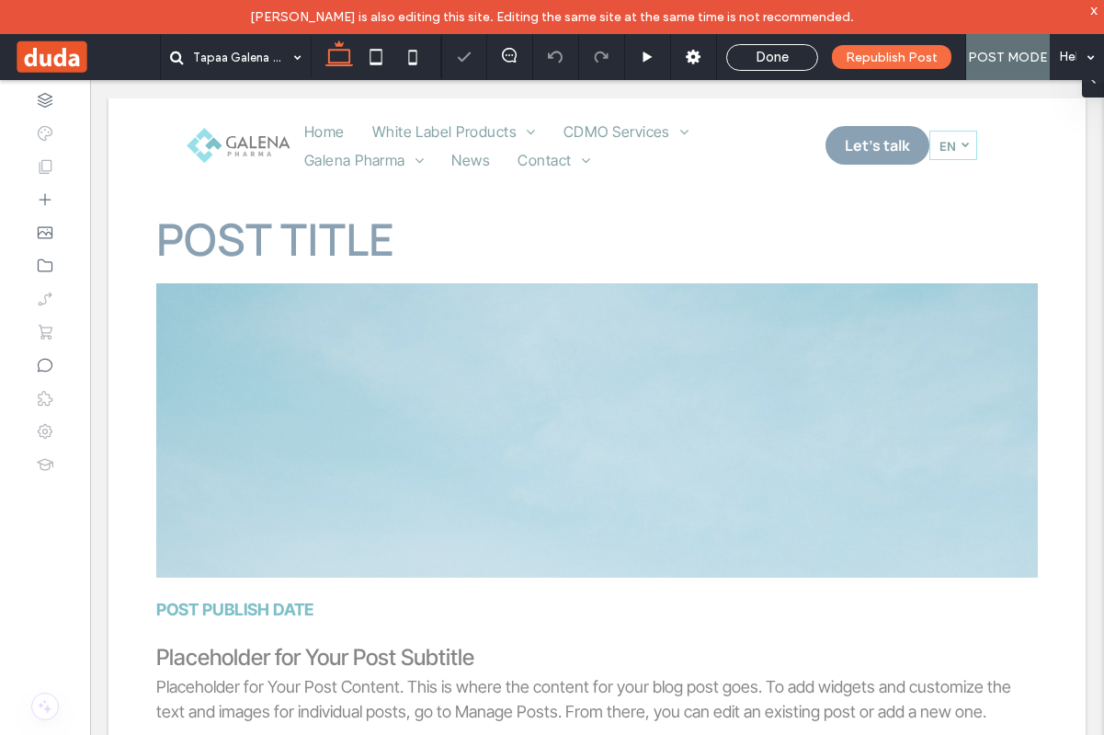
scroll to position [0, 0]
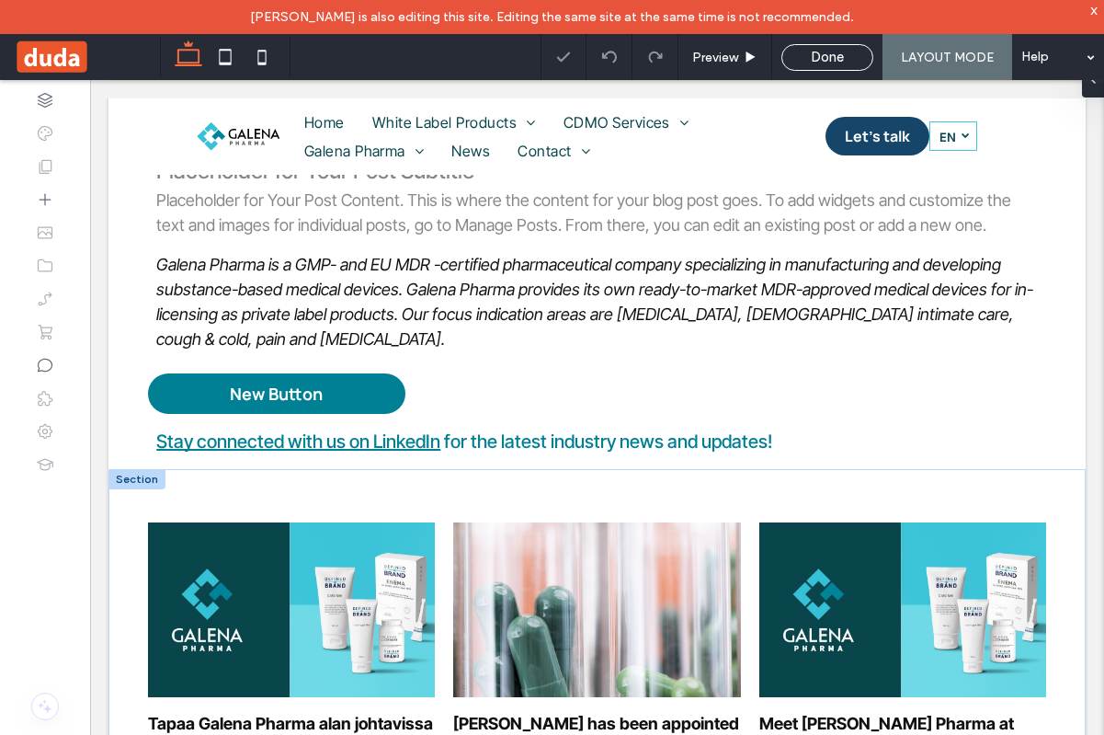
scroll to position [551, 0]
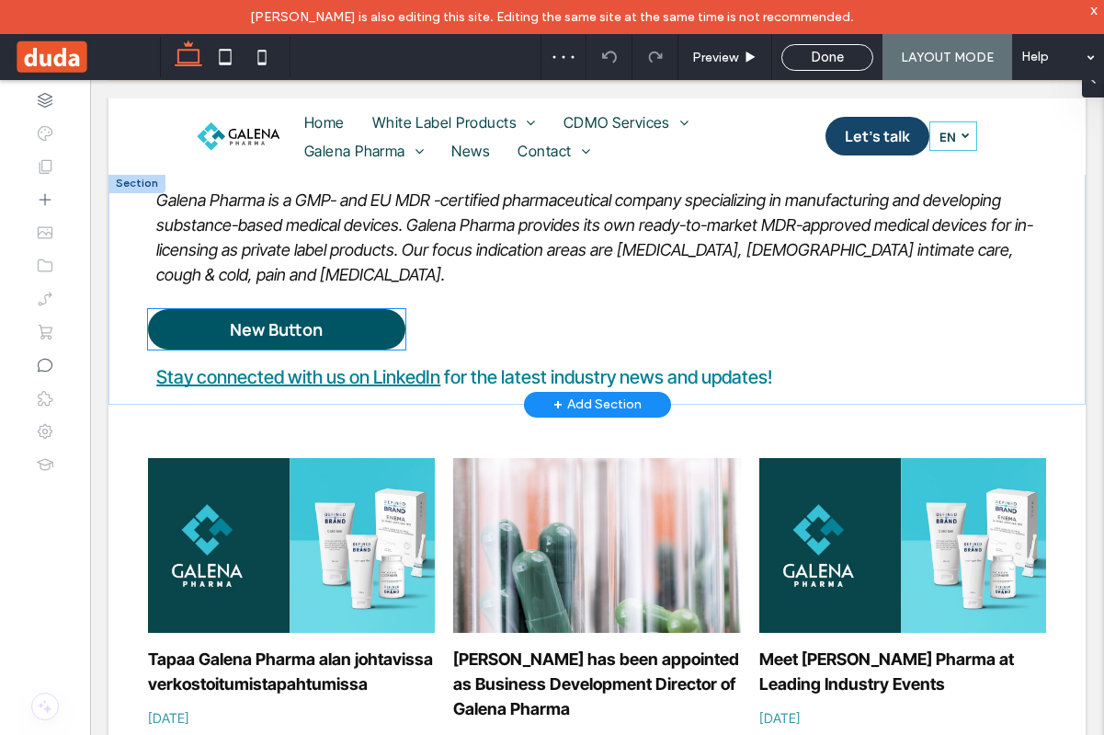
click at [348, 325] on link "New Button" at bounding box center [276, 329] width 257 height 40
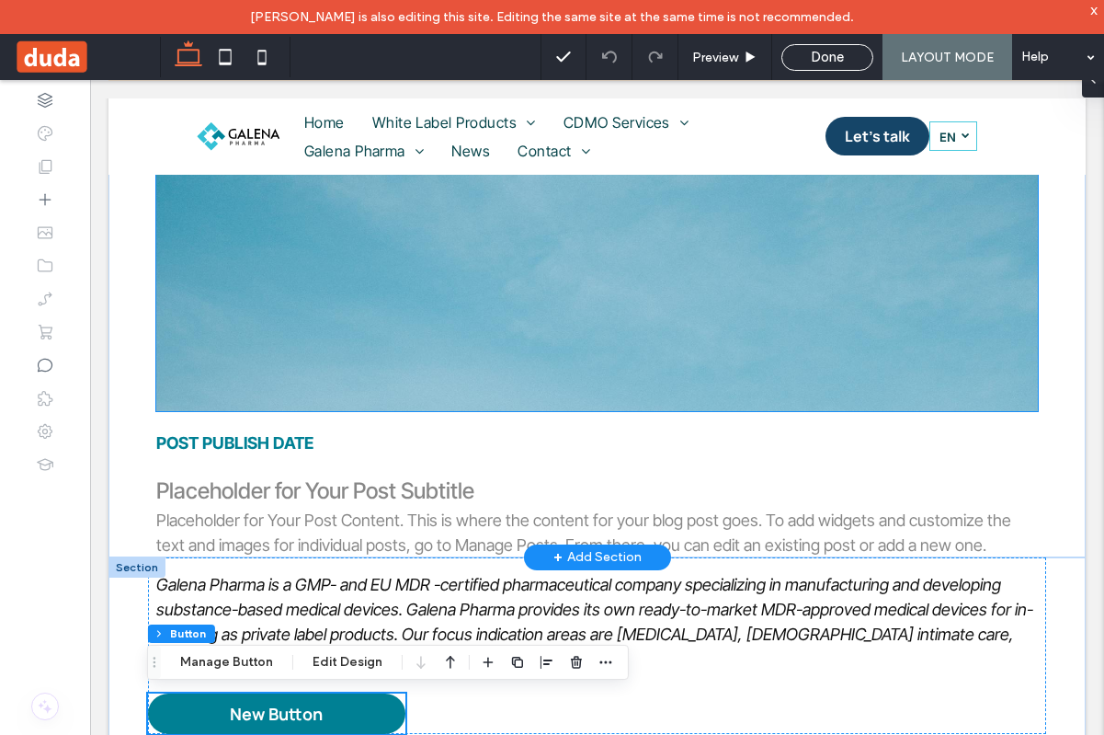
scroll to position [168, 0]
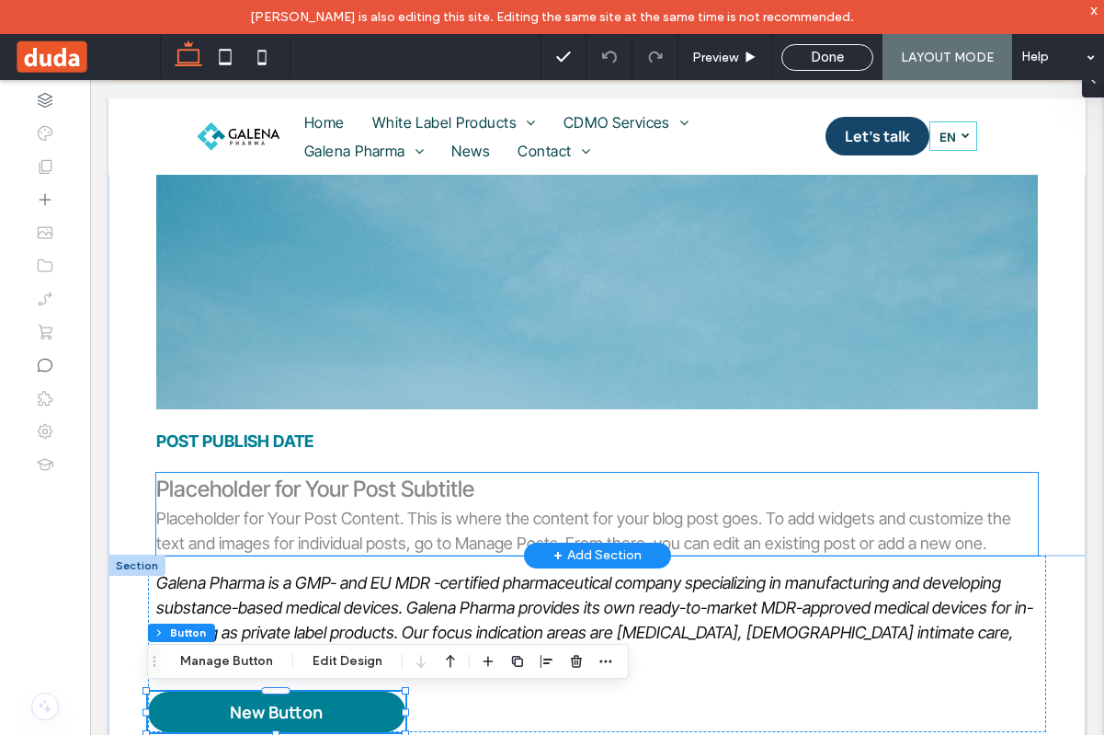
click at [427, 512] on p "Placeholder for Your Post Content. This is where the content for your blog post…" at bounding box center [596, 531] width 881 height 50
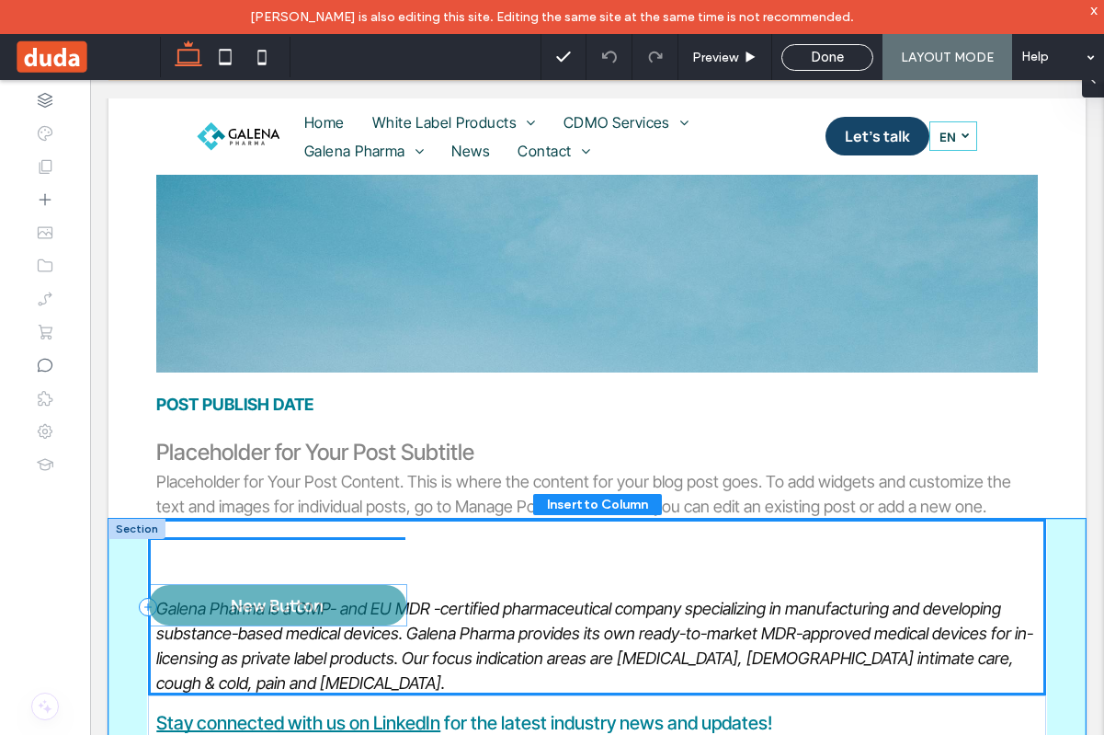
scroll to position [214, 0]
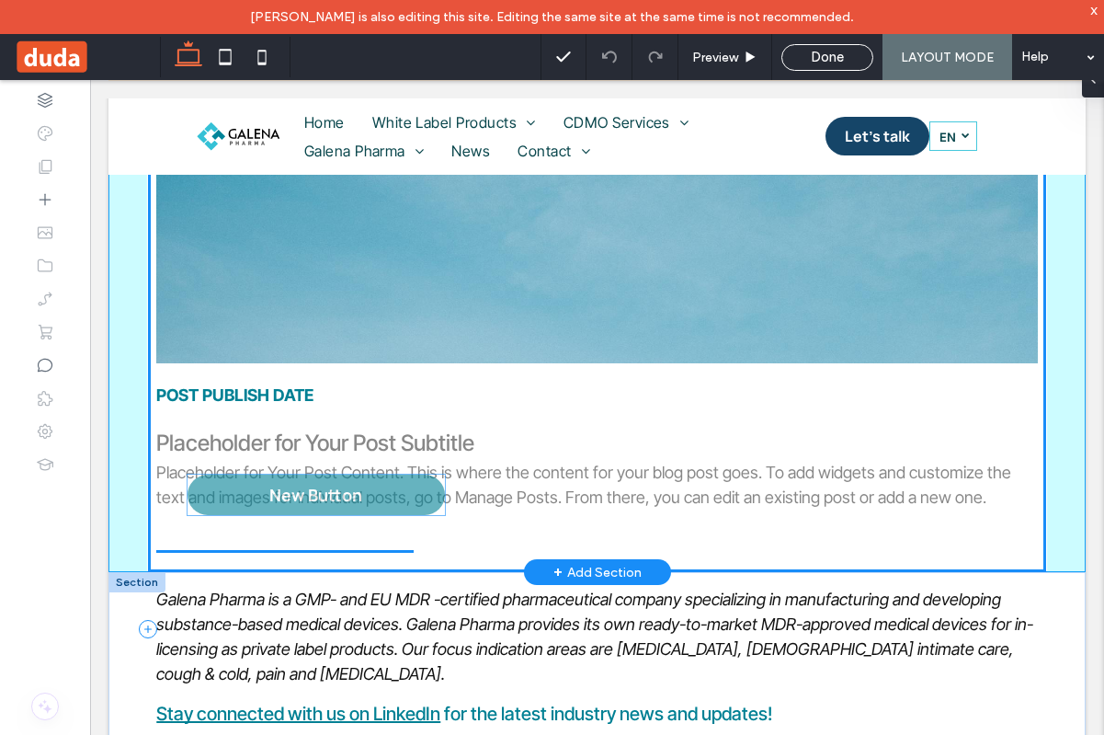
drag, startPoint x: 340, startPoint y: 704, endPoint x: 381, endPoint y: 487, distance: 220.7
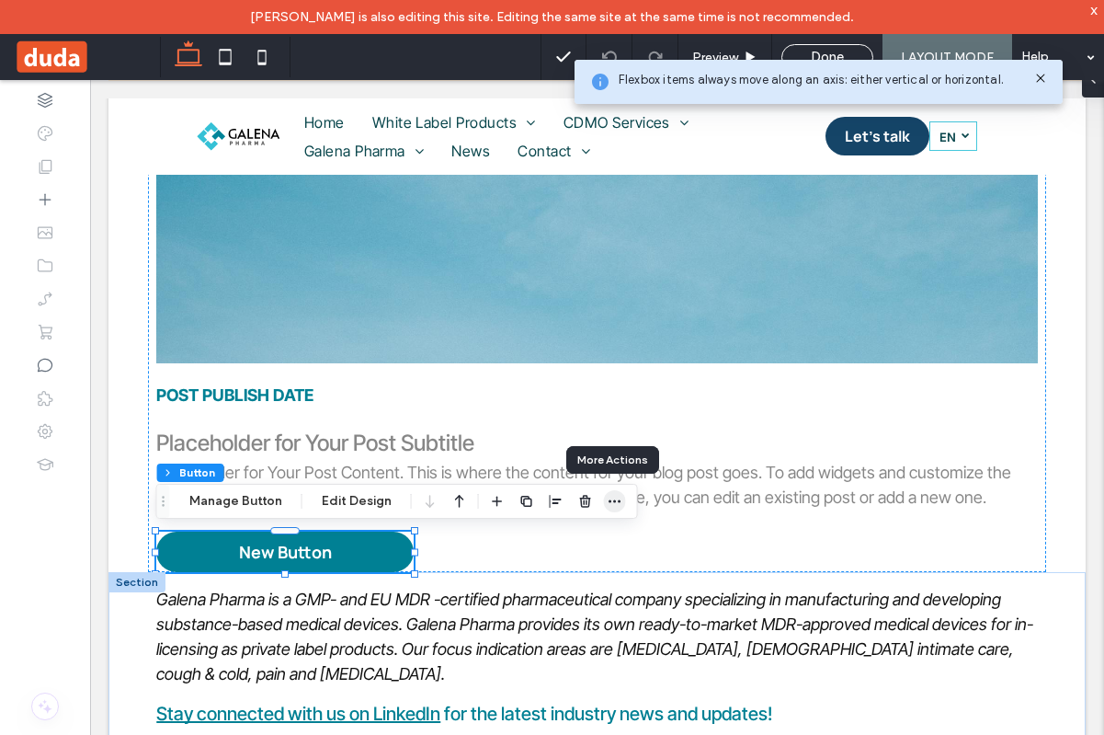
click at [609, 497] on icon "button" at bounding box center [615, 501] width 15 height 15
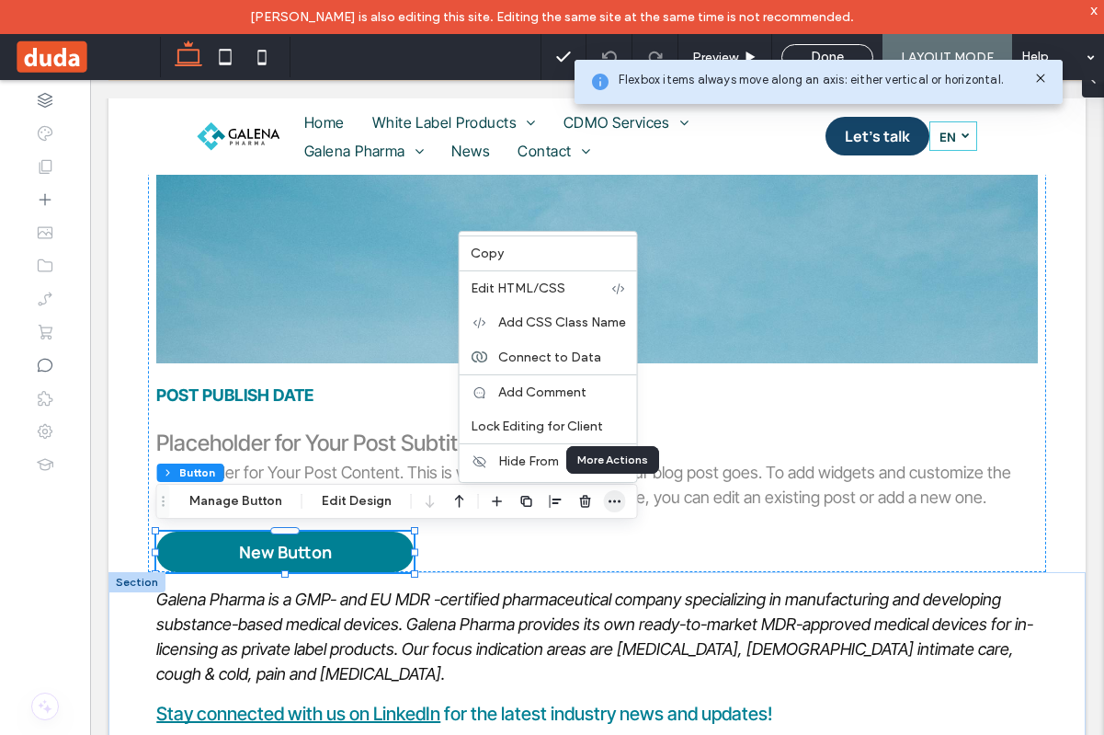
click at [615, 497] on icon "button" at bounding box center [615, 501] width 15 height 15
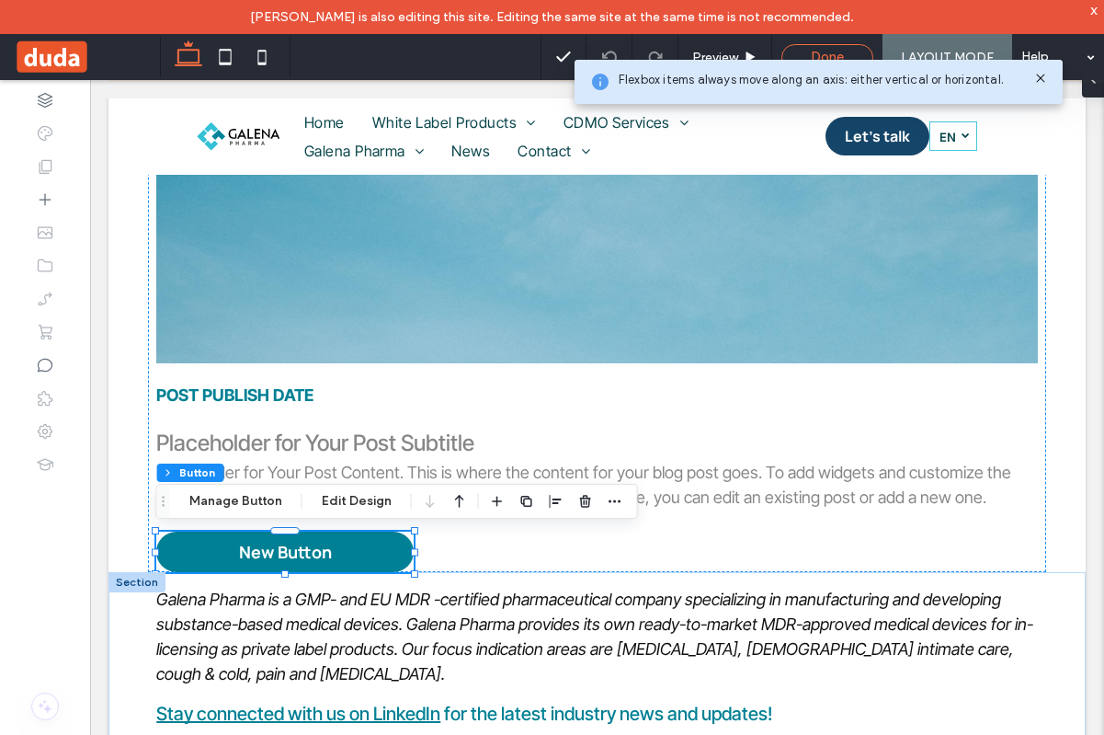
click at [807, 47] on div "Done" at bounding box center [827, 57] width 92 height 27
click at [835, 52] on span "Done" at bounding box center [827, 57] width 33 height 17
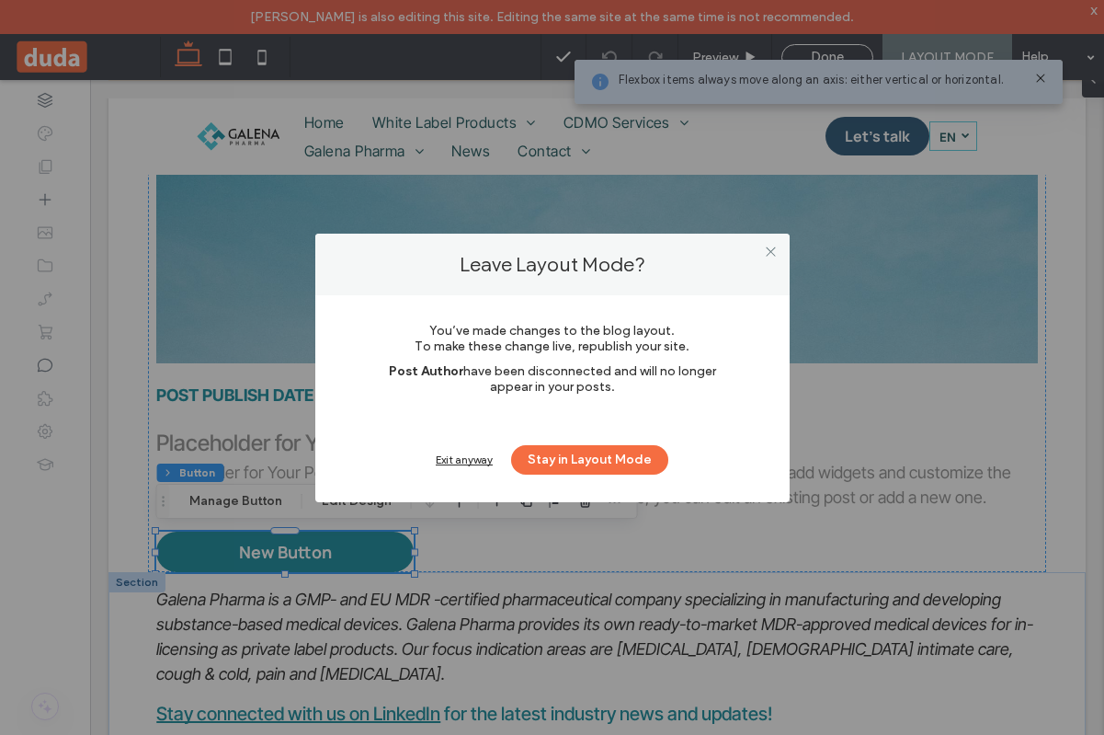
click at [449, 451] on div "Exit anyway Stay in Layout Mode" at bounding box center [553, 459] width 364 height 29
click at [556, 458] on button "Stay in Layout Mode" at bounding box center [589, 459] width 157 height 29
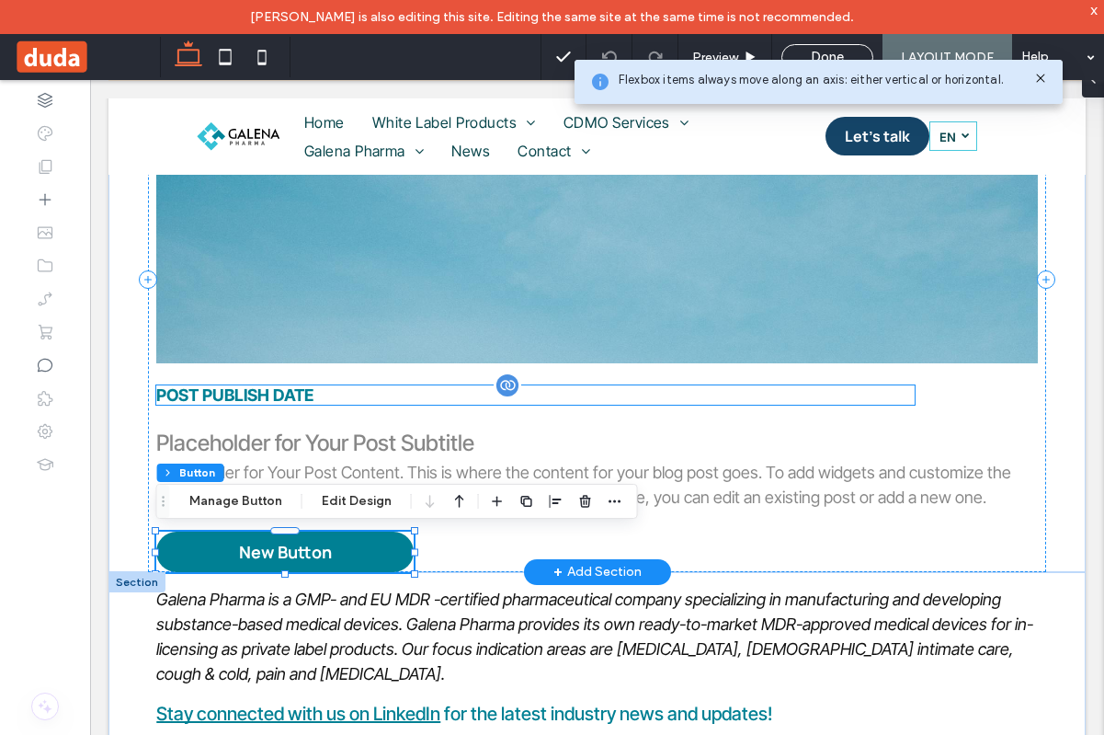
click at [302, 391] on div "POST PUBLISH DATE" at bounding box center [535, 394] width 758 height 19
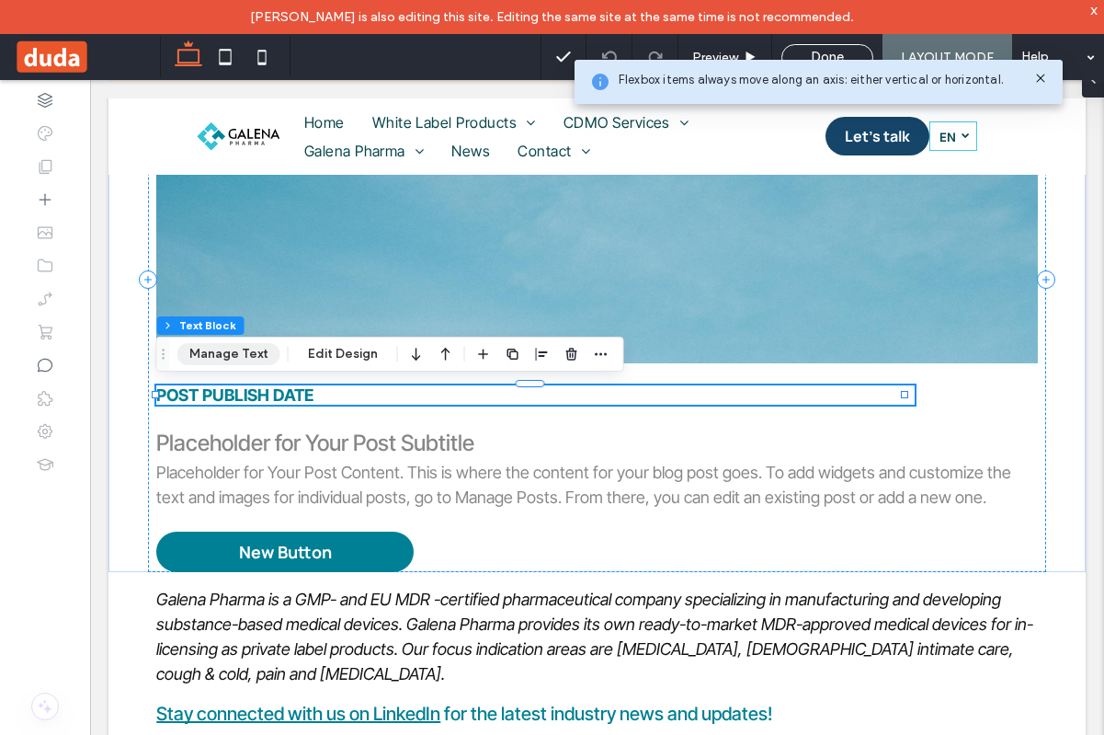
click at [264, 359] on button "Manage Text" at bounding box center [228, 354] width 103 height 22
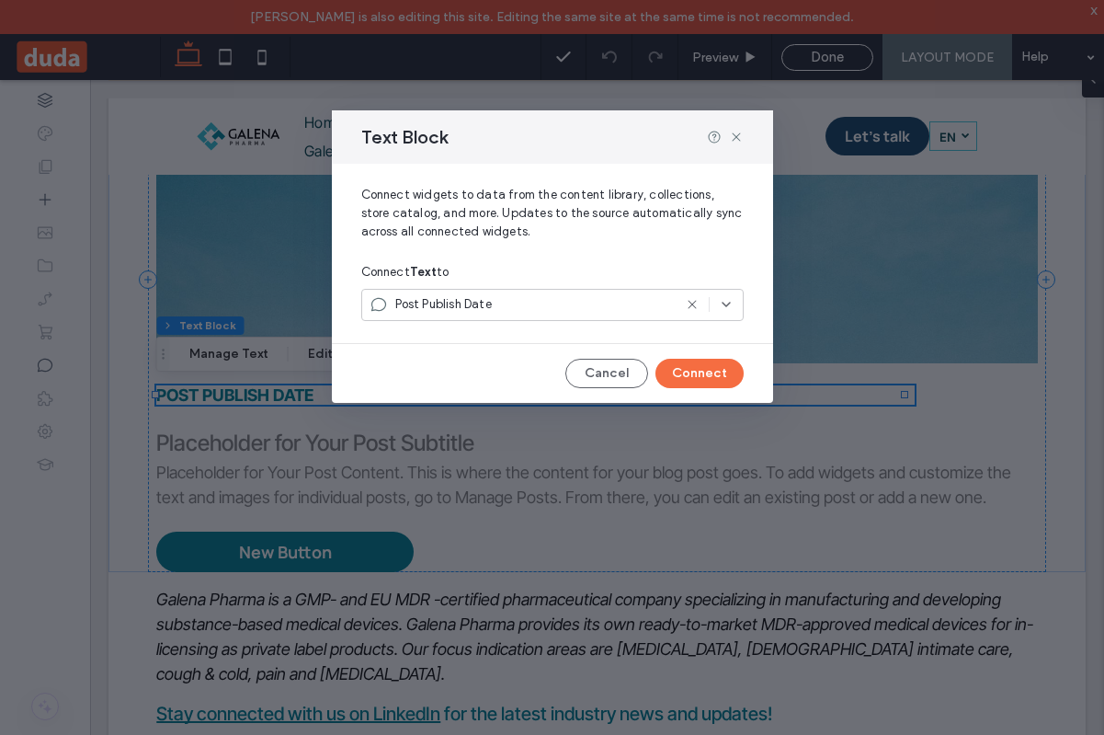
click at [438, 294] on div "Post Publish Date" at bounding box center [552, 305] width 382 height 32
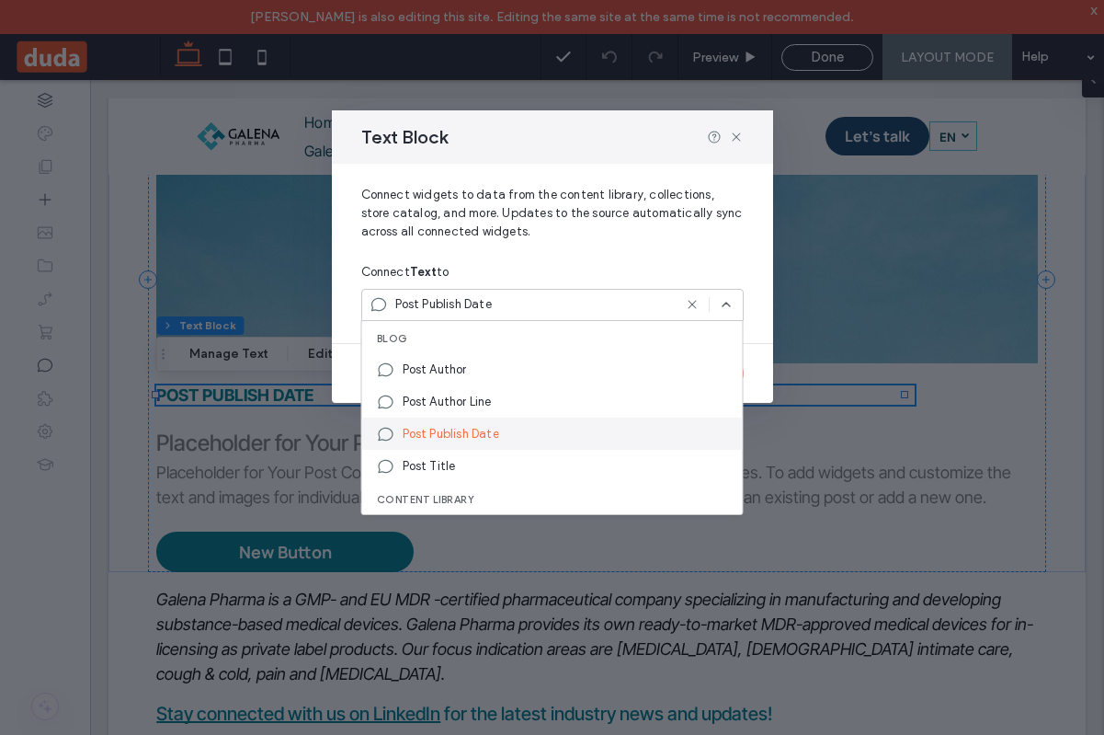
scroll to position [0, 0]
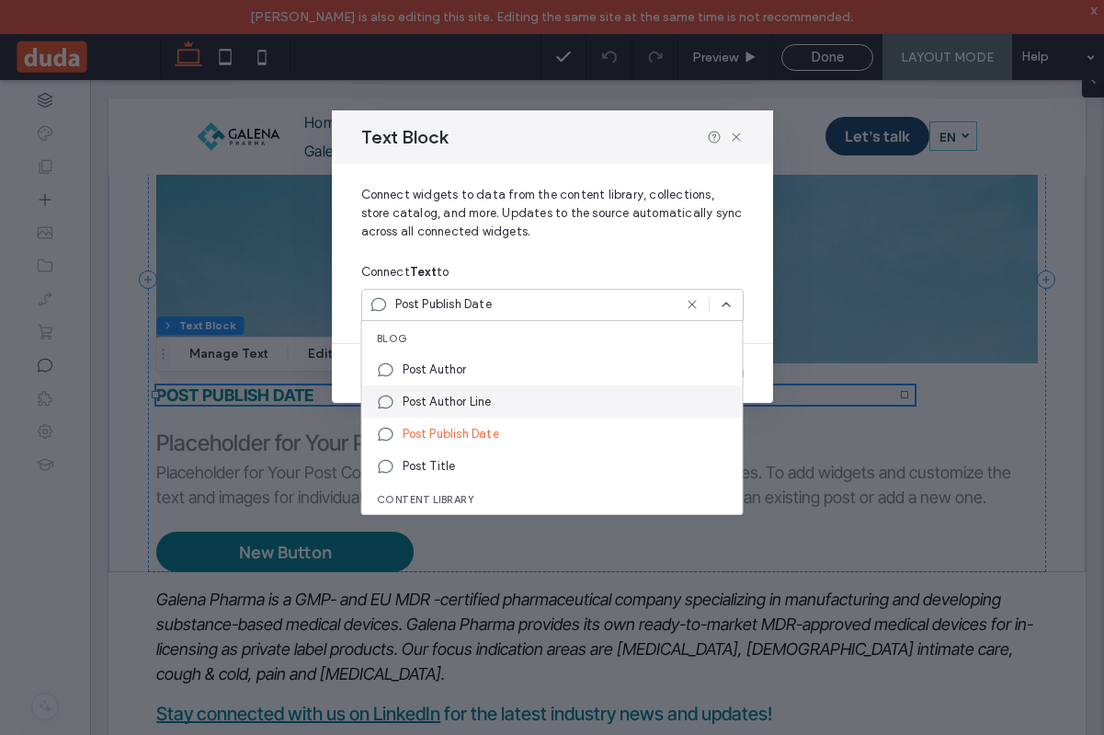
click at [473, 399] on span "Post Author Line" at bounding box center [447, 402] width 89 height 18
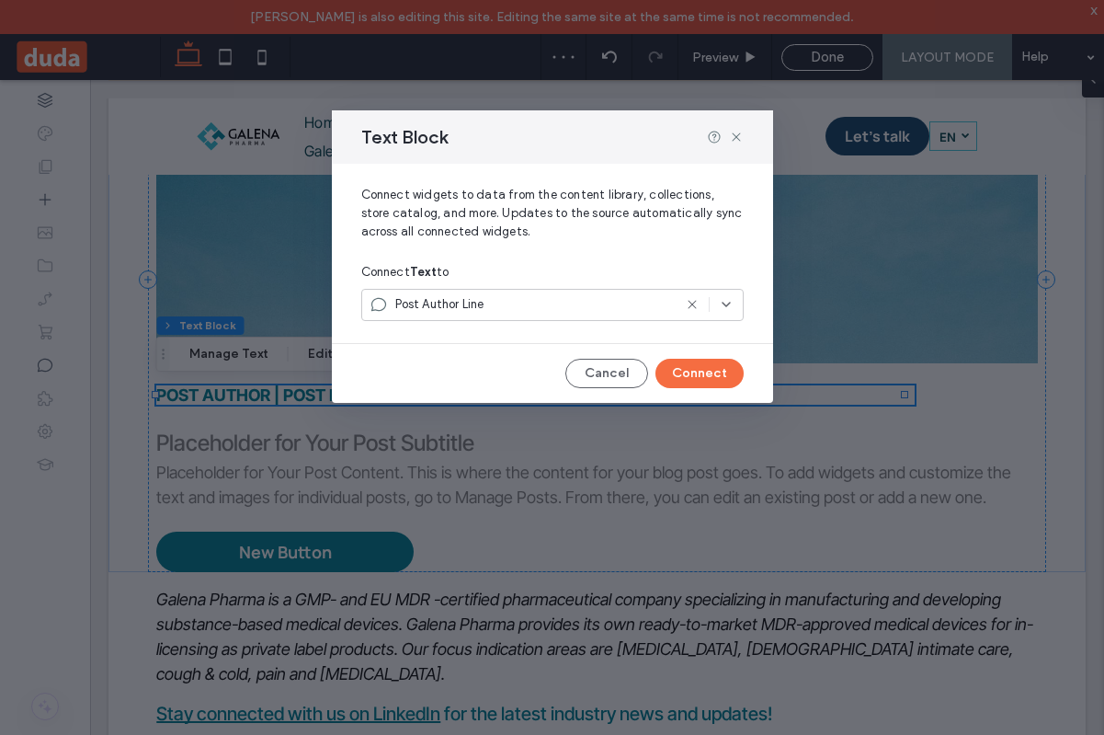
drag, startPoint x: 486, startPoint y: 143, endPoint x: 753, endPoint y: 150, distance: 266.7
click at [753, 150] on div "Text Block" at bounding box center [552, 136] width 441 height 53
click at [713, 375] on button "Connect" at bounding box center [700, 373] width 88 height 29
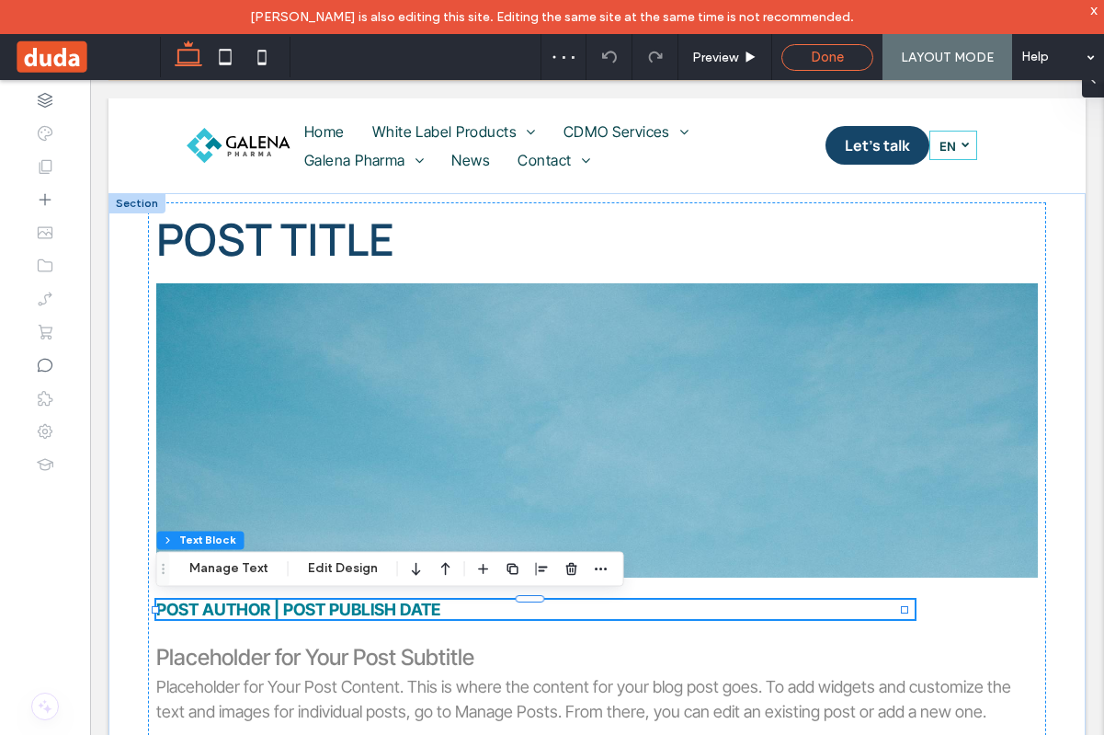
click at [792, 54] on div "Done" at bounding box center [827, 57] width 90 height 17
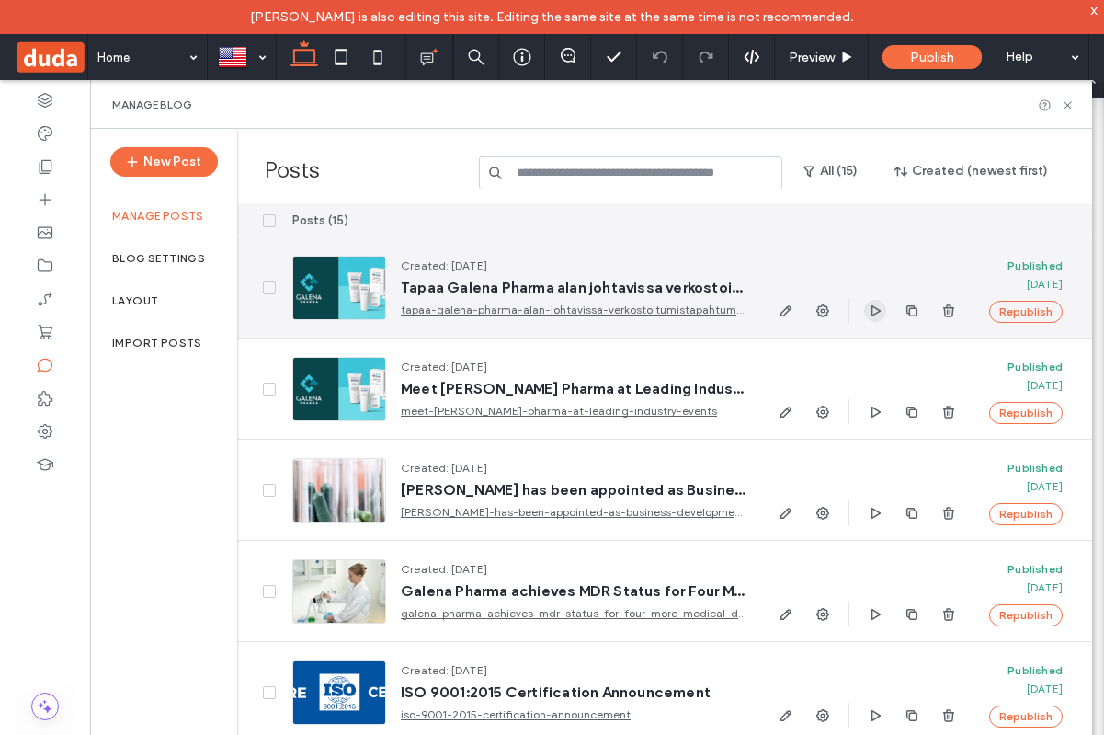
click at [867, 310] on span "button" at bounding box center [875, 311] width 22 height 22
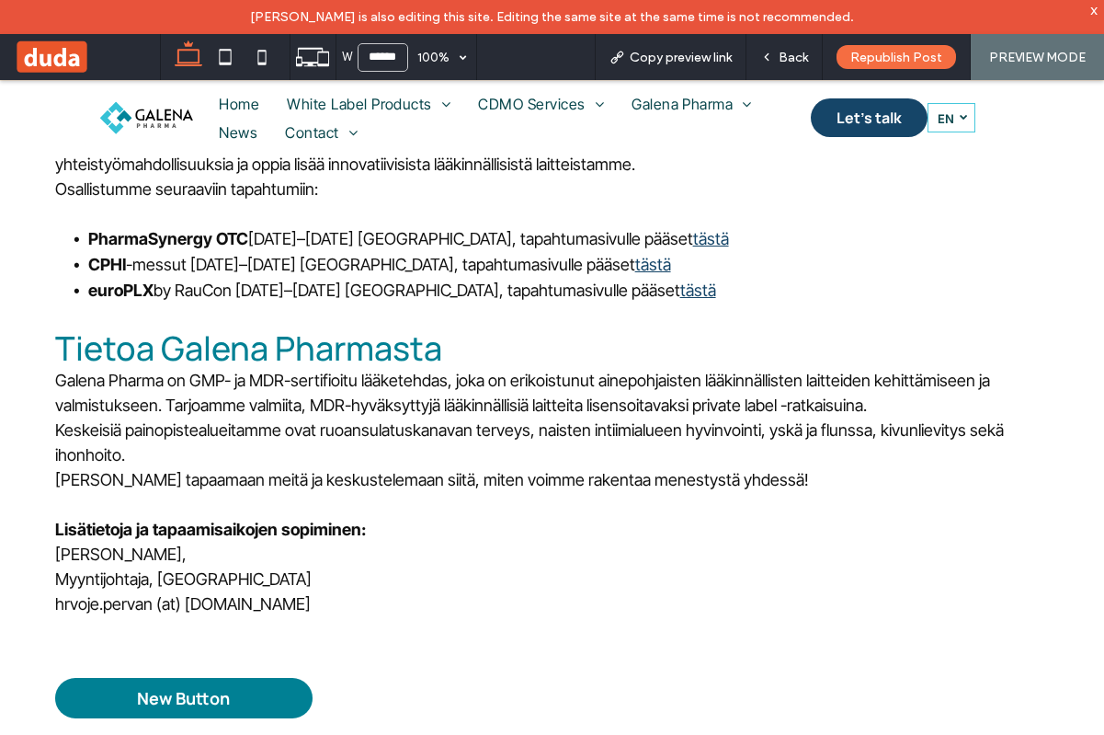
scroll to position [636, 0]
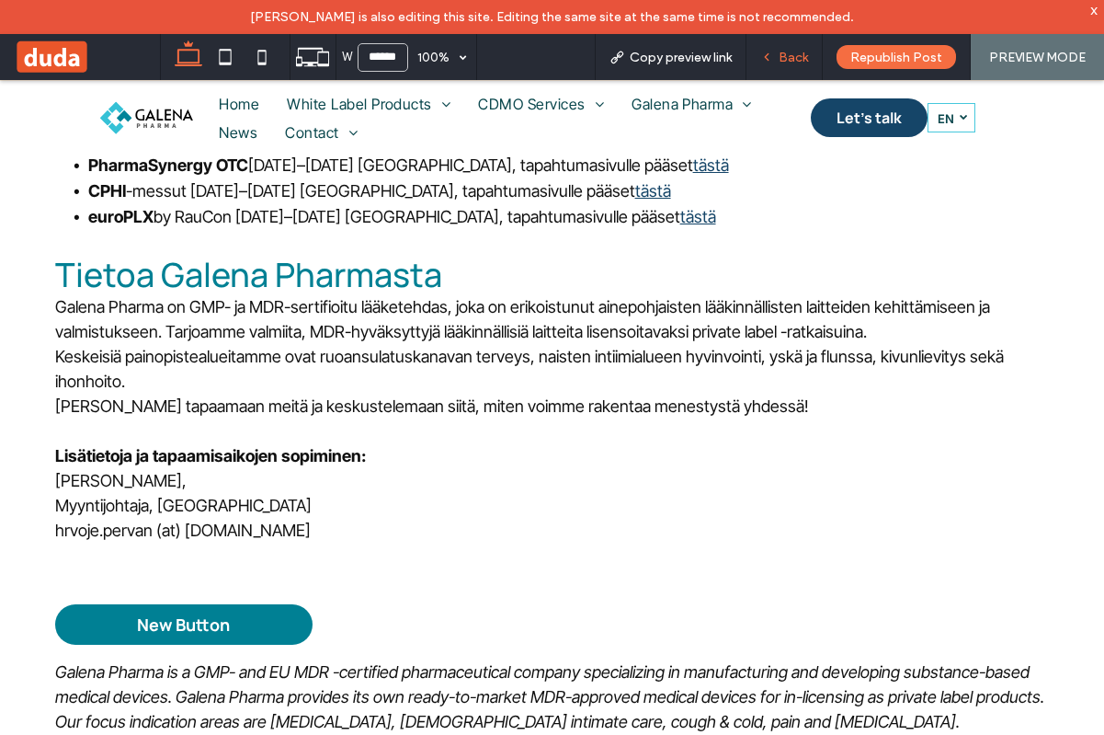
click at [799, 57] on span "Back" at bounding box center [793, 58] width 29 height 16
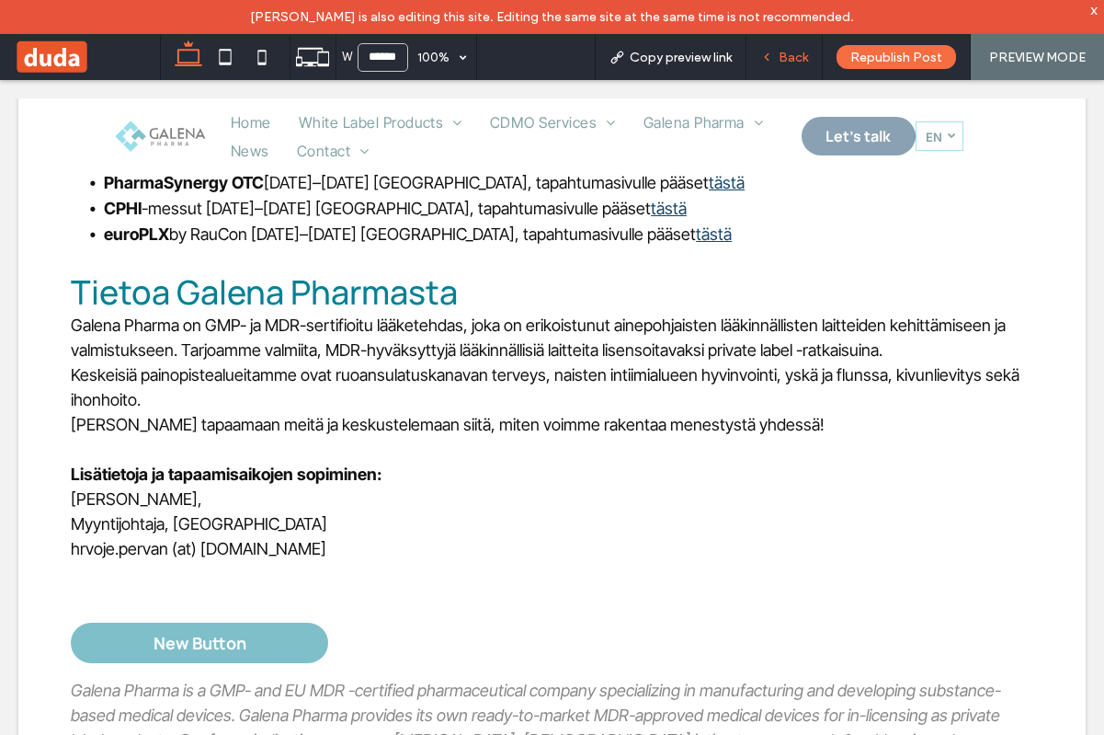
scroll to position [635, 0]
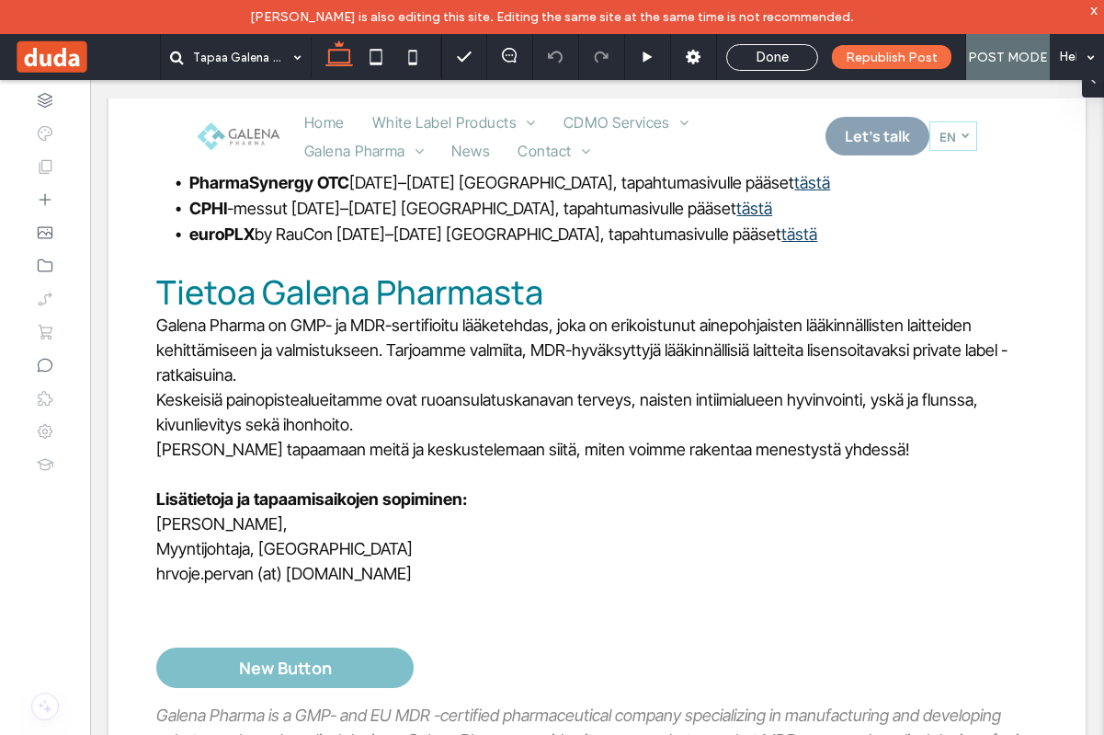
click at [348, 657] on div "Tapaa Galena Pharma alan johtavissa verkostoitumistapahtumissa [DATE] Olemme in…" at bounding box center [596, 491] width 977 height 1904
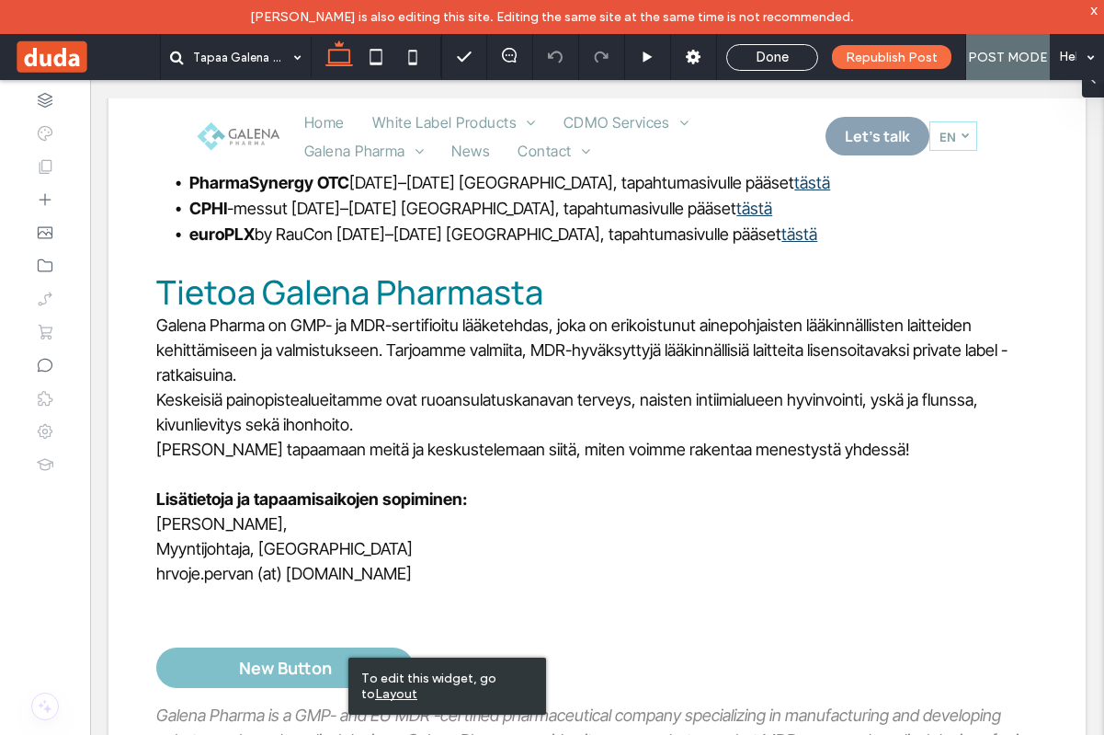
click at [381, 696] on u "Layout" at bounding box center [396, 694] width 42 height 16
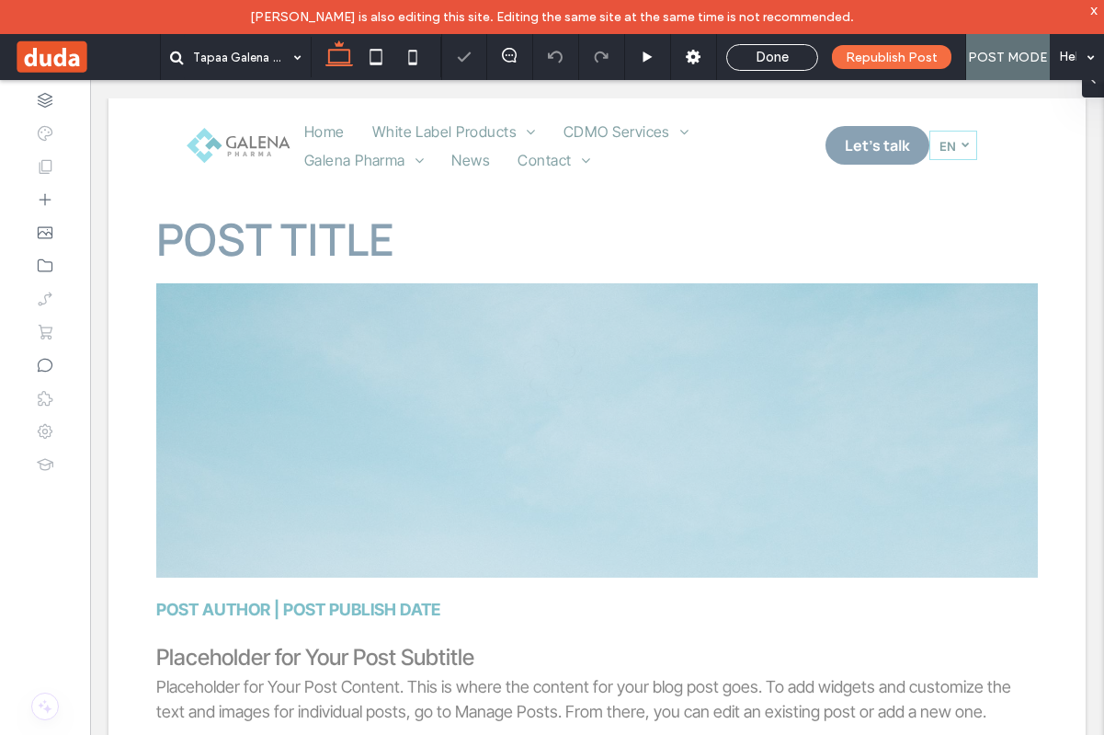
scroll to position [0, 0]
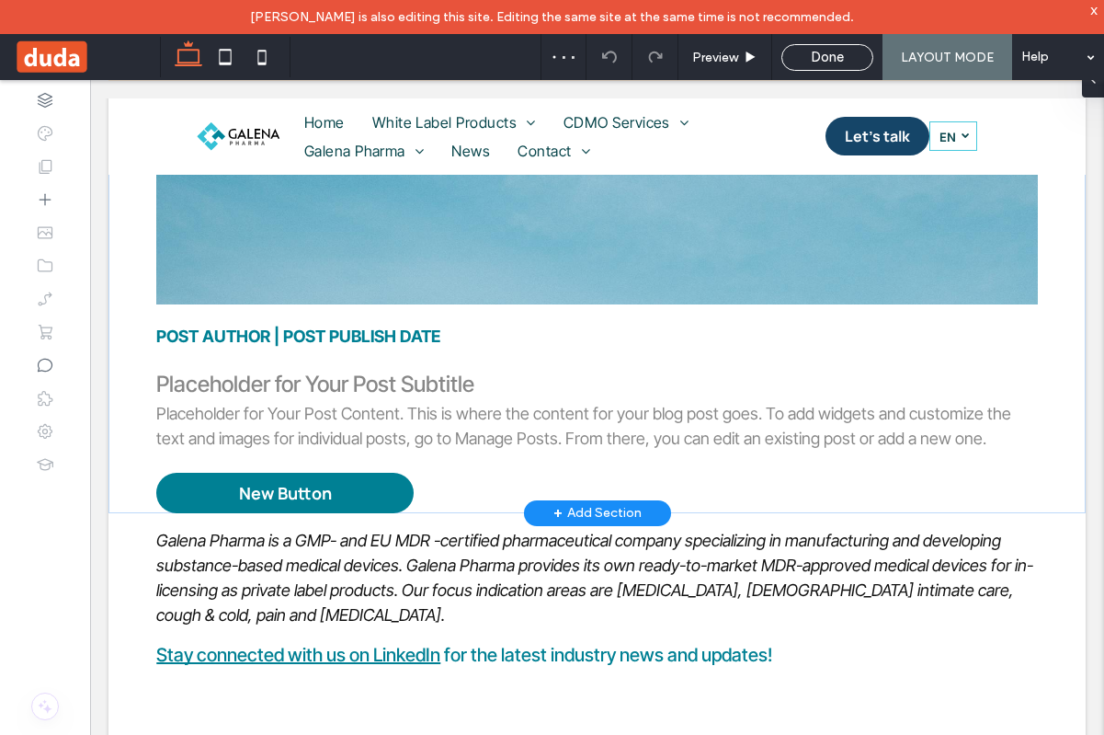
scroll to position [265, 0]
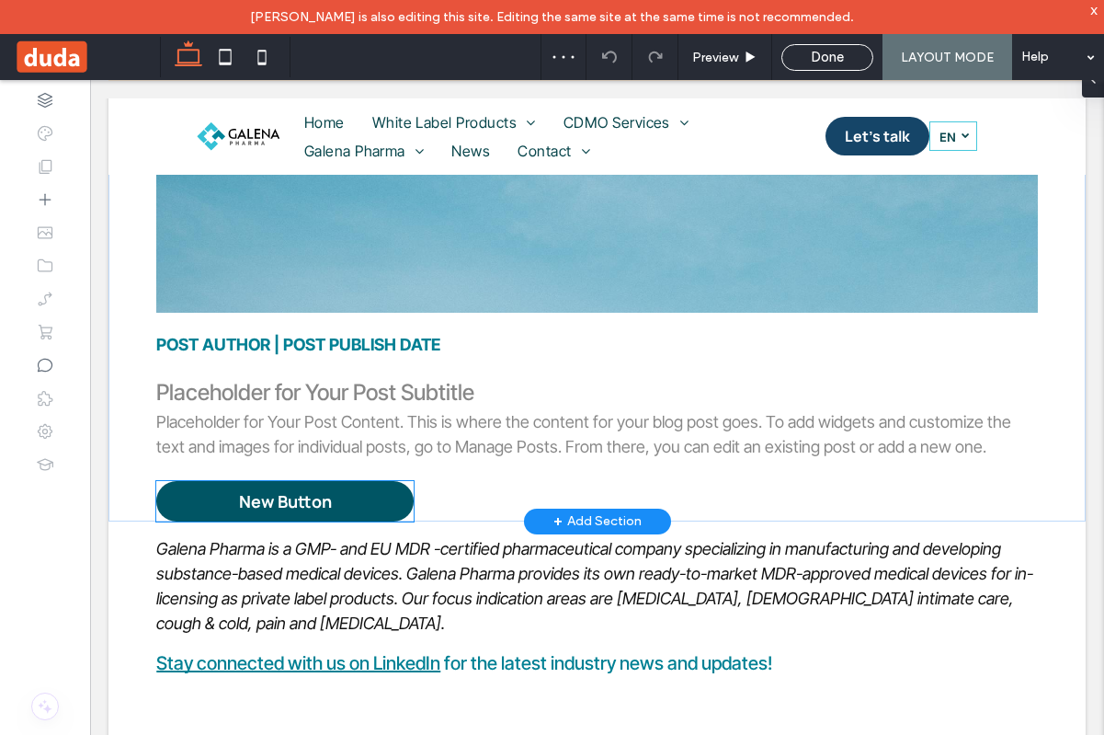
click at [333, 493] on link "New Button" at bounding box center [284, 501] width 257 height 40
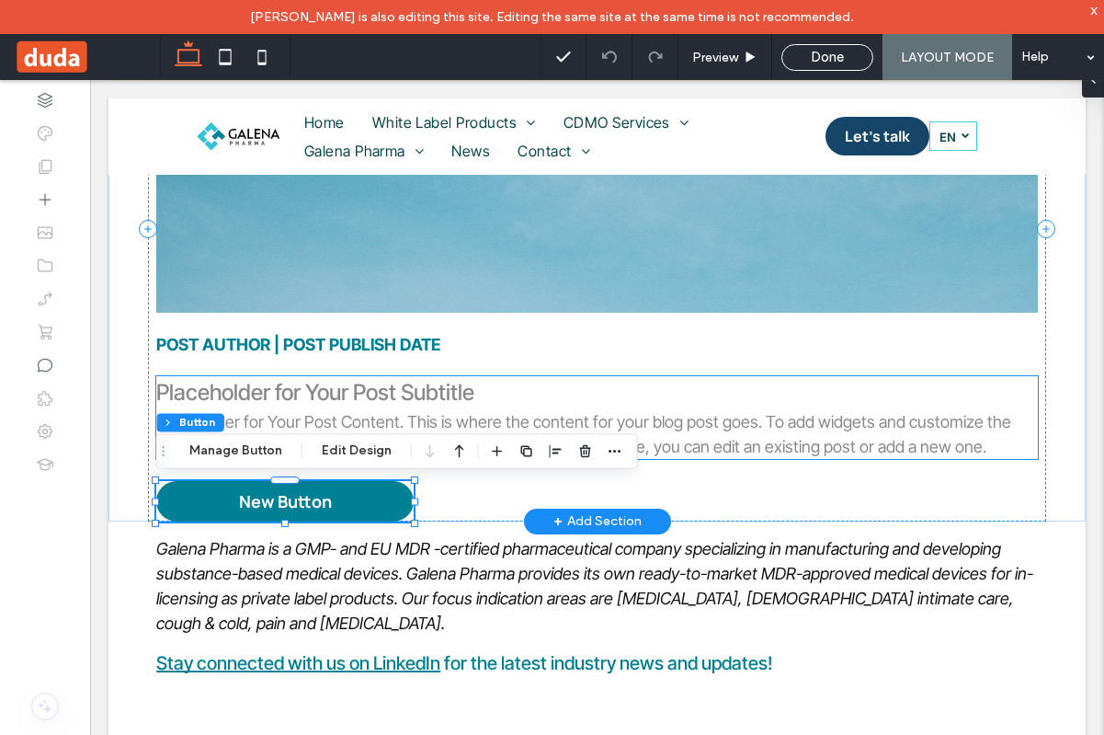
click at [409, 417] on p "Placeholder for Your Post Content. This is where the content for your blog post…" at bounding box center [596, 434] width 881 height 50
